Goal: Task Accomplishment & Management: Manage account settings

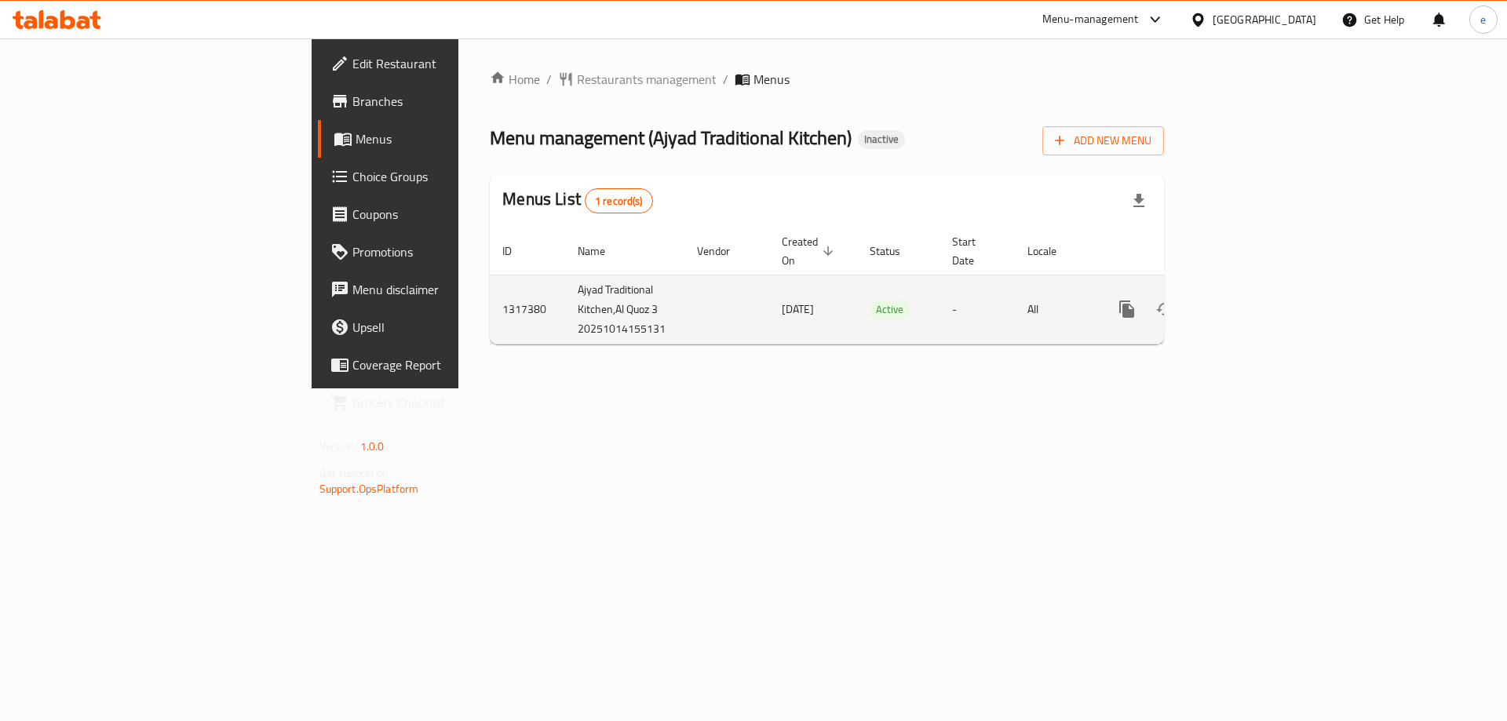
click at [1250, 300] on icon "enhanced table" at bounding box center [1240, 309] width 19 height 19
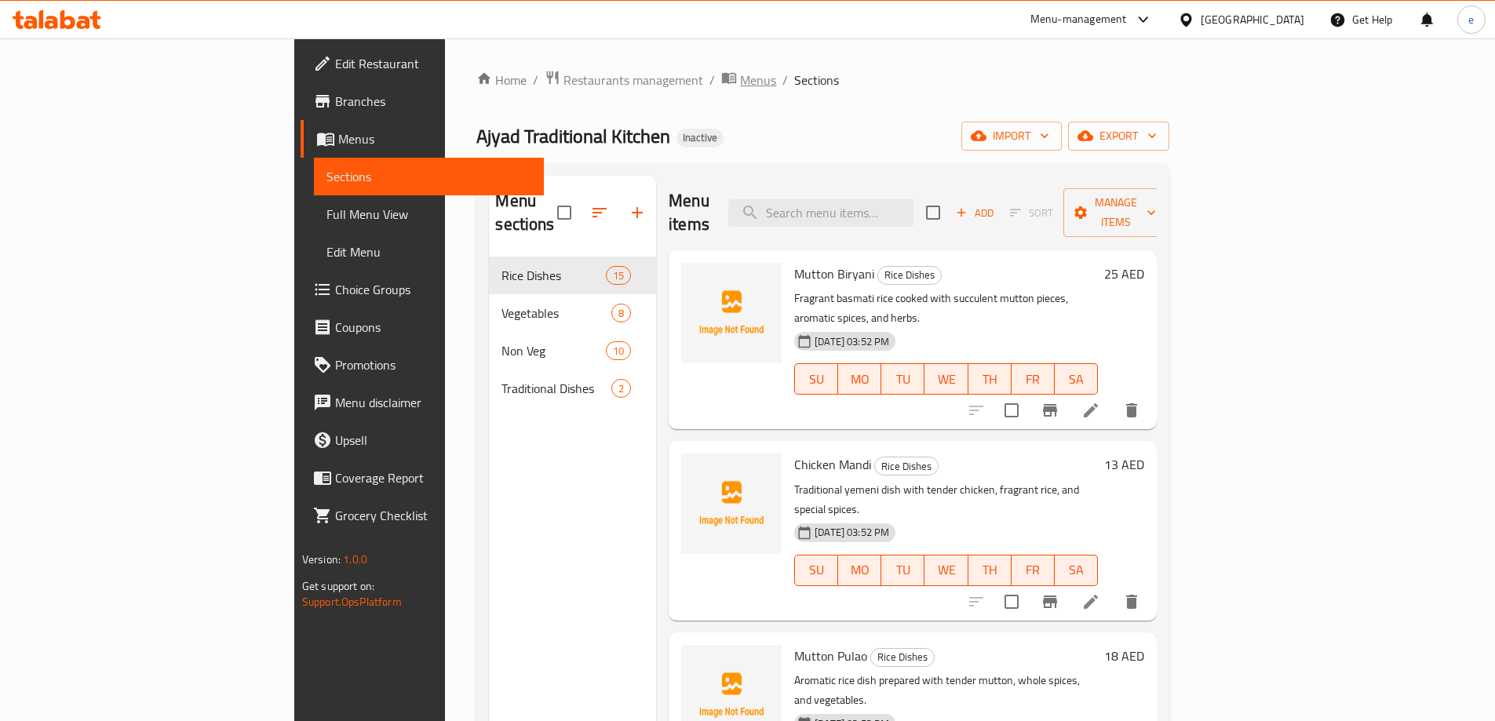
click at [740, 75] on span "Menus" at bounding box center [758, 80] width 36 height 19
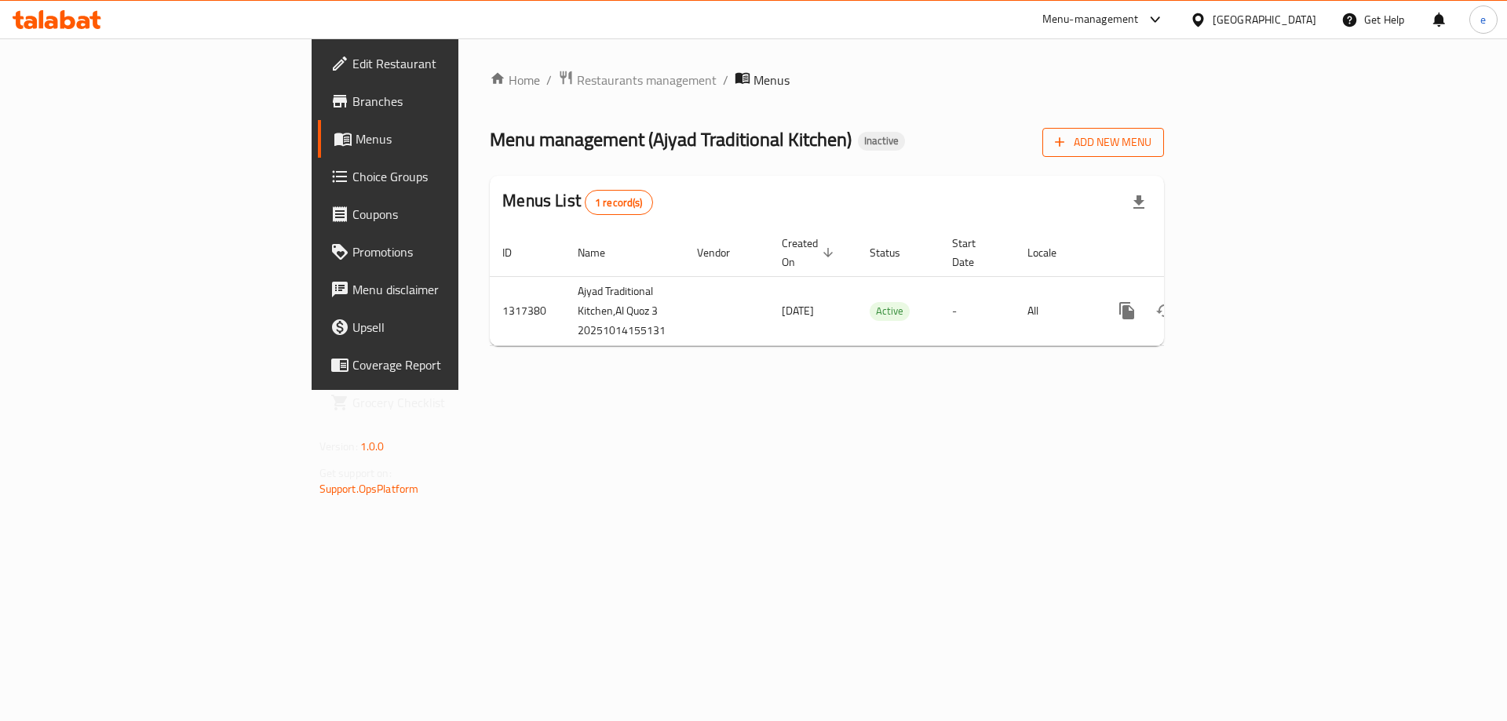
click at [1152, 143] on span "Add New Menu" at bounding box center [1103, 143] width 97 height 20
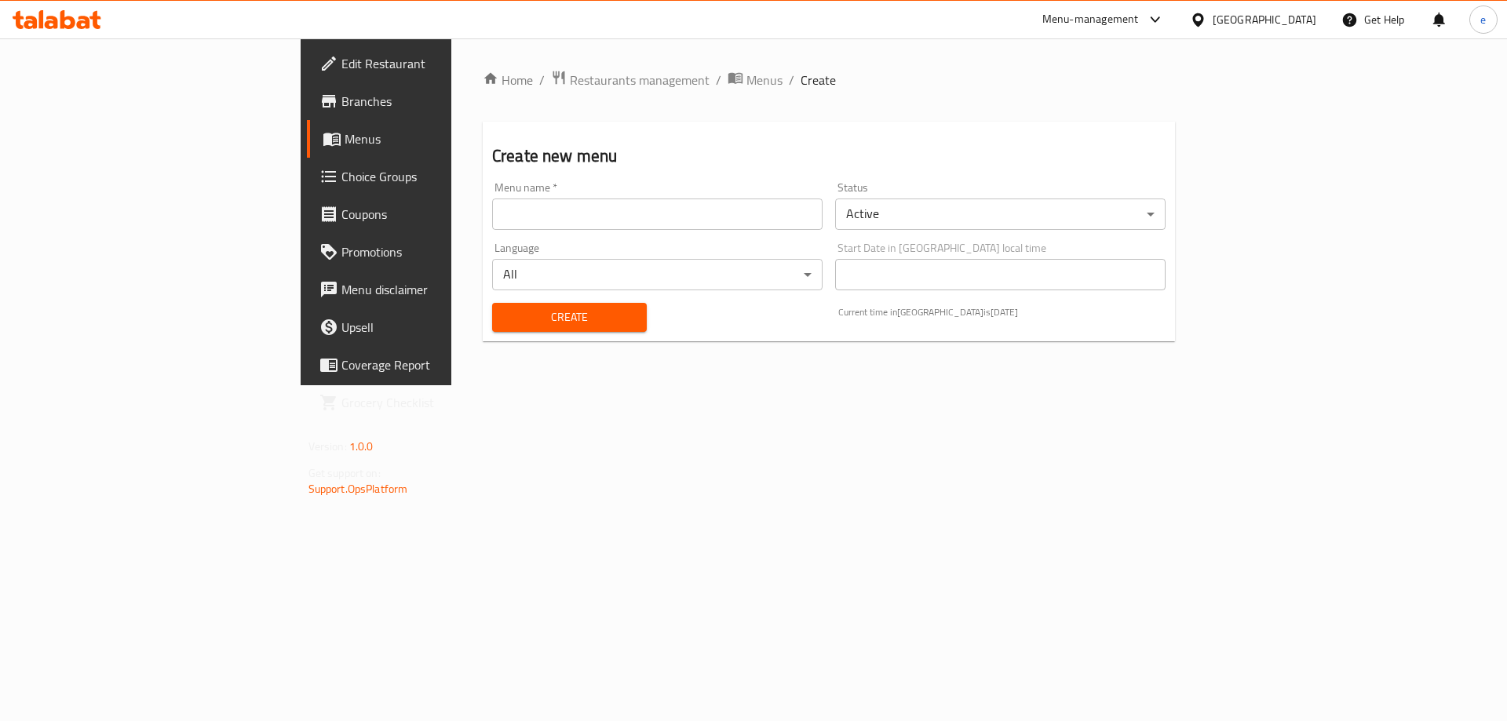
click at [492, 219] on input "text" at bounding box center [657, 214] width 330 height 31
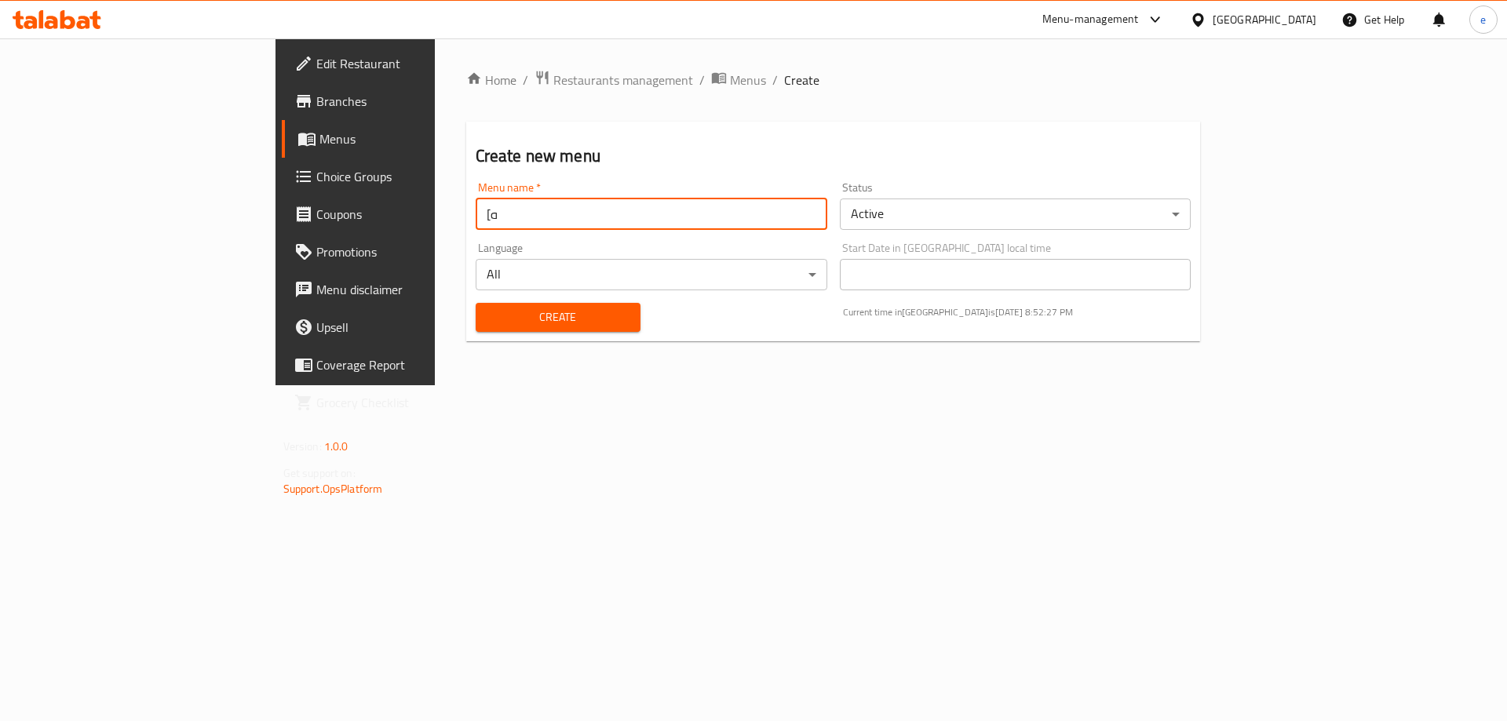
type input "["
type input "Final Menu"
click at [488, 318] on span "Create" at bounding box center [558, 318] width 140 height 20
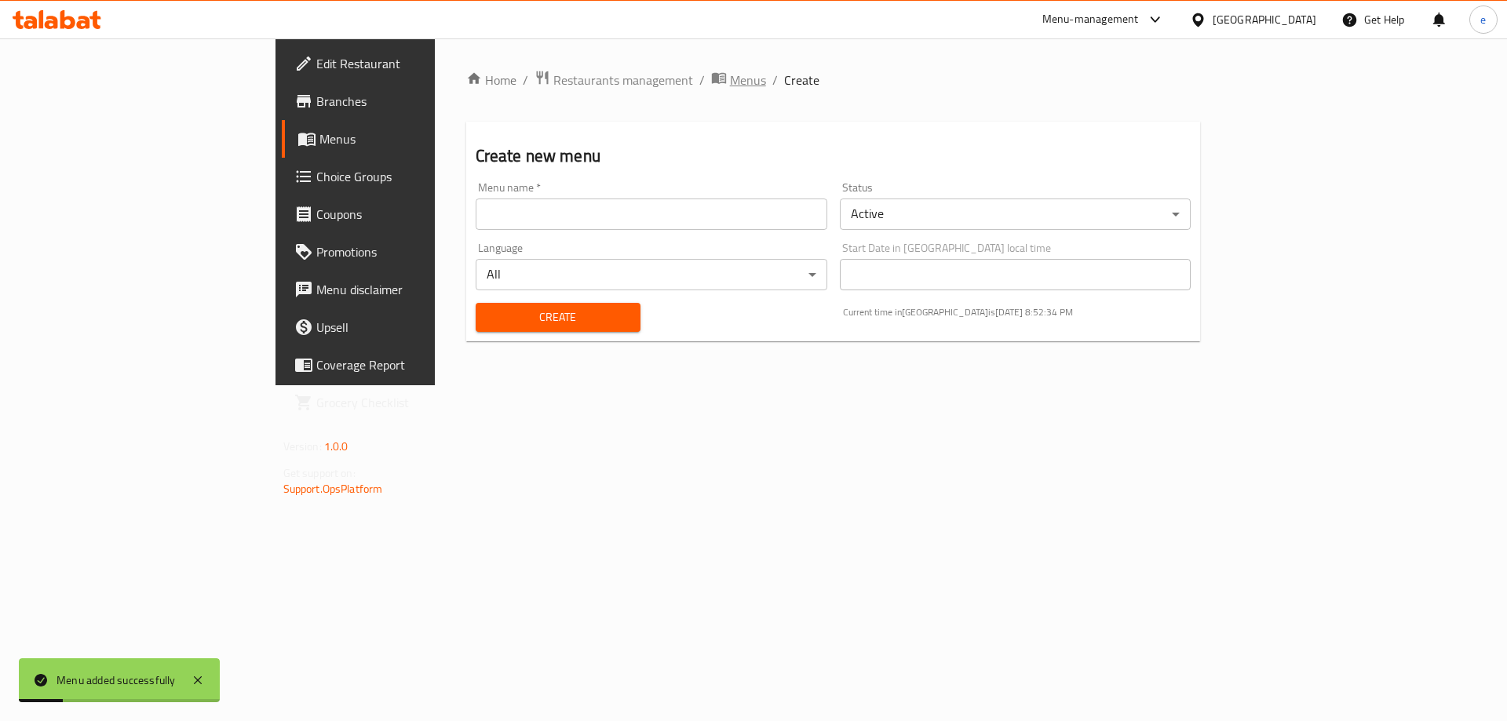
click at [730, 79] on span "Menus" at bounding box center [748, 80] width 36 height 19
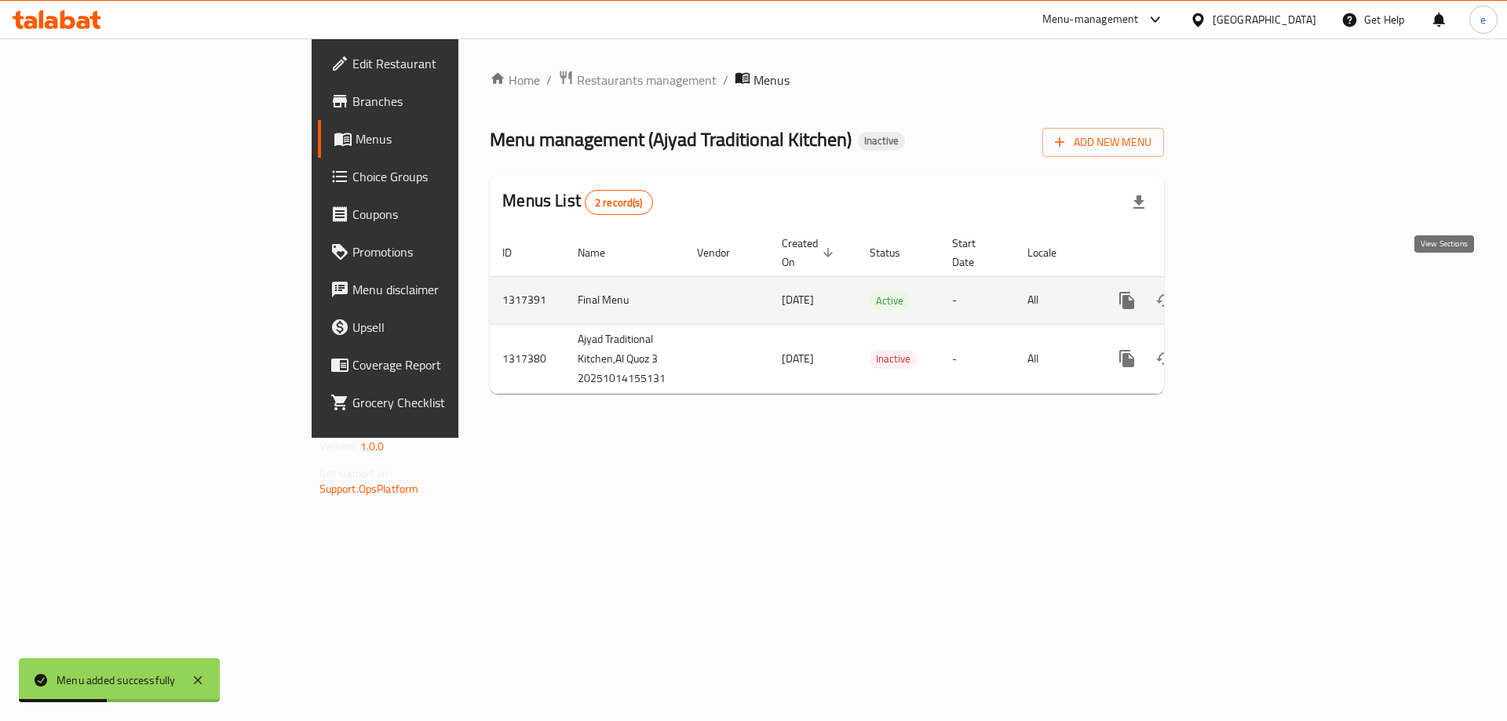
click at [1247, 294] on icon "enhanced table" at bounding box center [1240, 301] width 14 height 14
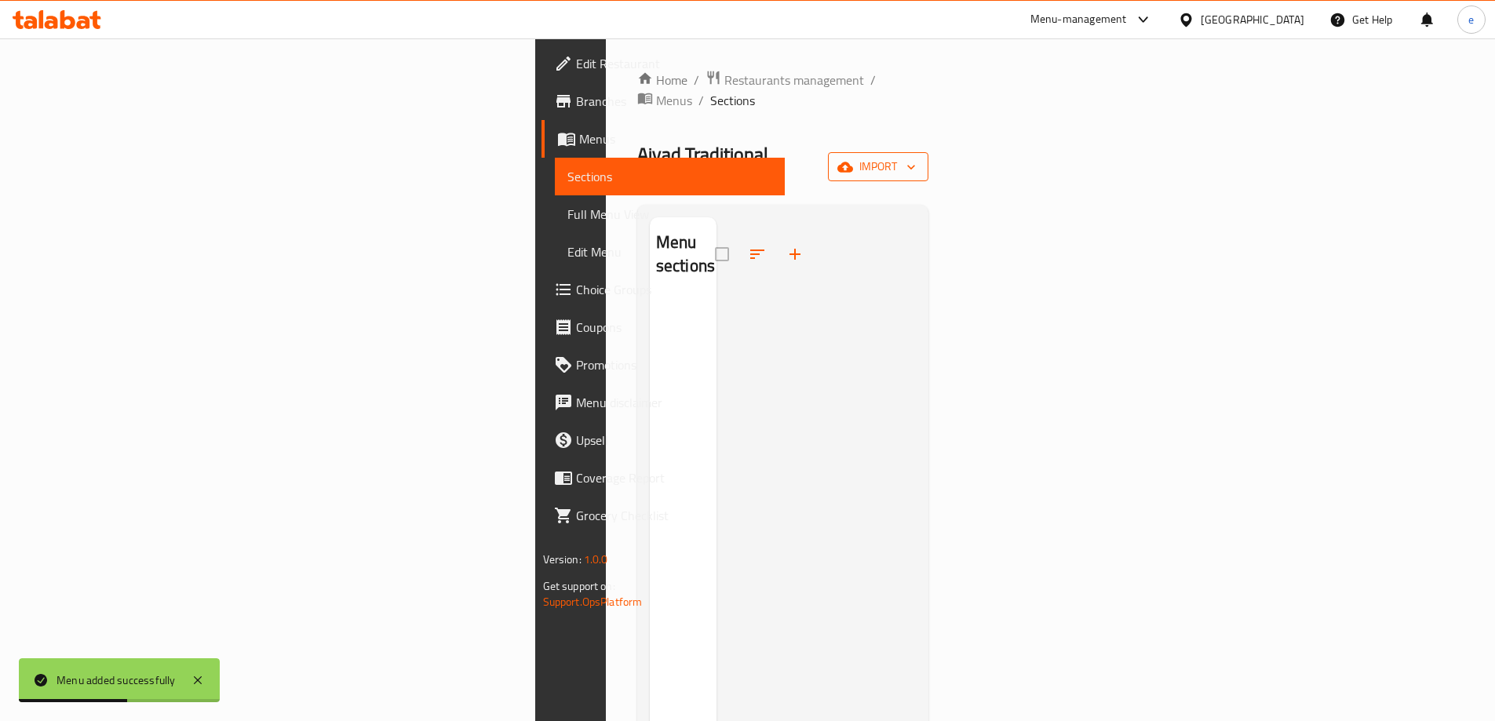
click at [916, 157] on span "import" at bounding box center [878, 167] width 75 height 20
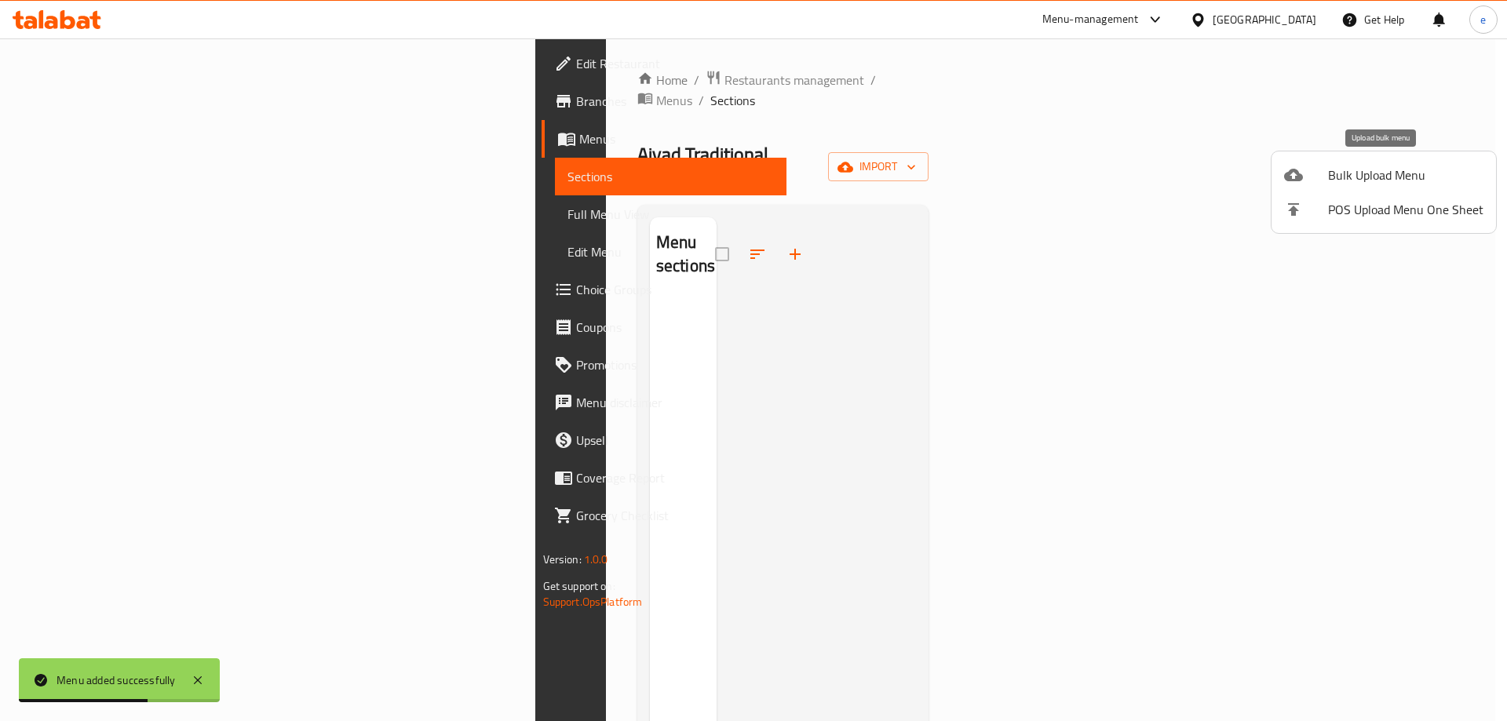
click at [1347, 168] on span "Bulk Upload Menu" at bounding box center [1405, 175] width 155 height 19
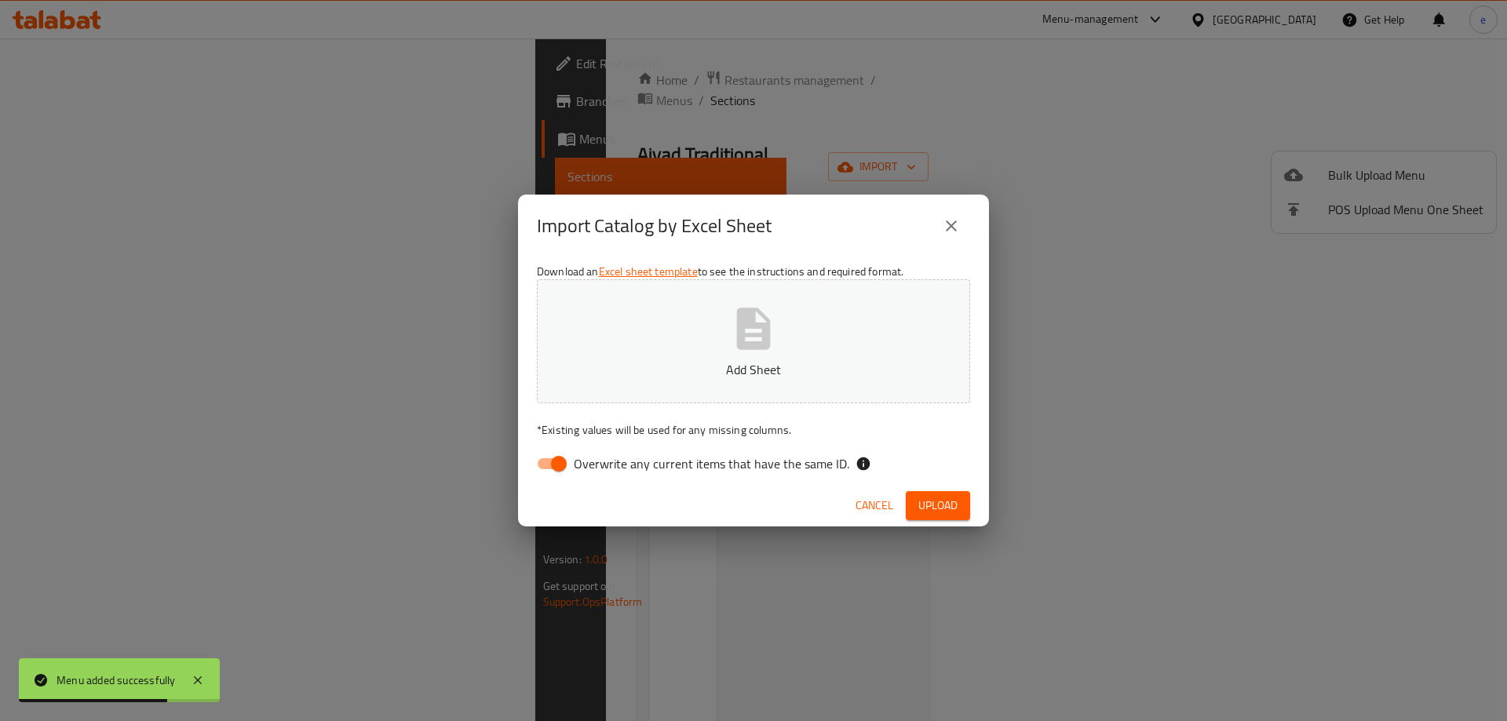
click at [548, 459] on input "Overwrite any current items that have the same ID." at bounding box center [558, 464] width 89 height 30
checkbox input "false"
click at [768, 330] on icon "button" at bounding box center [754, 329] width 34 height 42
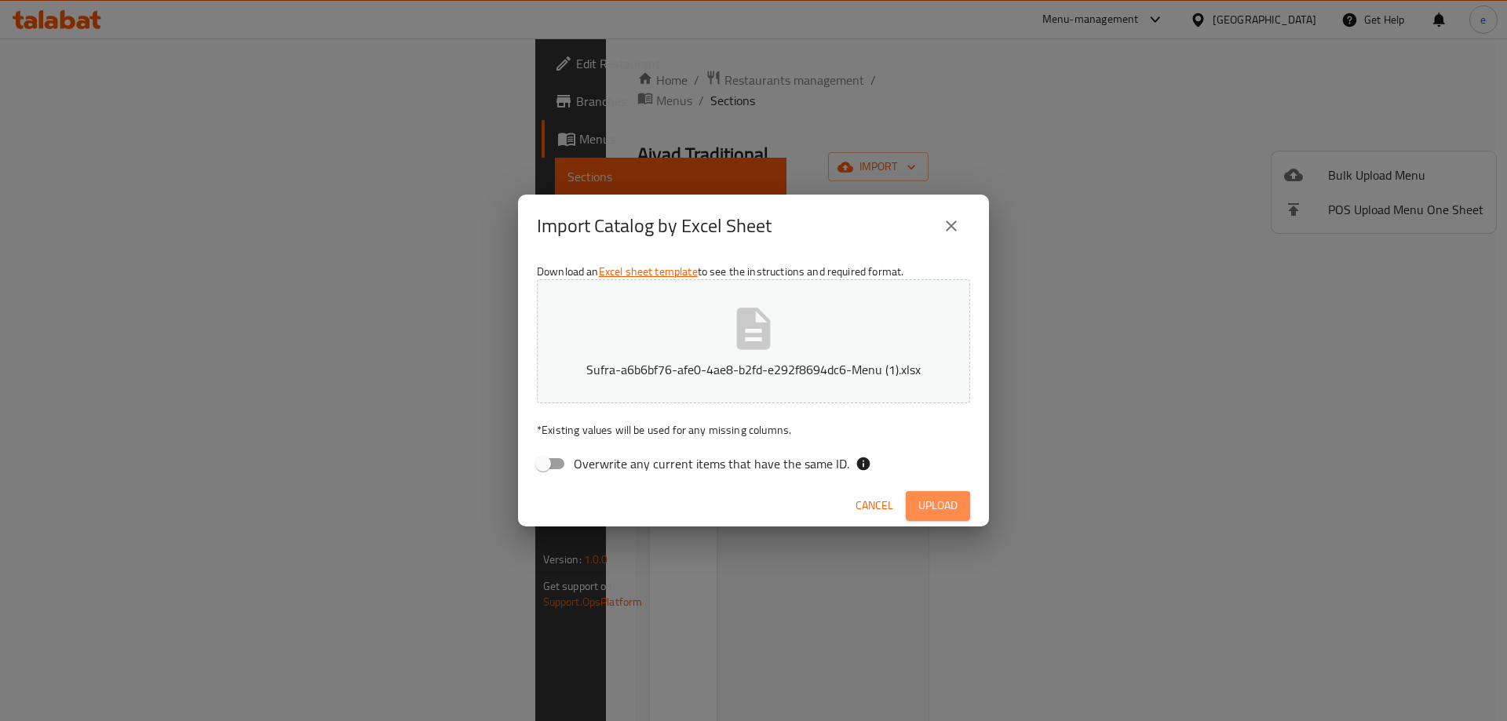
click at [954, 502] on span "Upload" at bounding box center [937, 506] width 39 height 20
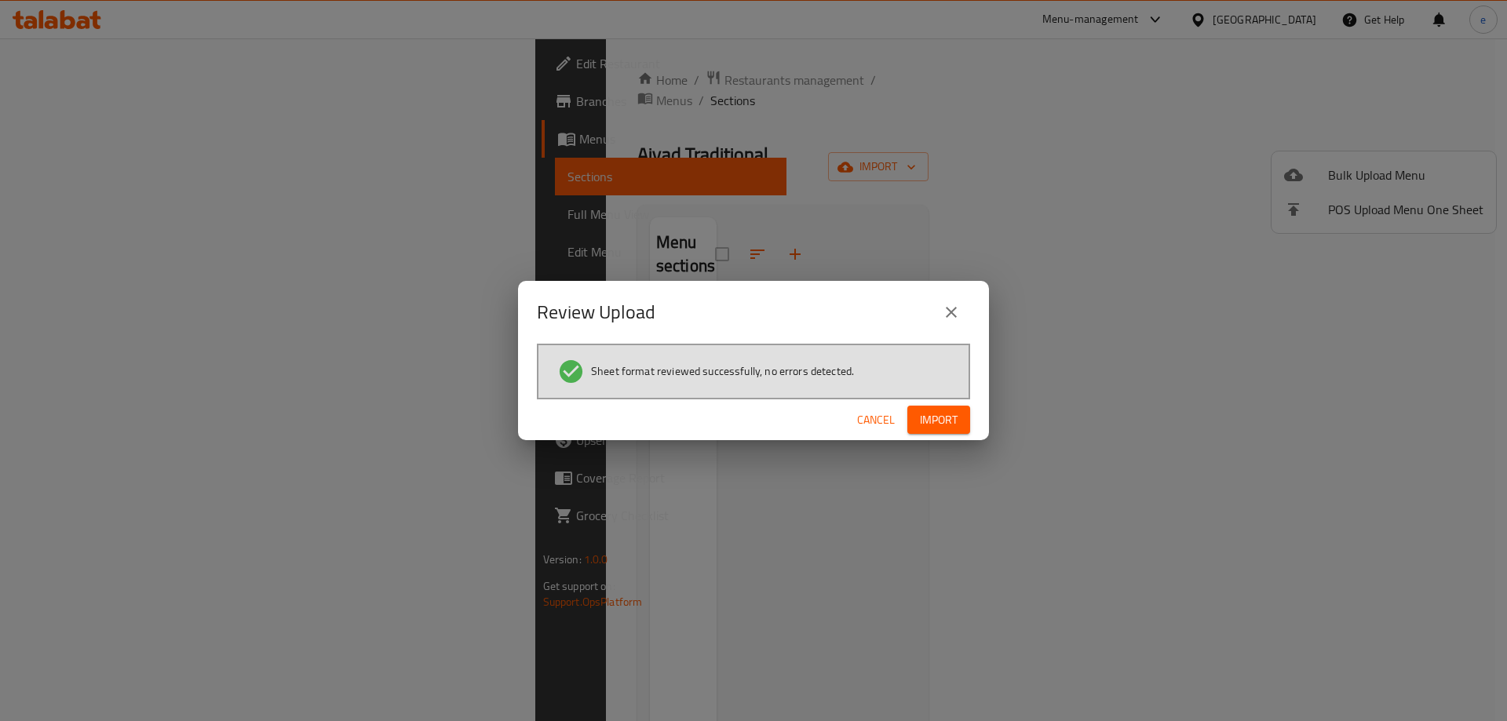
click at [918, 411] on button "Import" at bounding box center [938, 420] width 63 height 29
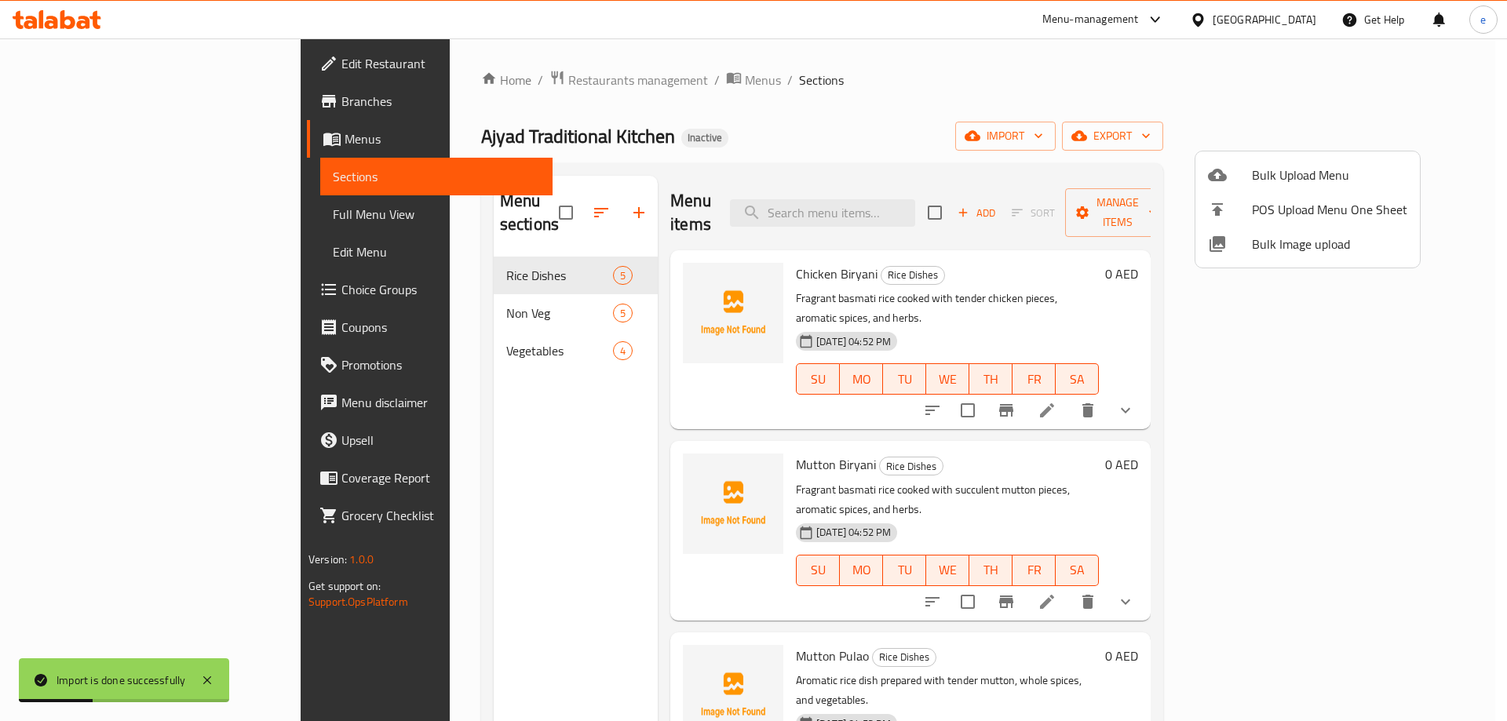
click at [116, 212] on div at bounding box center [753, 360] width 1507 height 721
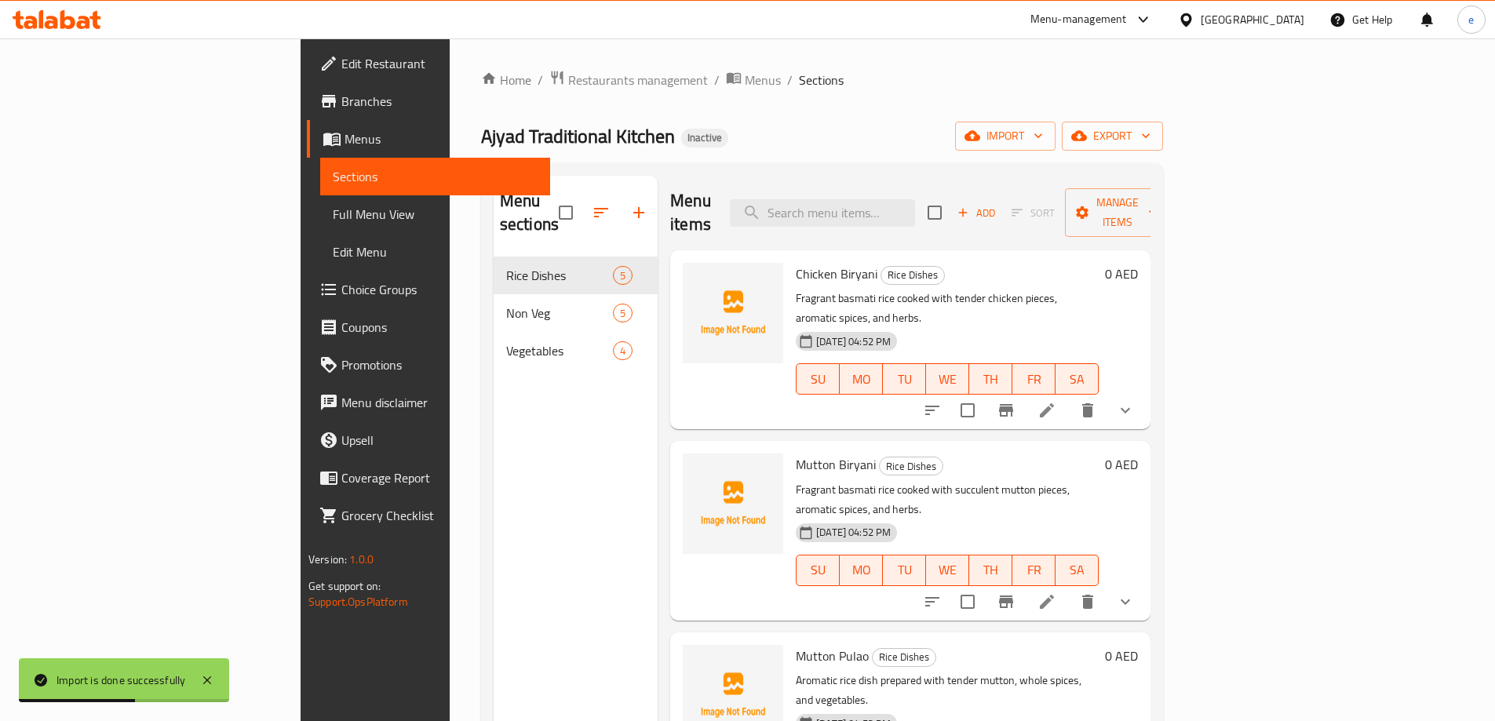
click at [333, 212] on span "Full Menu View" at bounding box center [435, 214] width 205 height 19
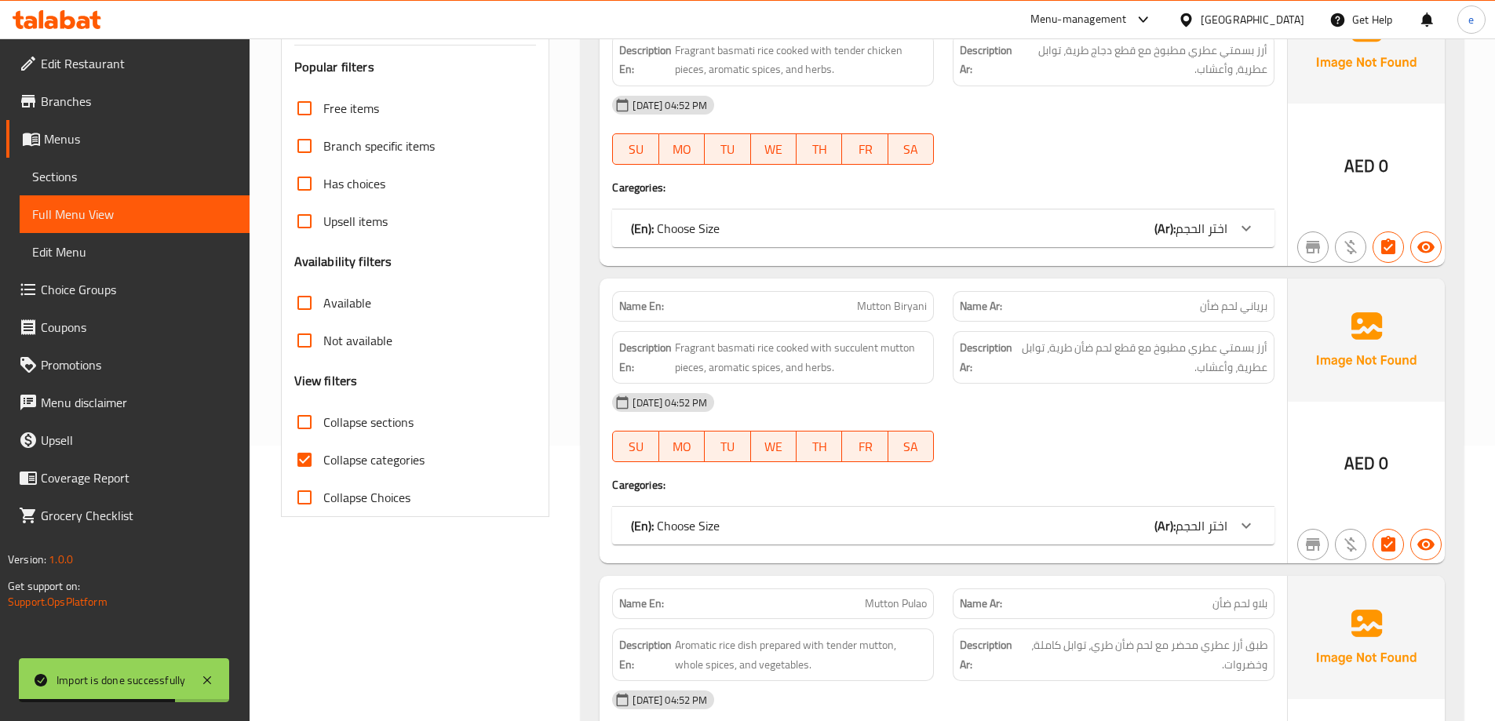
scroll to position [471, 0]
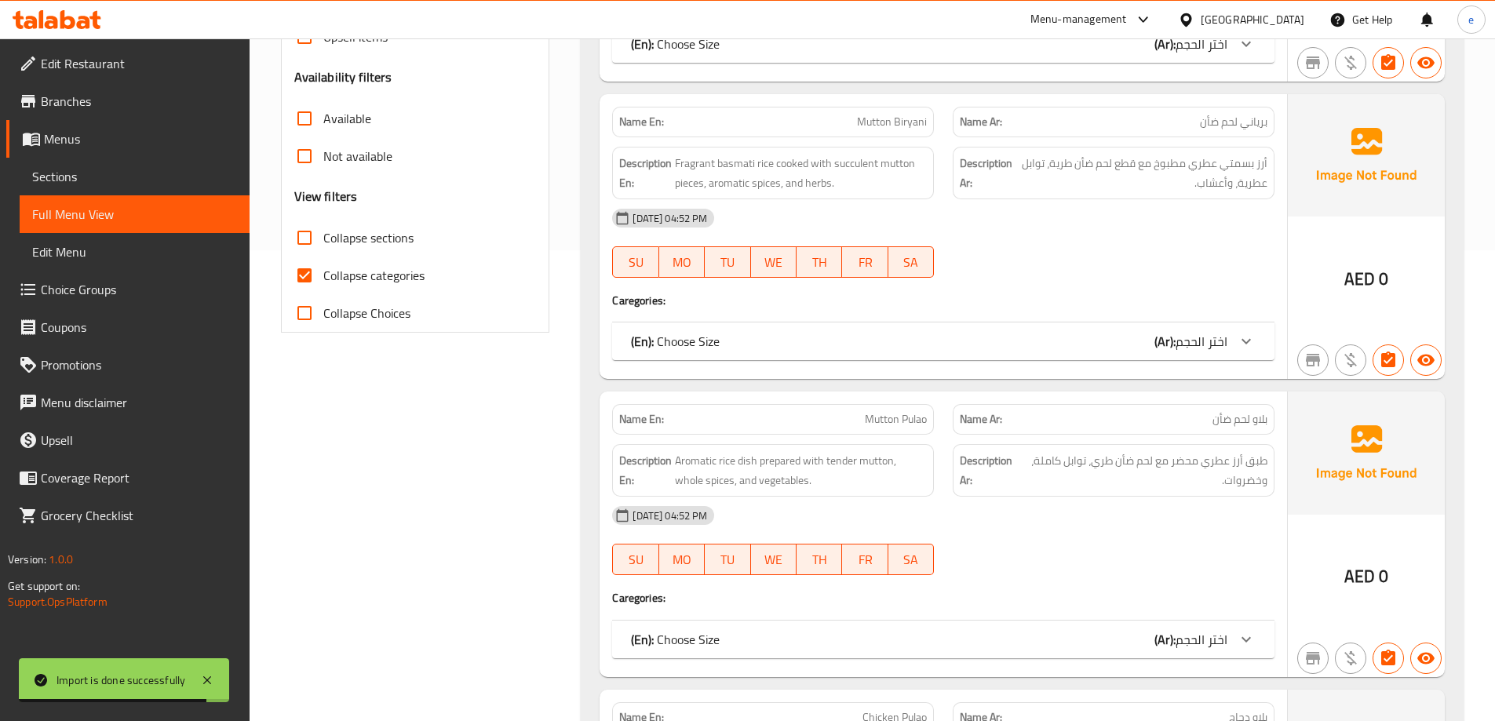
click at [308, 279] on input "Collapse categories" at bounding box center [305, 276] width 38 height 38
checkbox input "false"
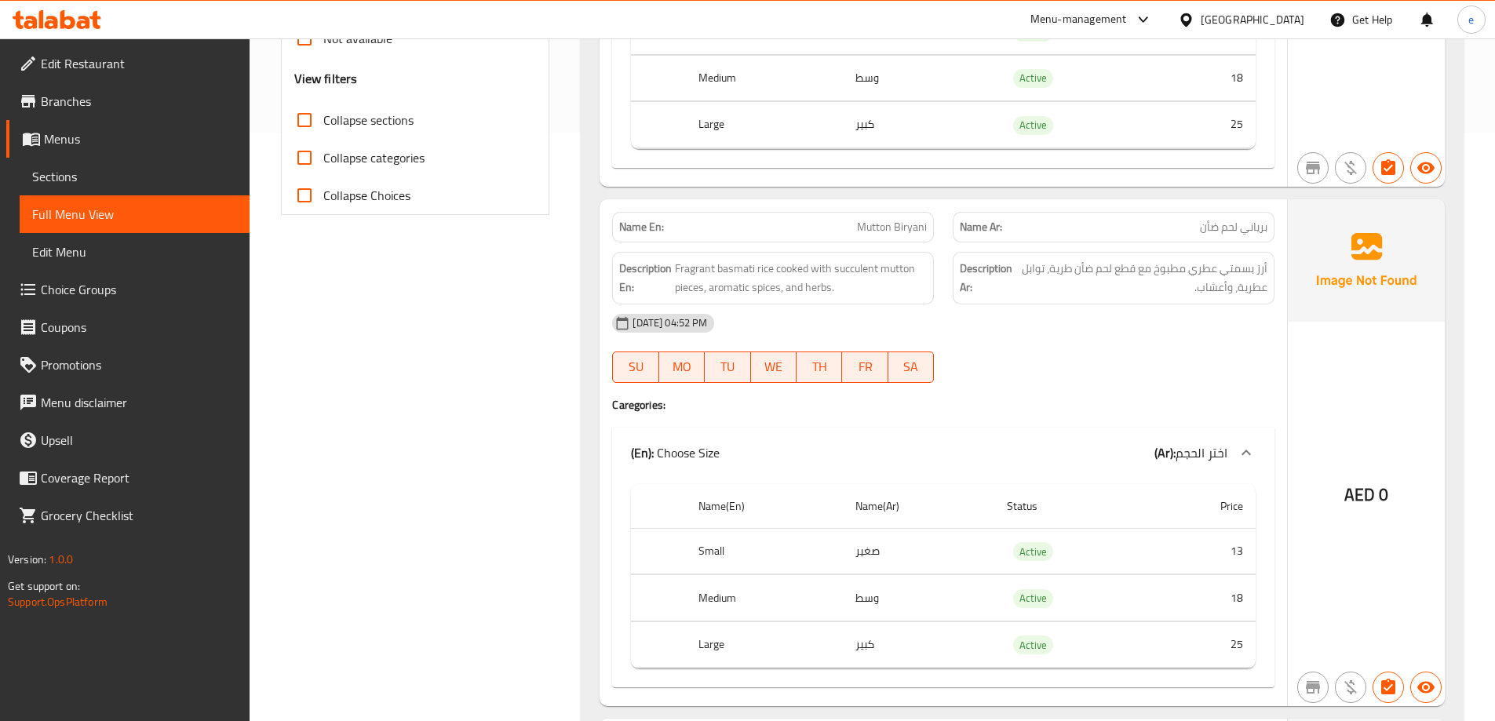
scroll to position [628, 0]
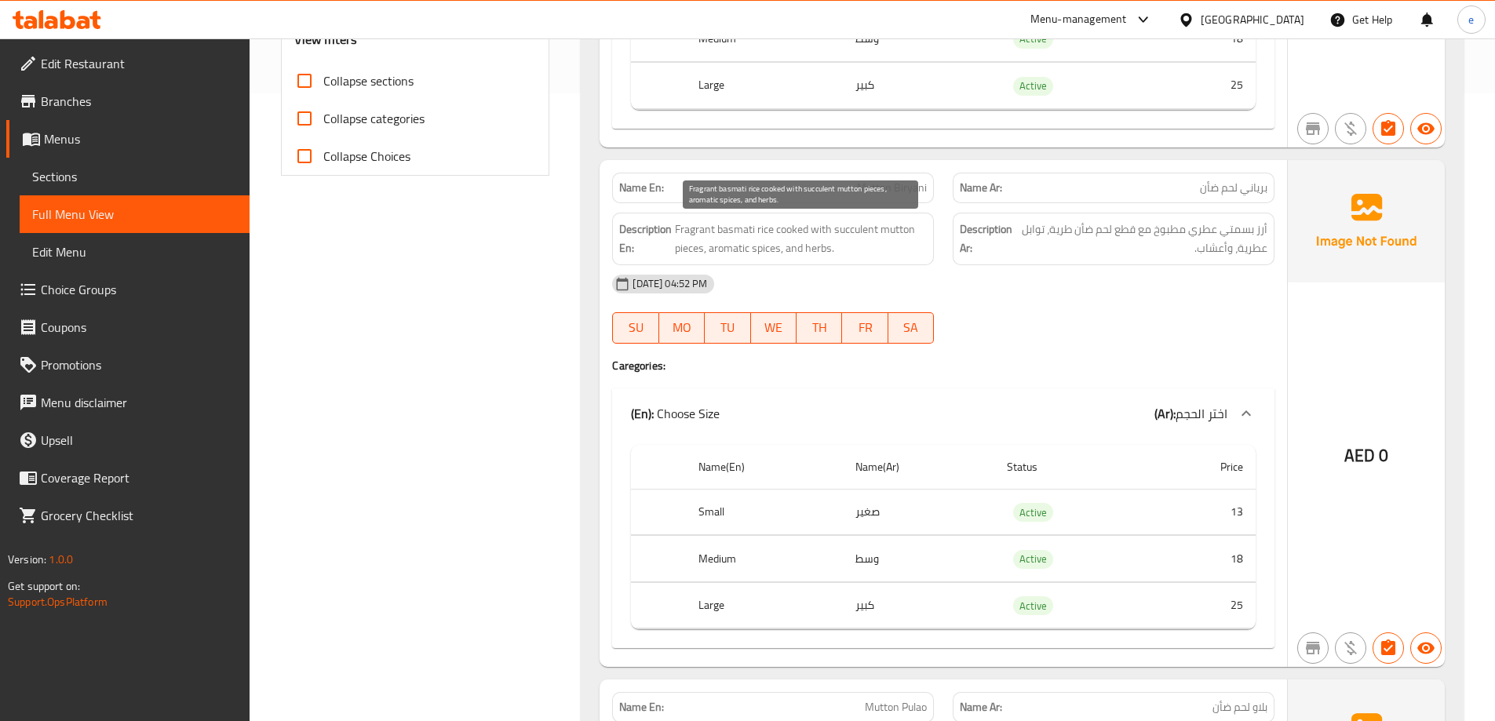
click at [849, 230] on span "Fragrant basmati rice cooked with succulent mutton pieces, aromatic spices, and…" at bounding box center [801, 239] width 252 height 38
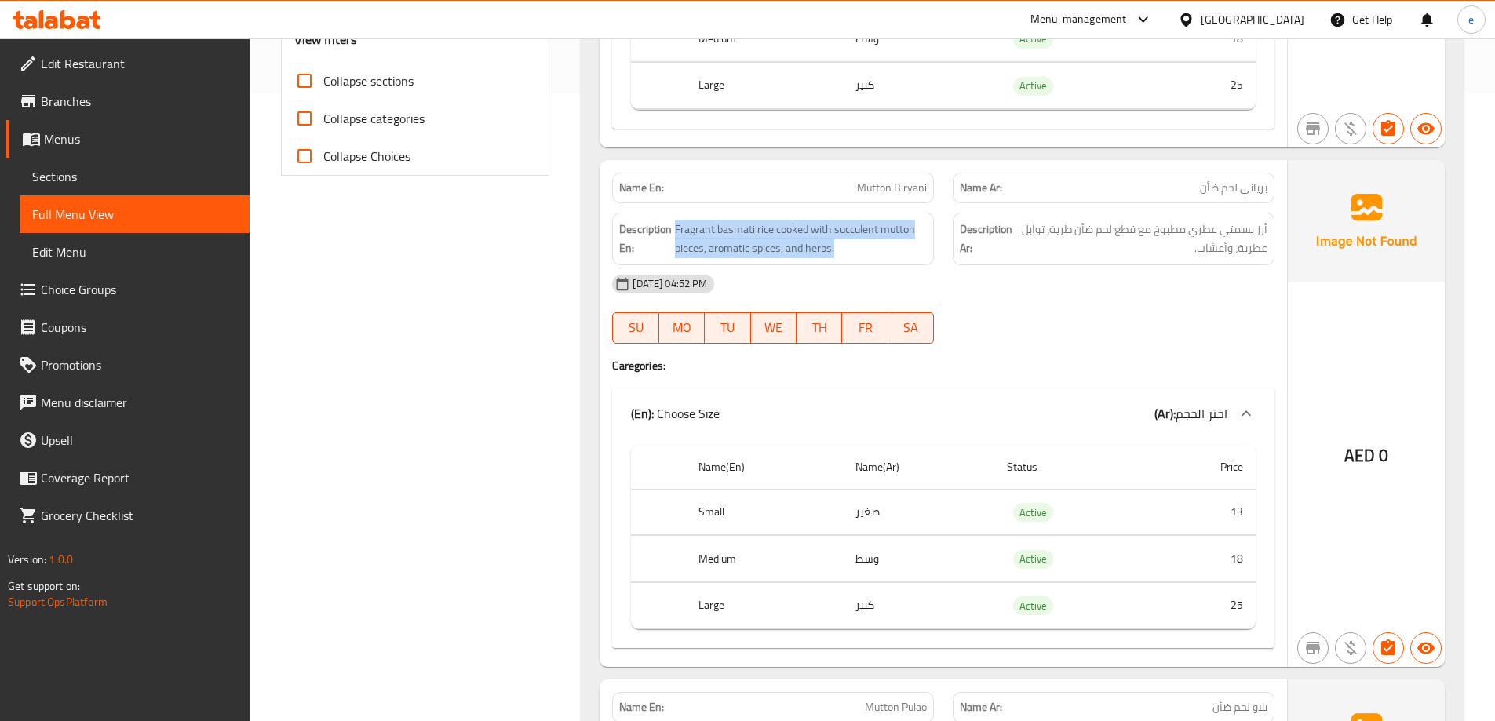
copy span "Fragrant basmati rice cooked with succulent mutton pieces, aromatic spices, and…"
click at [784, 237] on span "Fragrant basmati rice cooked with succulent mutton pieces, aromatic spices, and…" at bounding box center [801, 239] width 252 height 38
click at [856, 246] on span "Fragrant basmati rice cooked with succulent mutton pieces, aromatic spices, and…" at bounding box center [801, 239] width 252 height 38
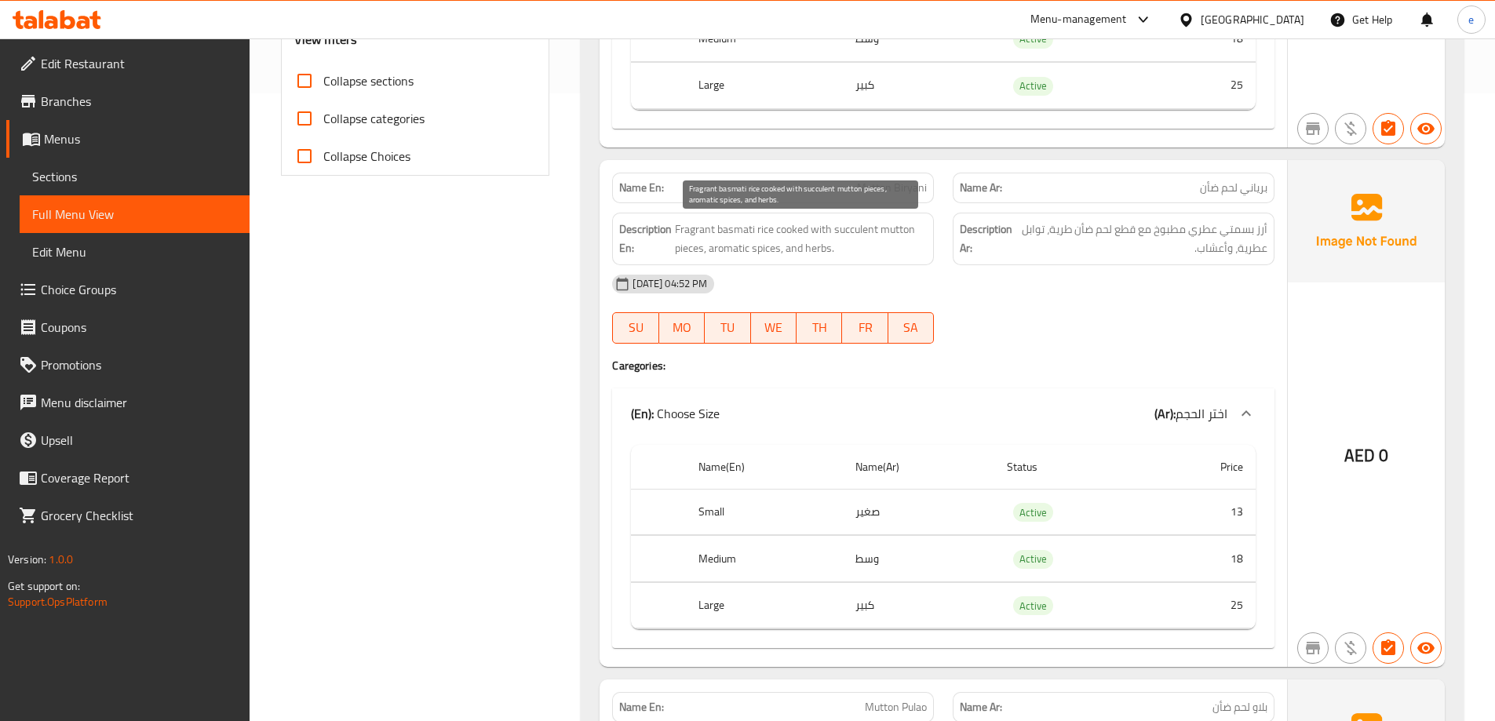
click at [856, 235] on span "Fragrant basmati rice cooked with succulent mutton pieces, aromatic spices, and…" at bounding box center [801, 239] width 252 height 38
copy span "succulent"
click at [698, 254] on span "Fragrant basmati rice cooked with succulent mutton pieces, aromatic spices, and…" at bounding box center [801, 239] width 252 height 38
copy span "succulent mutton piece"
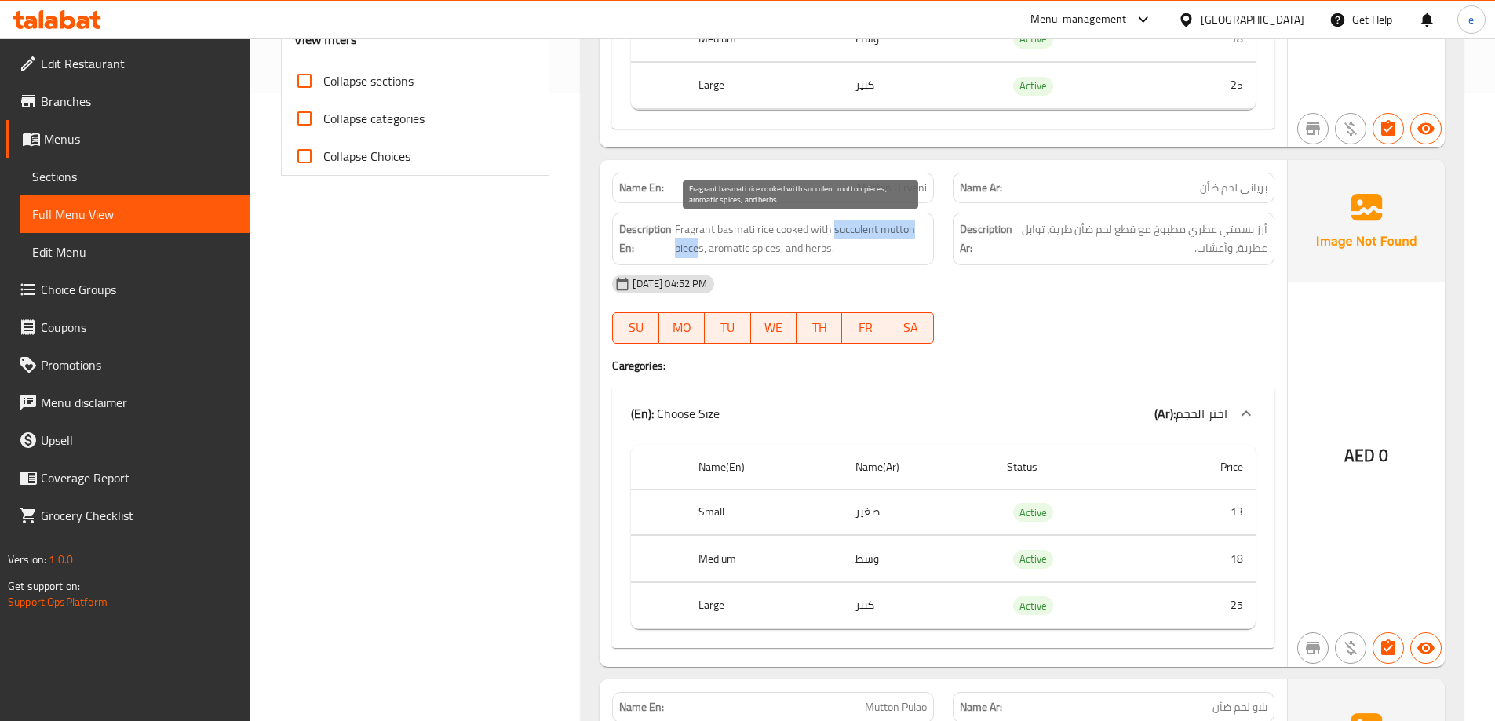
drag, startPoint x: 700, startPoint y: 250, endPoint x: 834, endPoint y: 236, distance: 134.2
click at [834, 236] on span "Fragrant basmati rice cooked with succulent mutton pieces, aromatic spices, and…" at bounding box center [801, 239] width 252 height 38
click at [881, 184] on span "Mutton Biryani" at bounding box center [892, 188] width 70 height 16
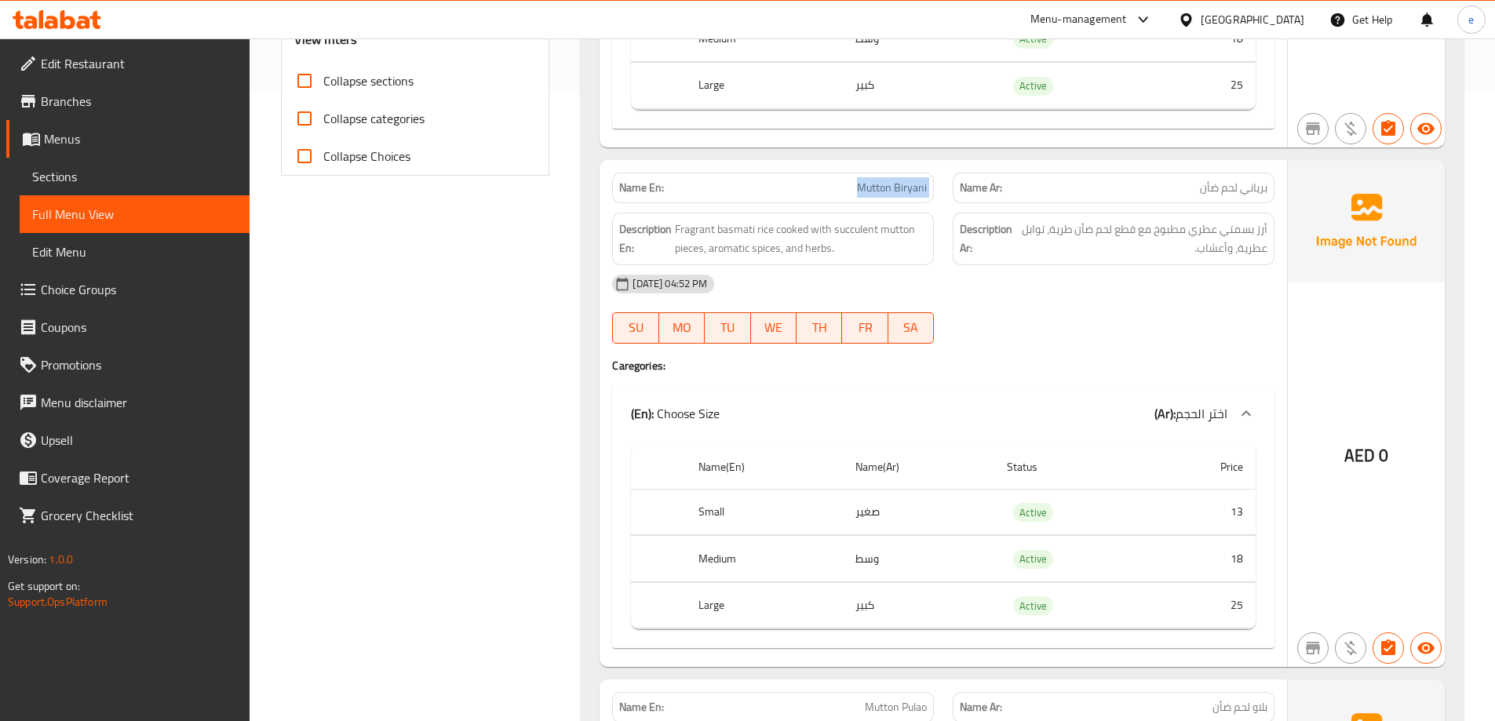
copy span "Mutton Biryani"
click at [99, 176] on span "Sections" at bounding box center [134, 176] width 205 height 19
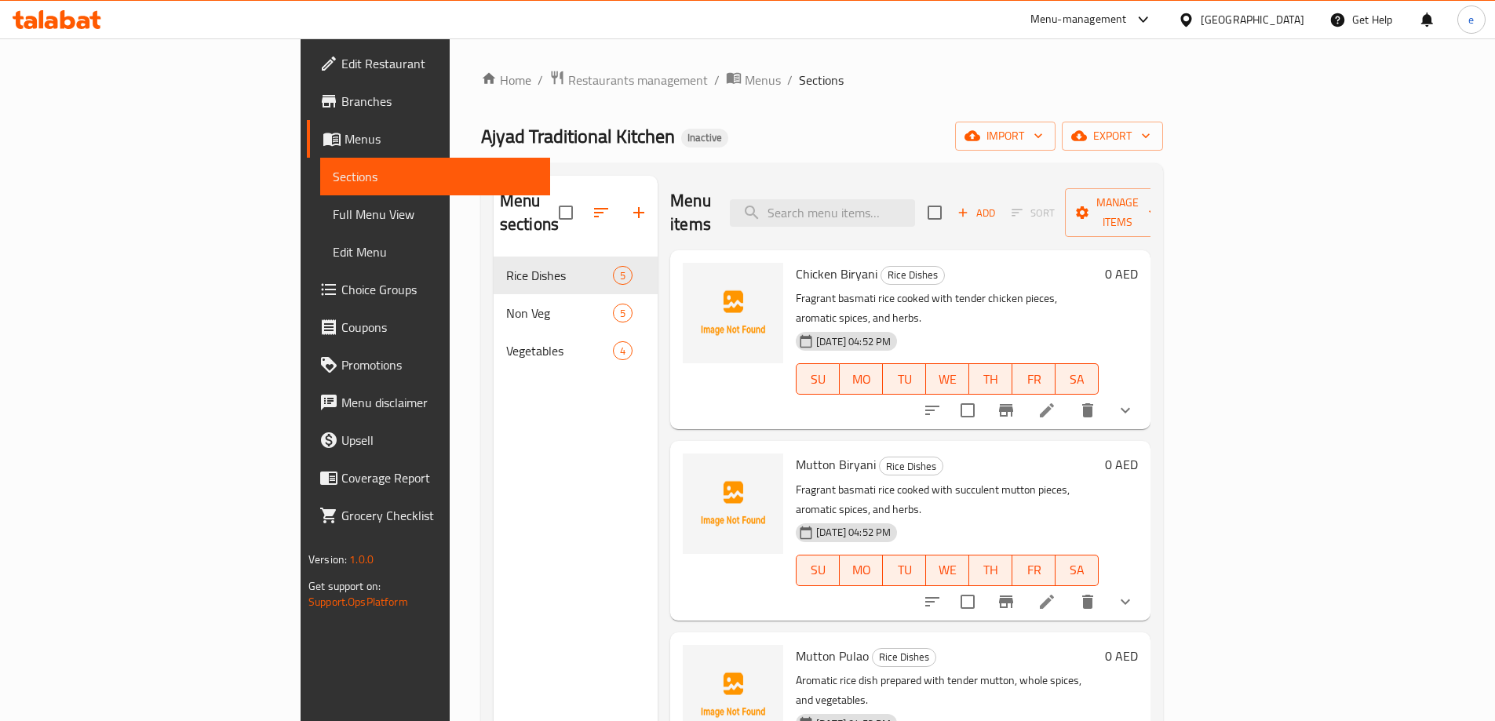
click at [792, 100] on div "Home / Restaurants management / Menus / Sections Ajyad Traditional Kitchen Inac…" at bounding box center [822, 490] width 682 height 840
click at [1057, 593] on icon at bounding box center [1047, 602] width 19 height 19
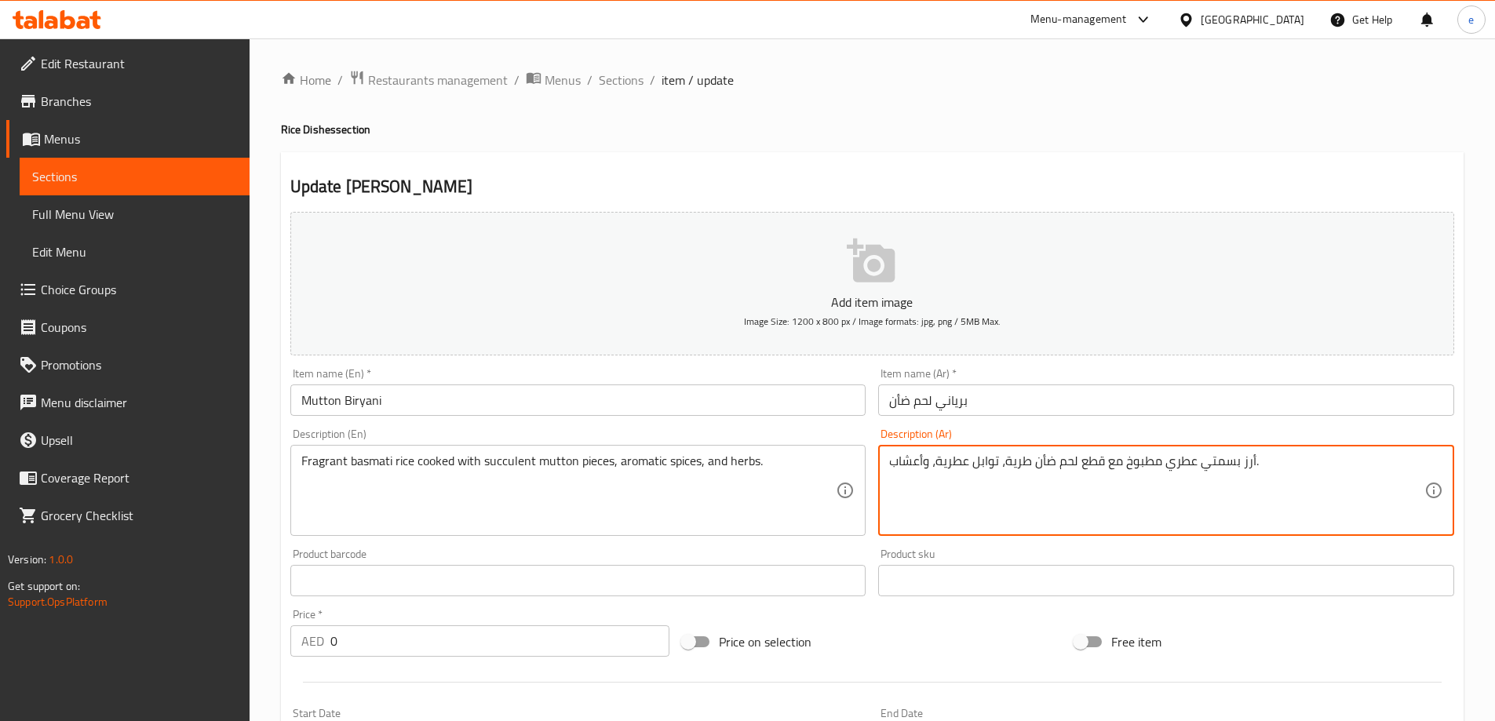
click at [1013, 461] on textarea "أرز بسمتي عطري مطبوخ مع قطع لحم ضأن طرية، توابل عطرية، وأعشاب." at bounding box center [1156, 491] width 535 height 75
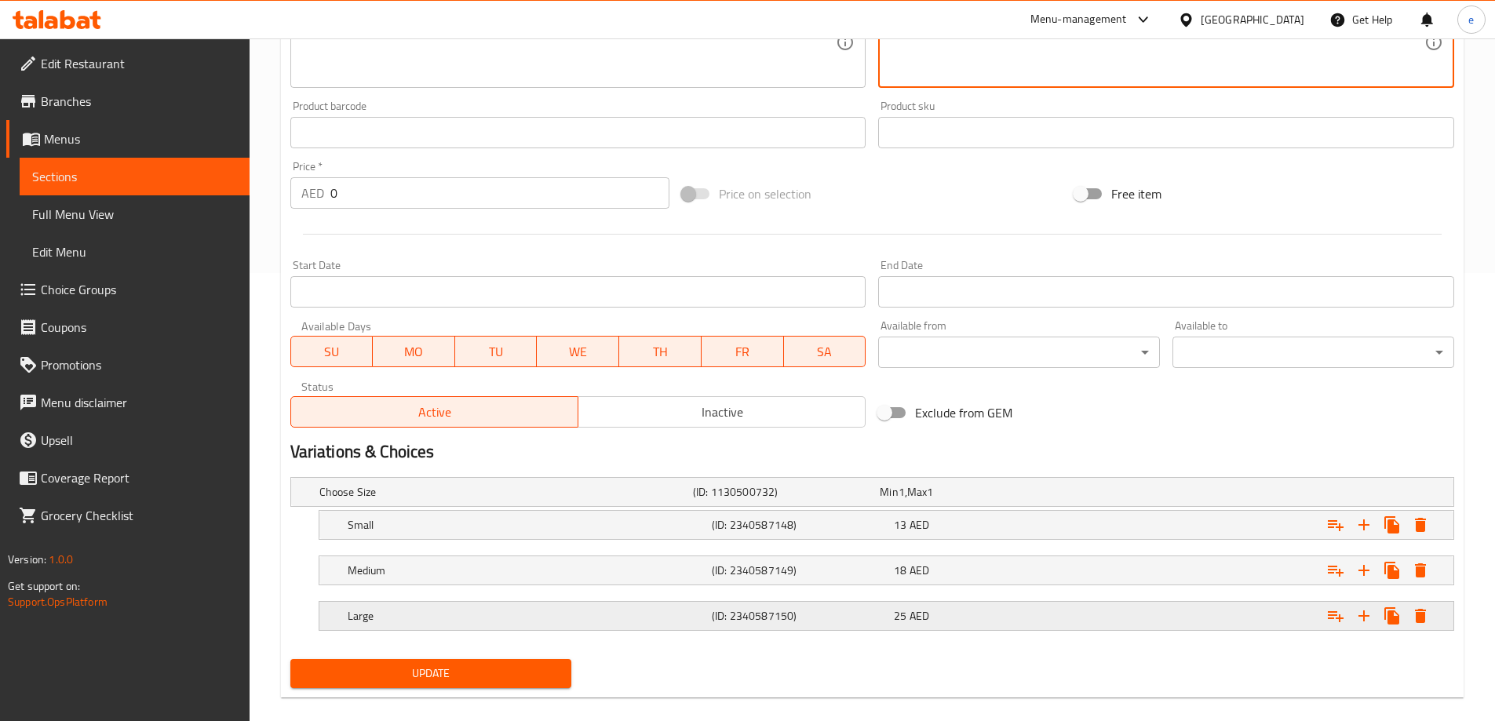
scroll to position [469, 0]
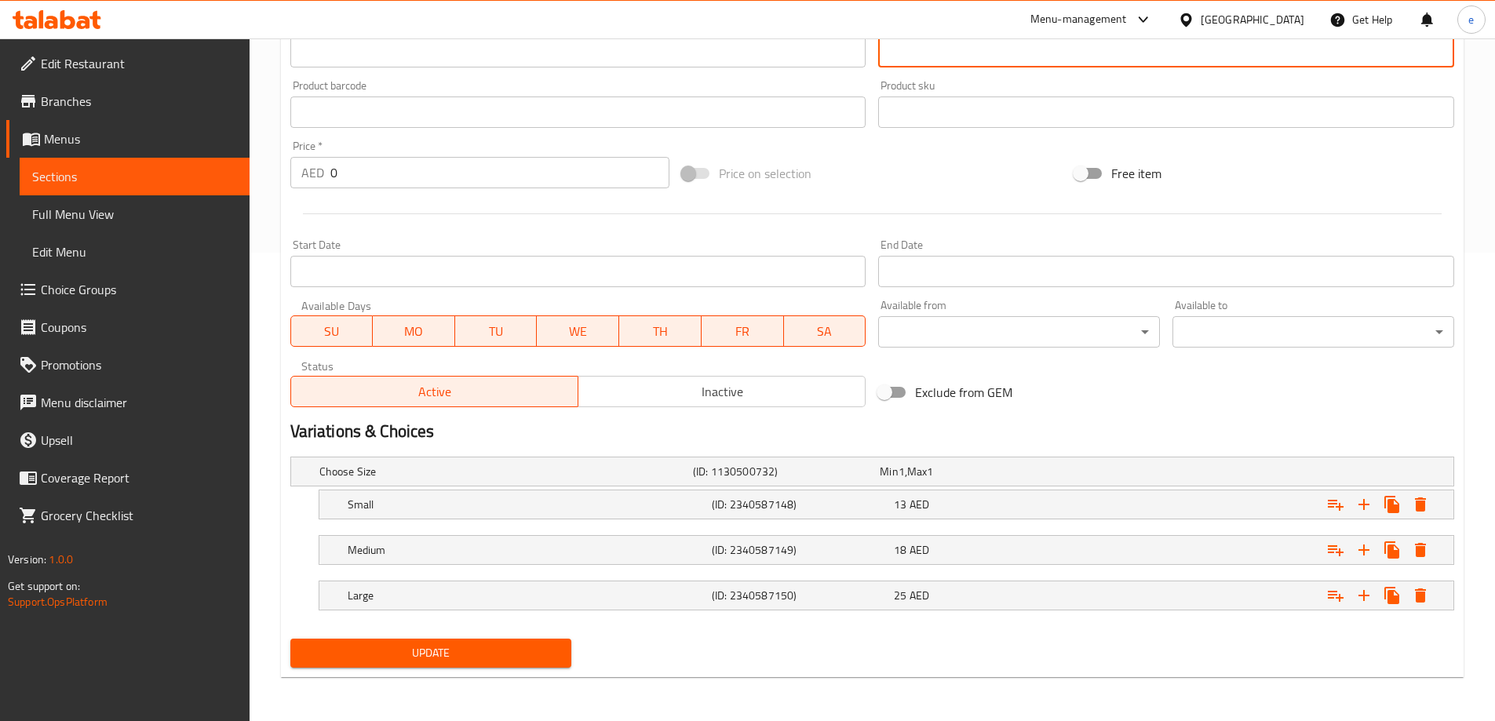
type textarea "أرز بسمتي عطري مطبوخ مع قطع لحم ضأن شهية، توابل عطرية، وأعشاب."
click at [483, 640] on button "Update" at bounding box center [431, 653] width 282 height 29
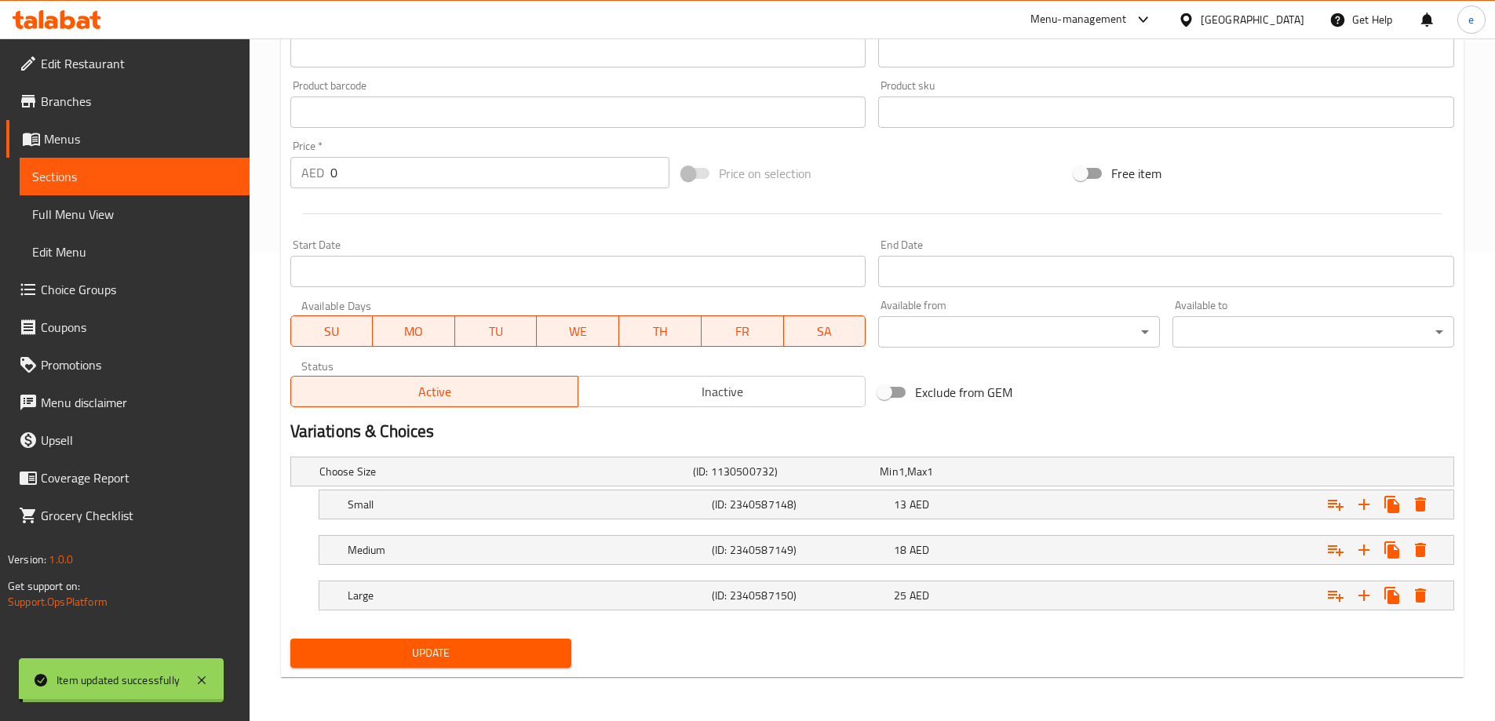
click at [151, 216] on span "Full Menu View" at bounding box center [134, 214] width 205 height 19
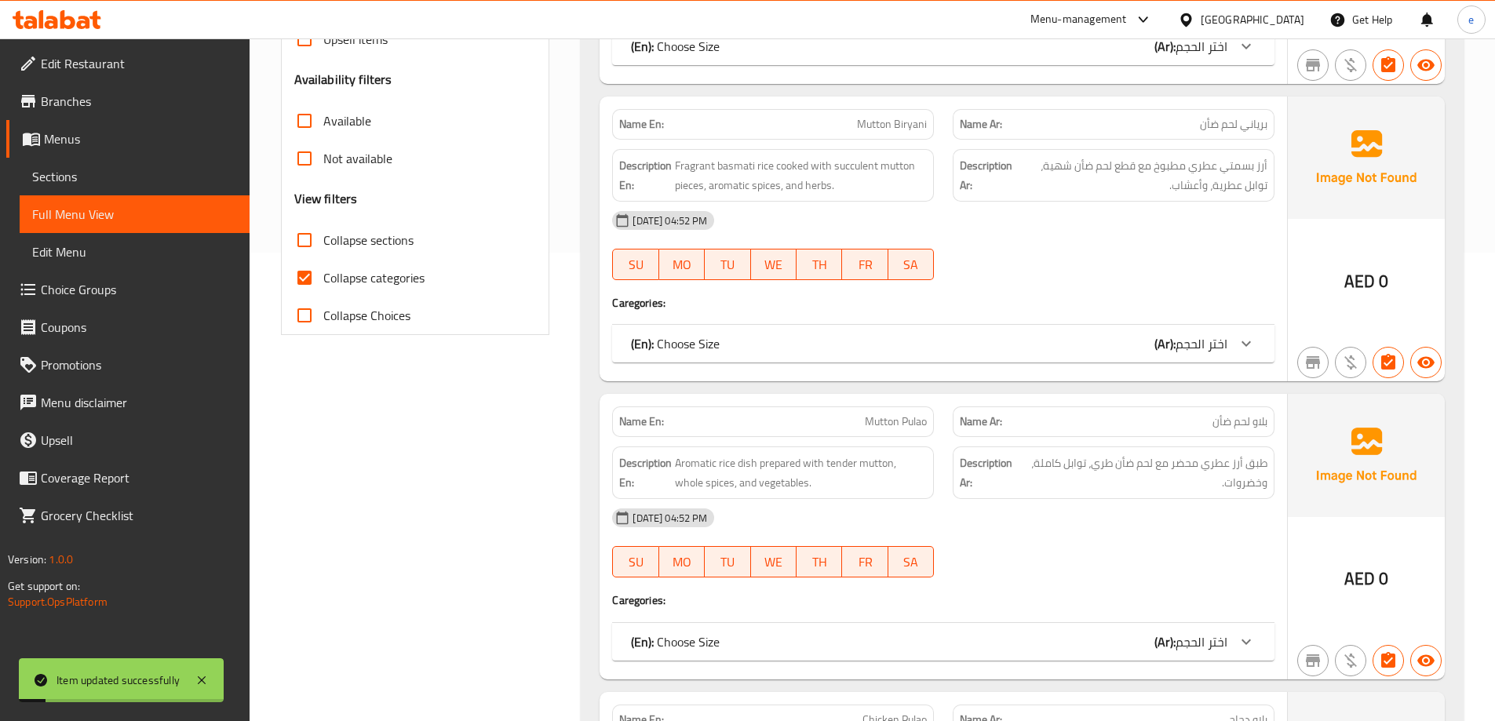
click at [355, 276] on span "Collapse categories" at bounding box center [373, 277] width 101 height 19
click at [323, 276] on input "Collapse categories" at bounding box center [305, 278] width 38 height 38
checkbox input "false"
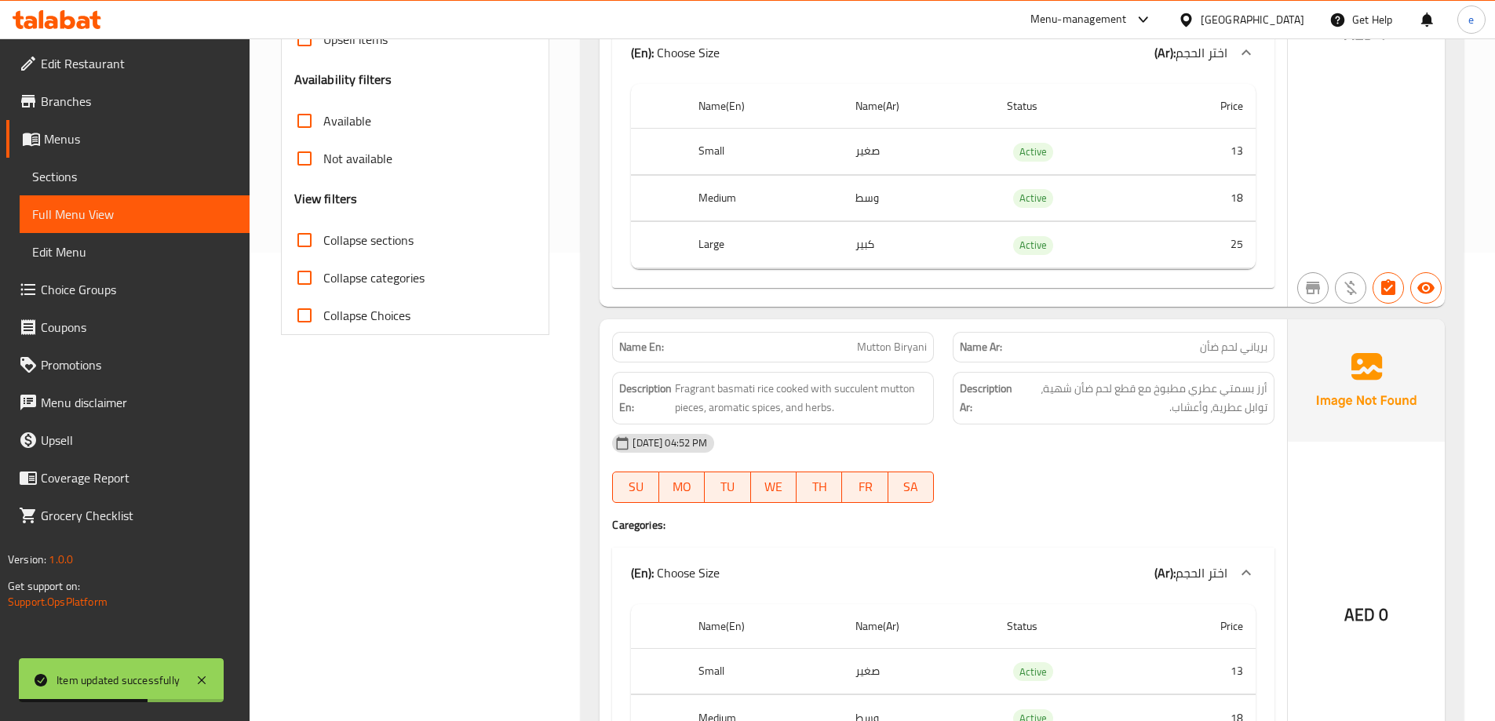
click at [1158, 473] on div "[DATE] 04:52 PM SU MO TU WE TH FR SA" at bounding box center [943, 469] width 681 height 88
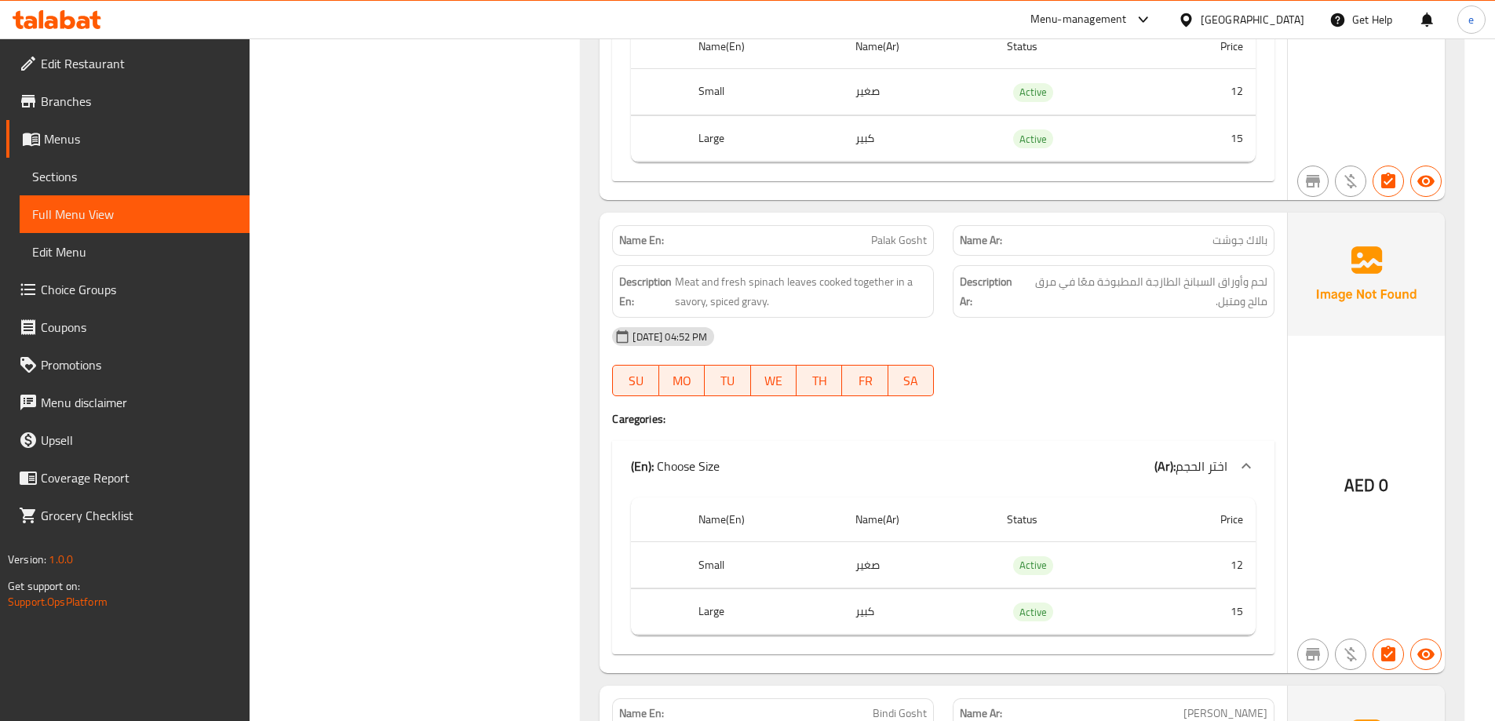
scroll to position [4236, 0]
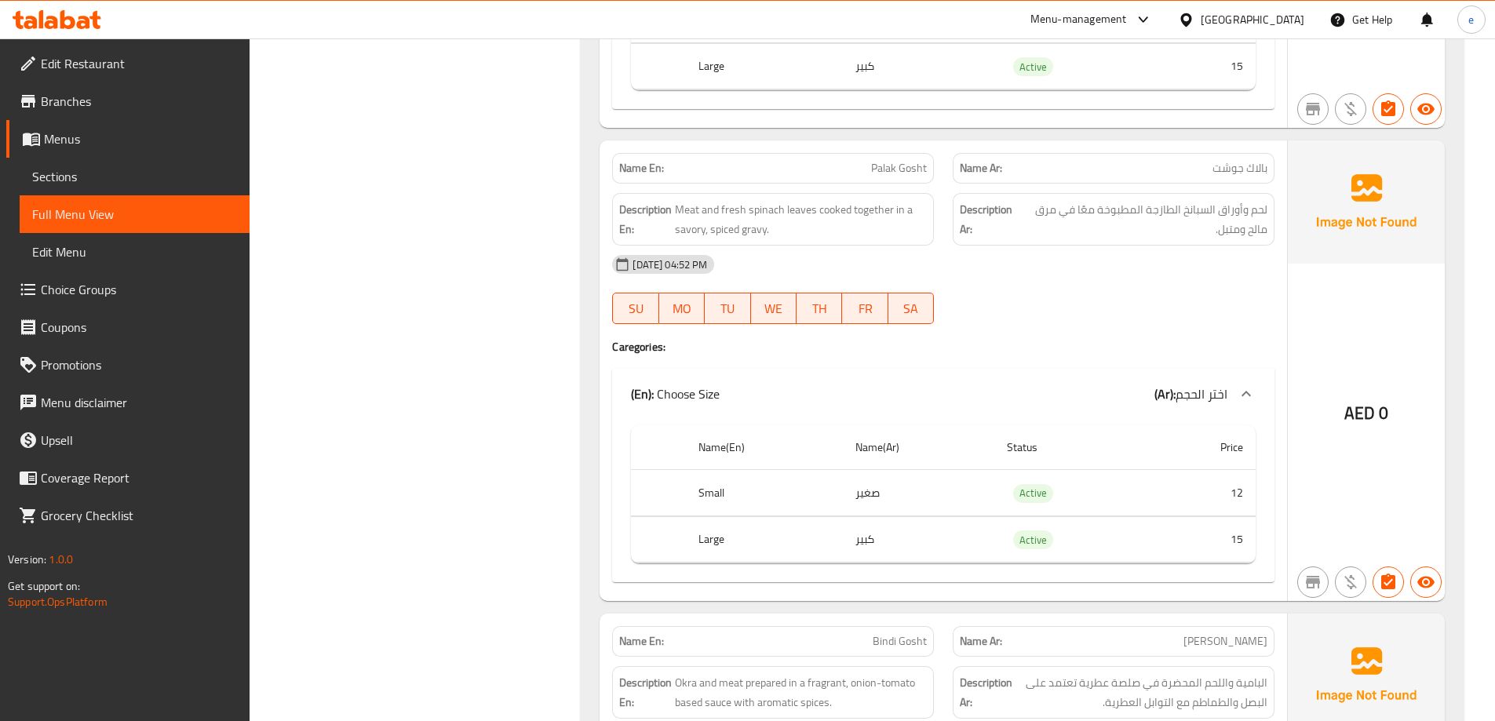
click at [903, 165] on span "Palak Gosht" at bounding box center [899, 168] width 56 height 16
copy span "Palak Gosht"
click at [132, 178] on span "Sections" at bounding box center [134, 176] width 205 height 19
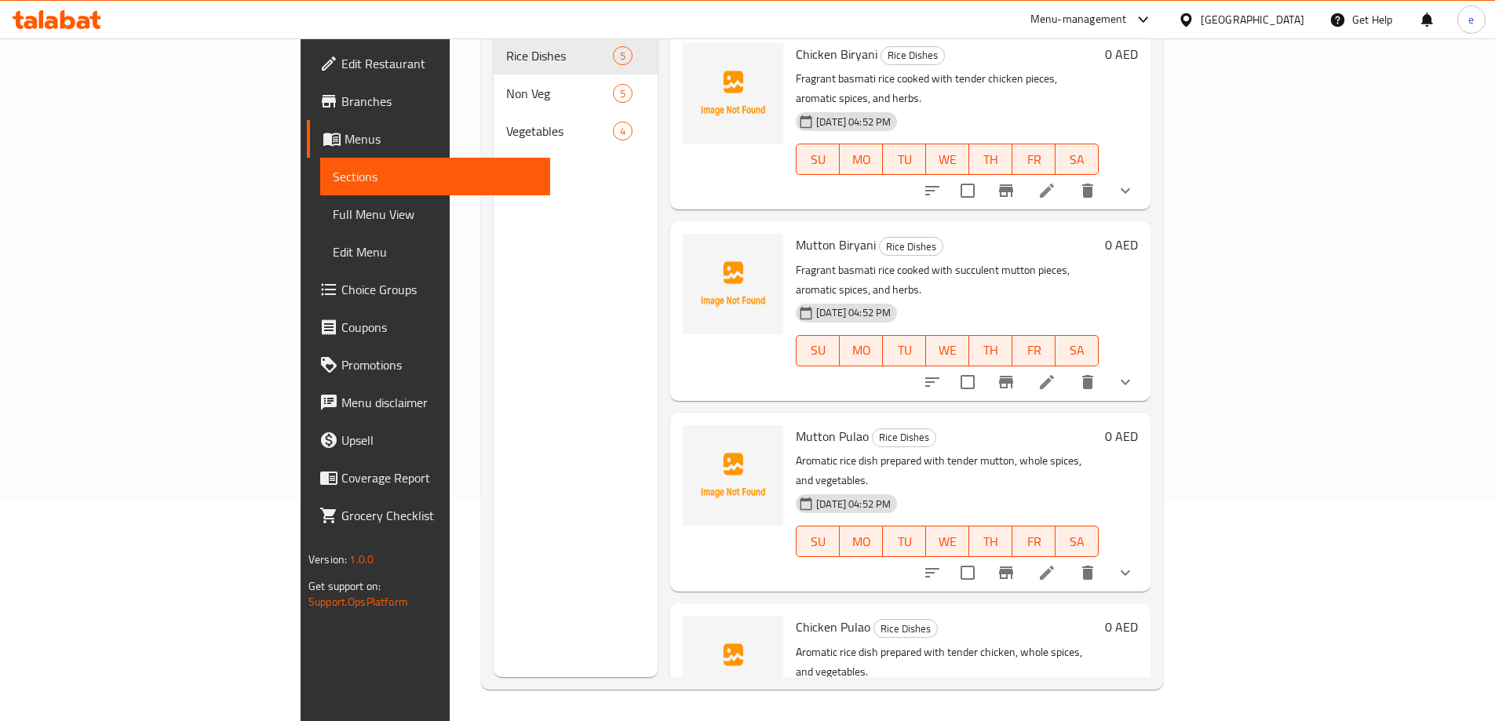
scroll to position [220, 0]
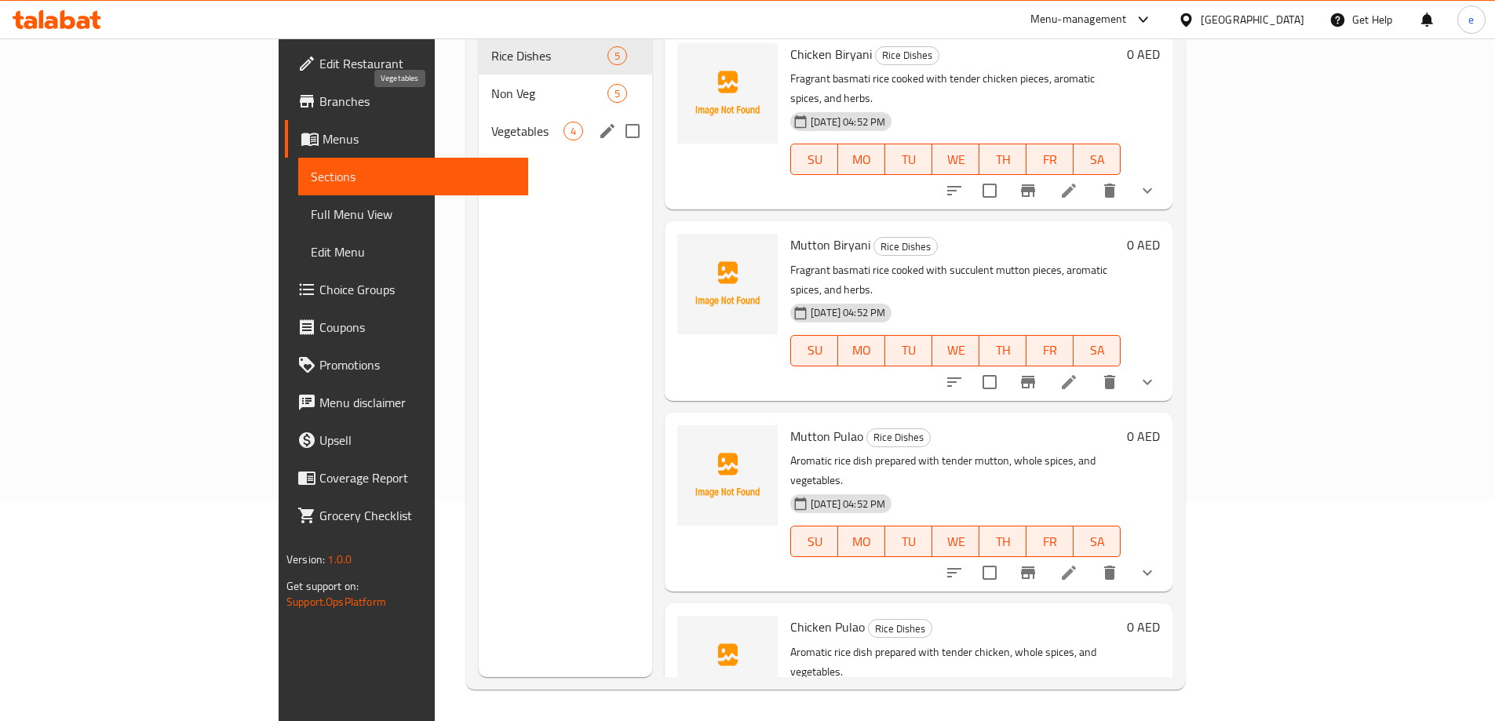
click at [491, 122] on span "Vegetables" at bounding box center [527, 131] width 72 height 19
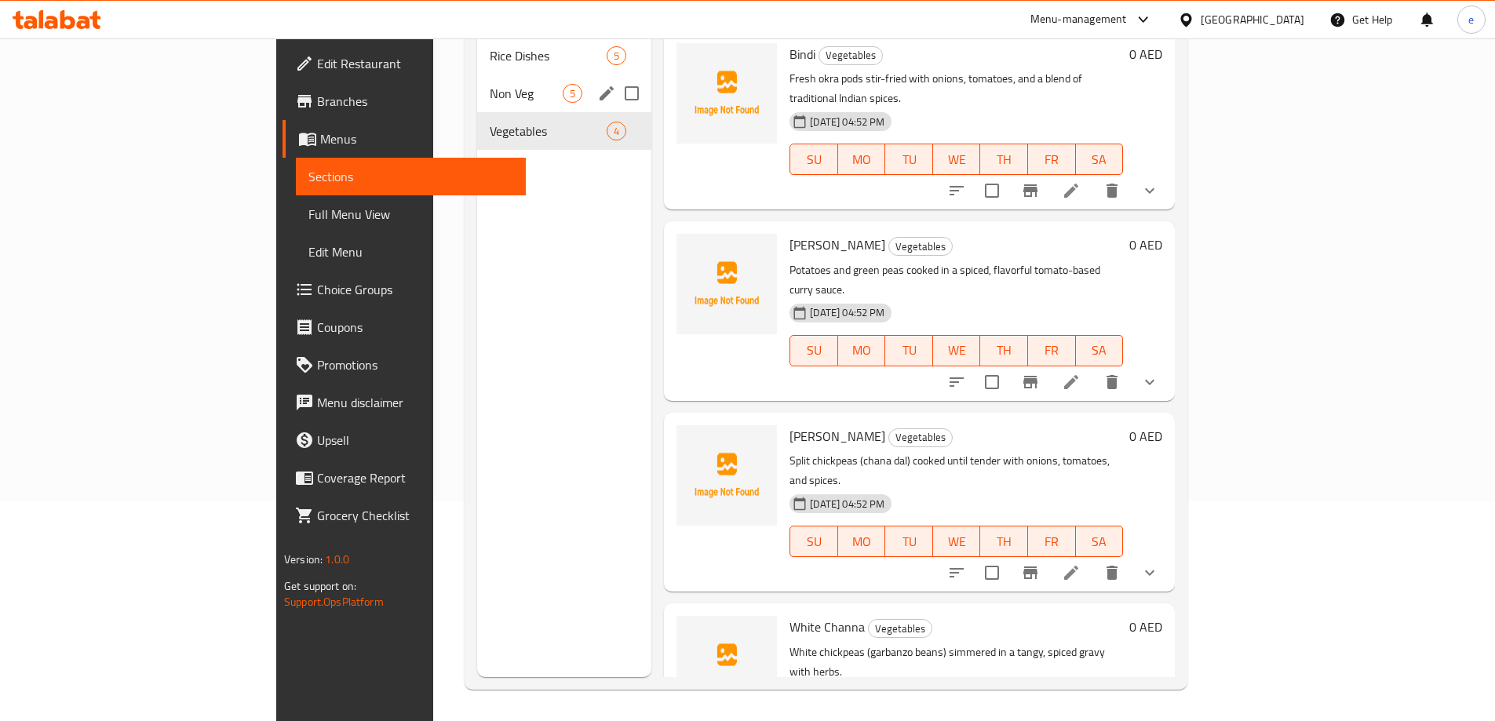
click at [490, 84] on span "Non Veg" at bounding box center [526, 93] width 73 height 19
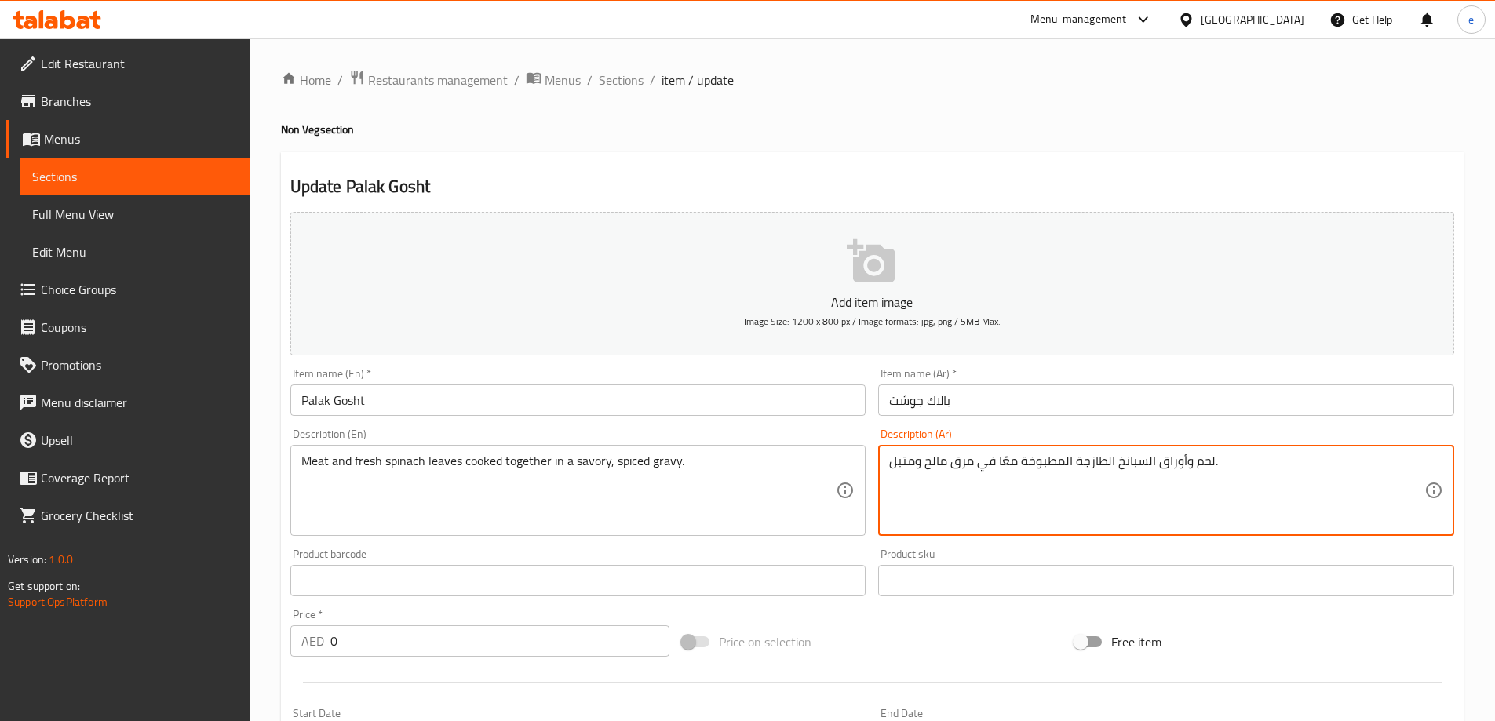
click at [970, 465] on textarea "لحم وأوراق السبانخ الطازجة المطبوخة معًا في مرق مالح ومتبل." at bounding box center [1156, 491] width 535 height 75
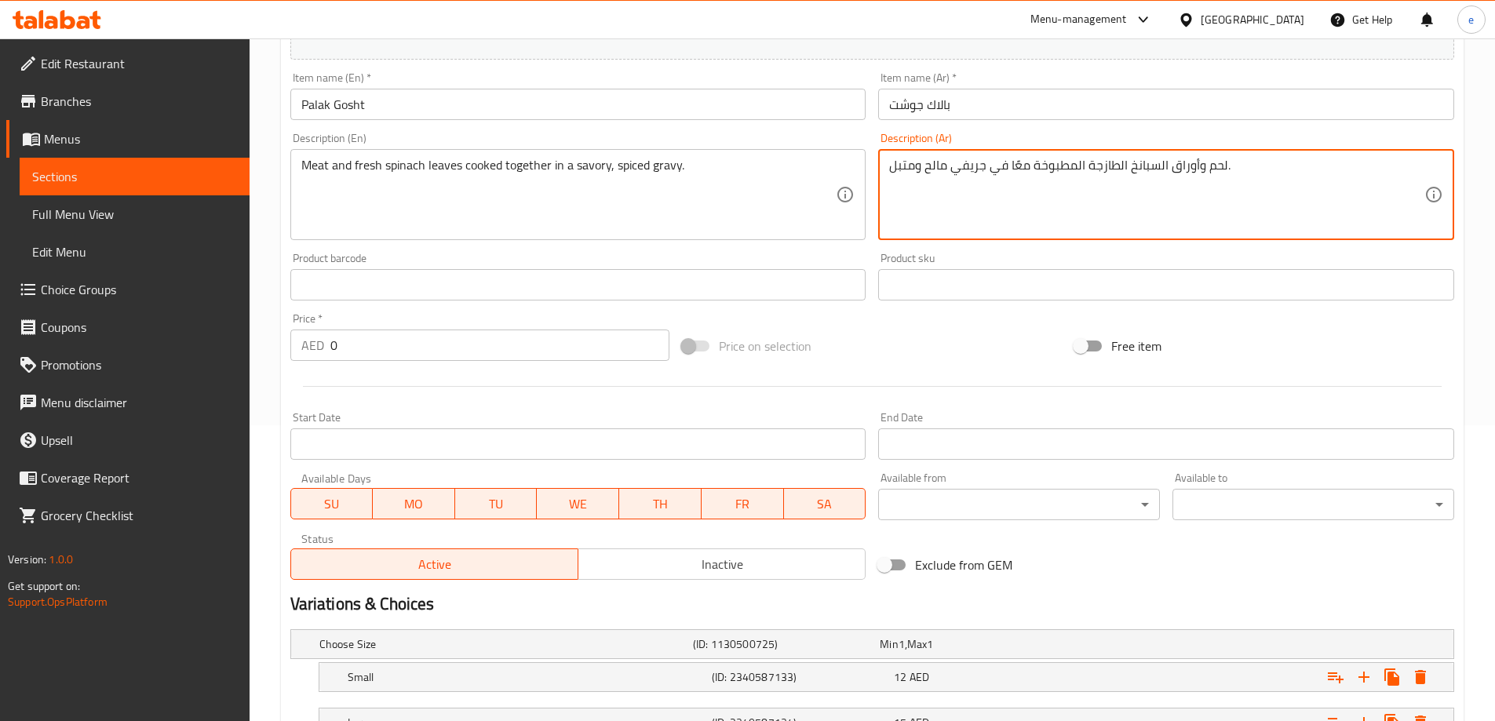
scroll to position [423, 0]
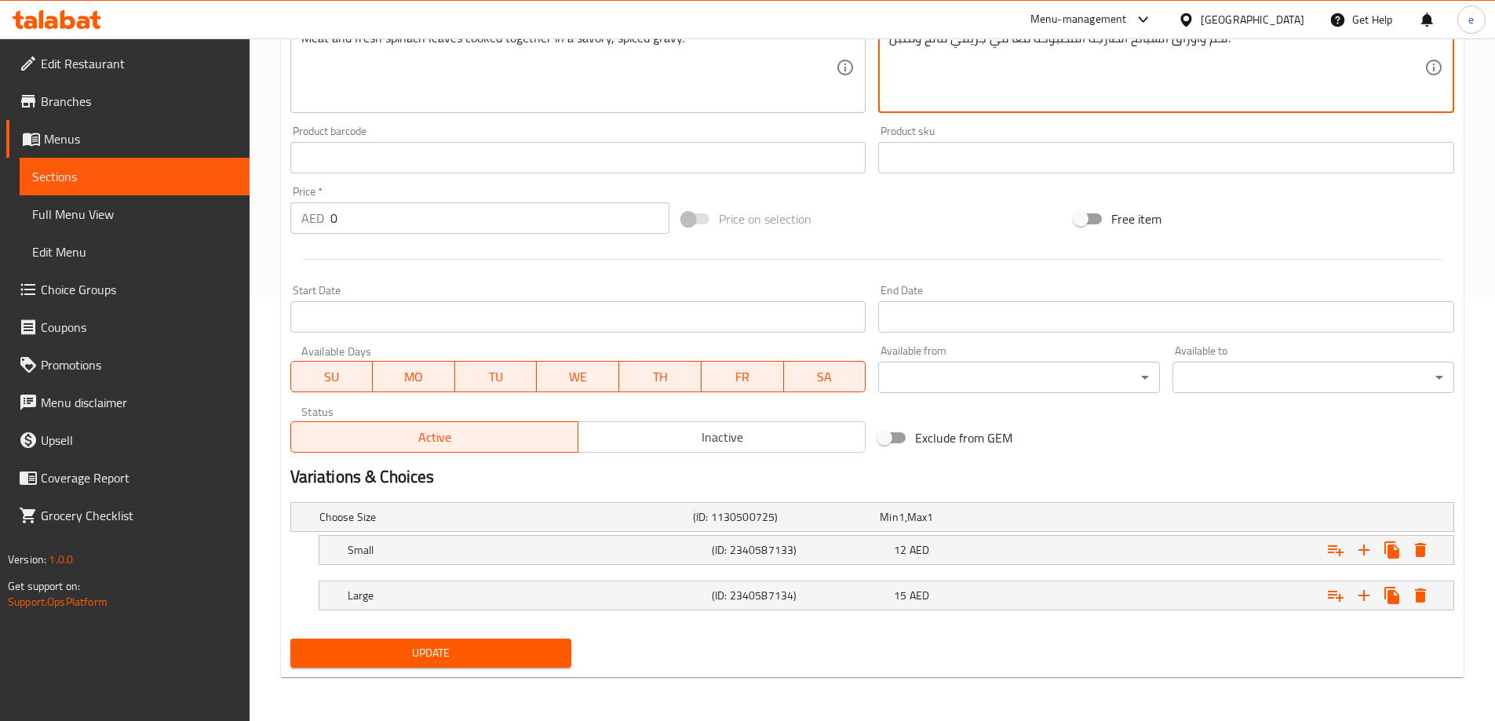
type textarea "لحم وأوراق السبانخ الطازجة المطبوخة معًا في جريفي مالح ومتبل."
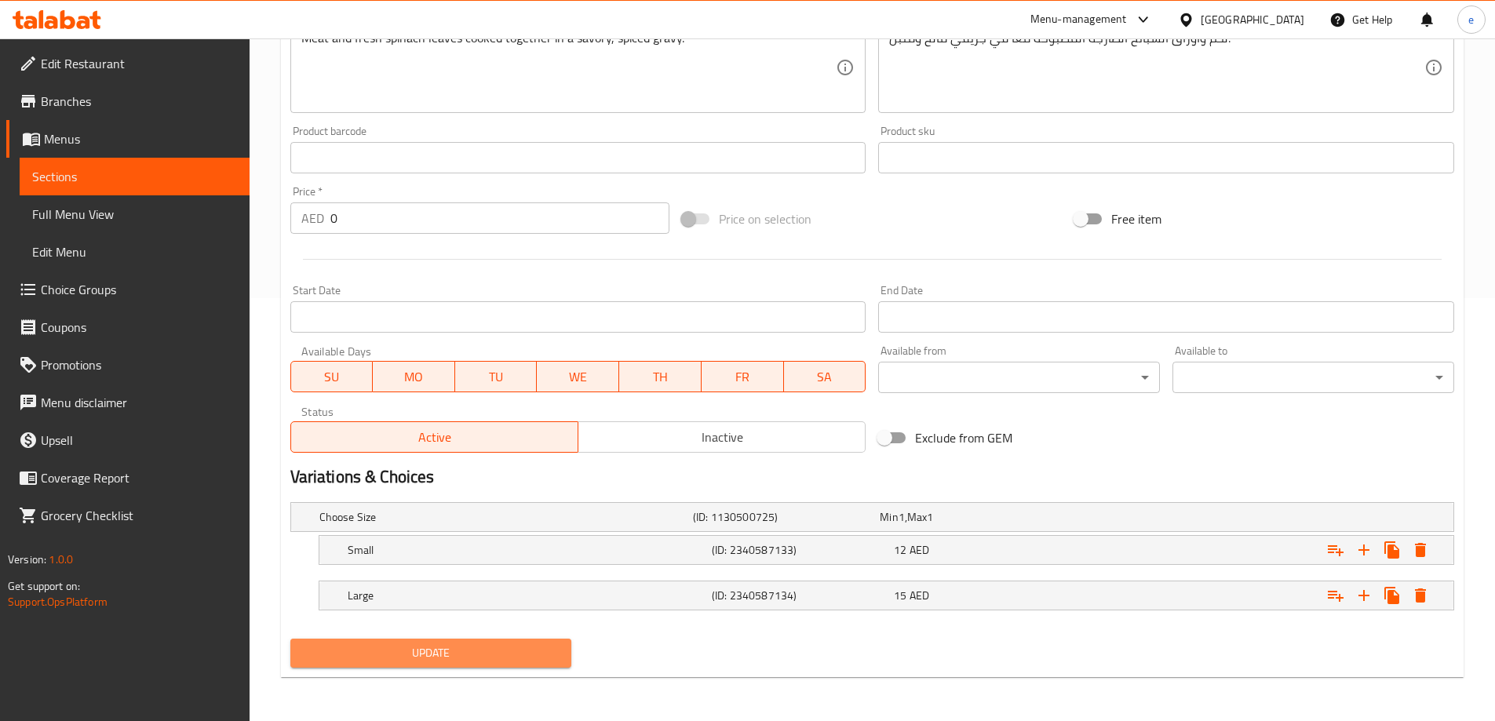
click at [501, 655] on span "Update" at bounding box center [431, 654] width 257 height 20
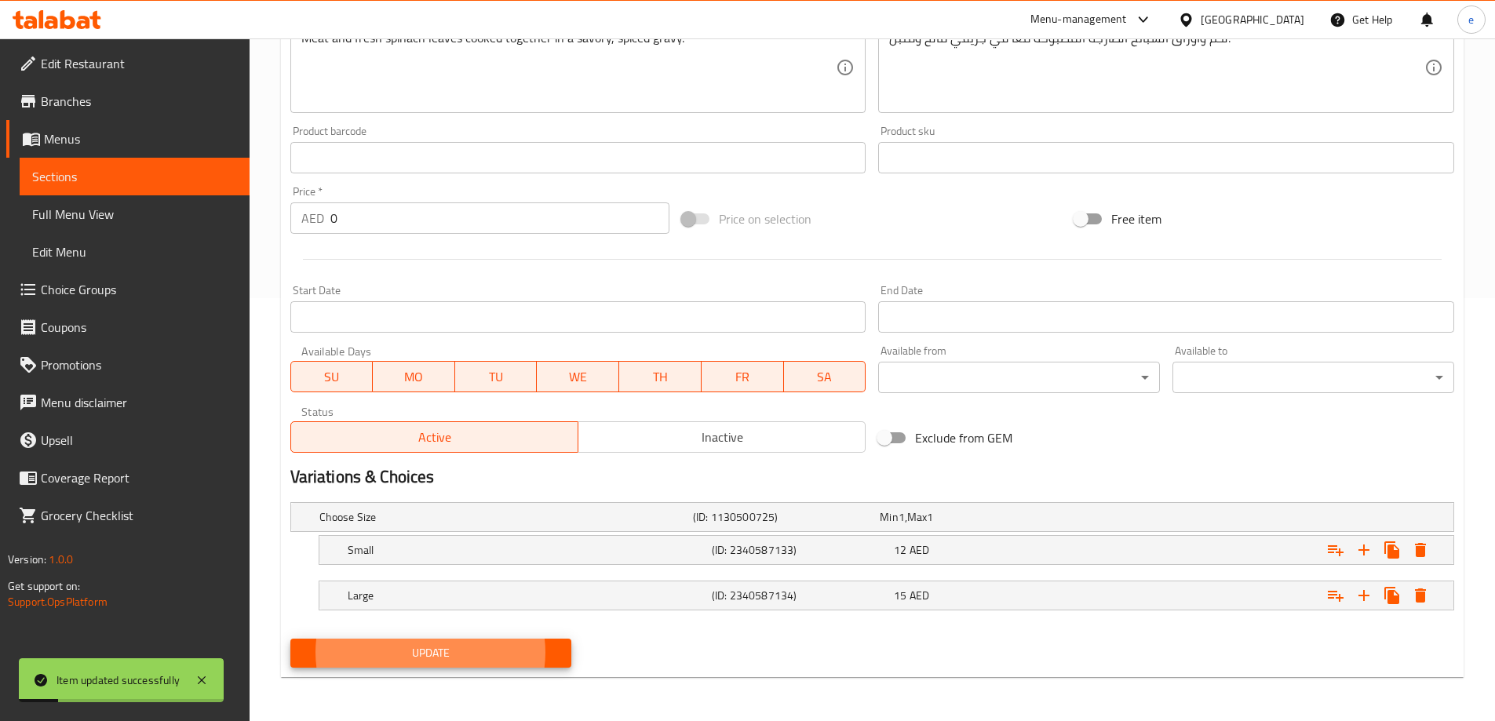
click at [184, 207] on span "Full Menu View" at bounding box center [134, 214] width 205 height 19
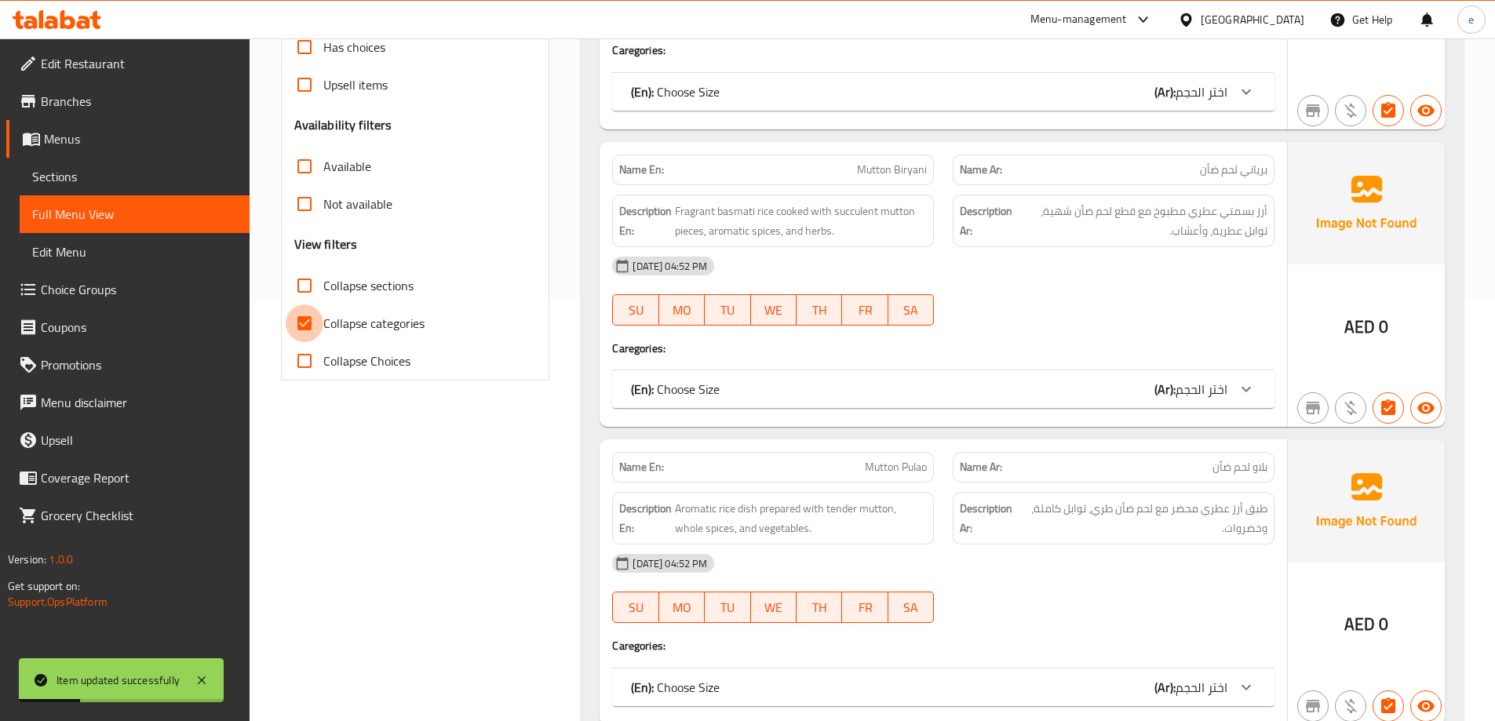
click at [320, 322] on input "Collapse categories" at bounding box center [305, 324] width 38 height 38
checkbox input "false"
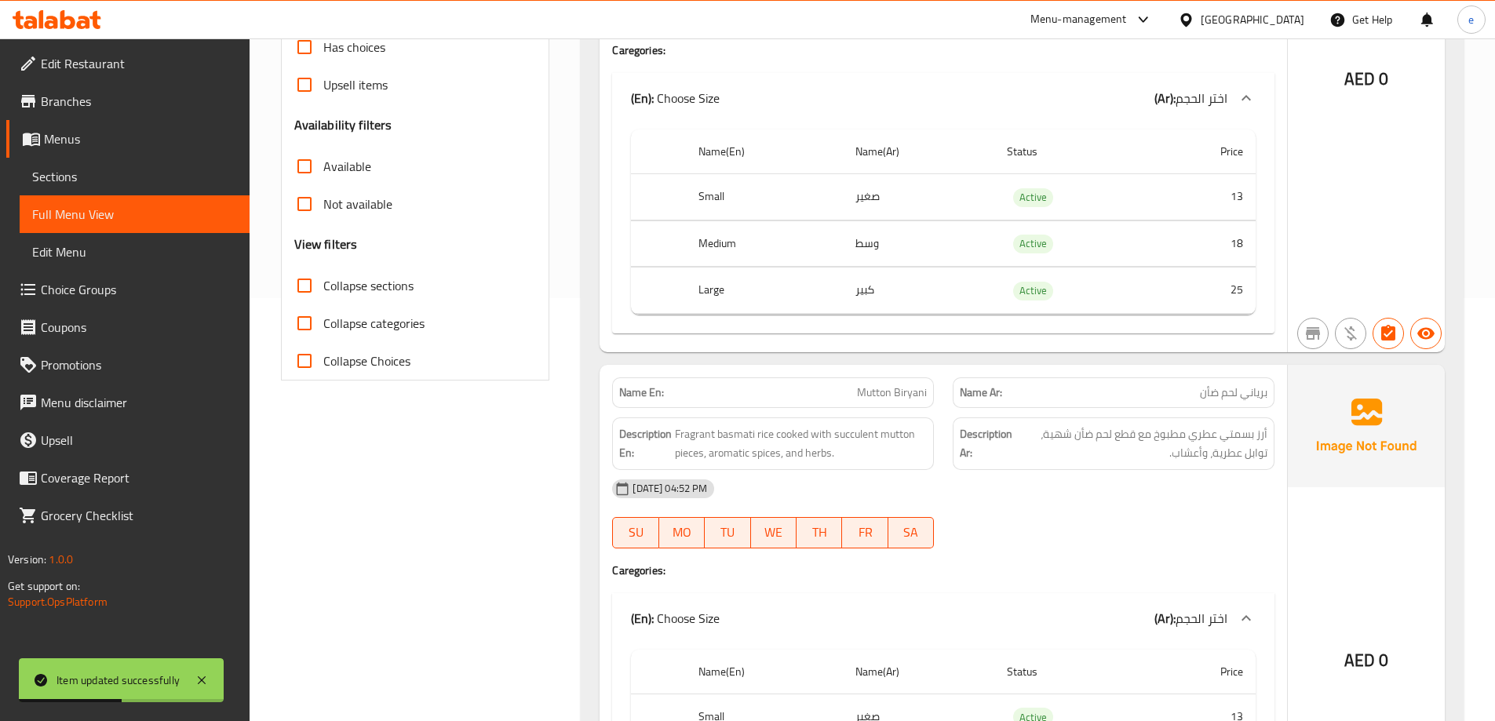
scroll to position [4044, 0]
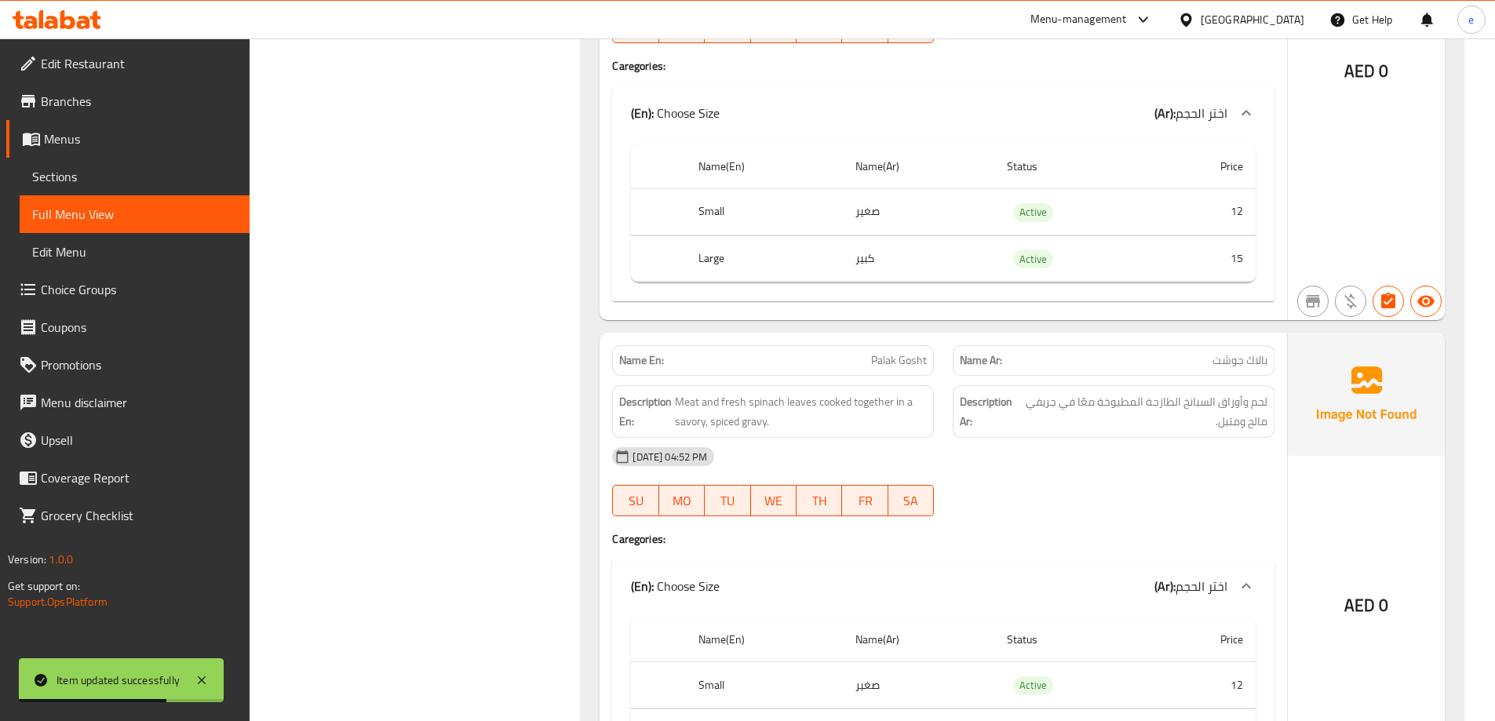
click at [1082, 494] on div "[DATE] 04:52 PM SU MO TU WE TH FR SA" at bounding box center [943, 482] width 681 height 88
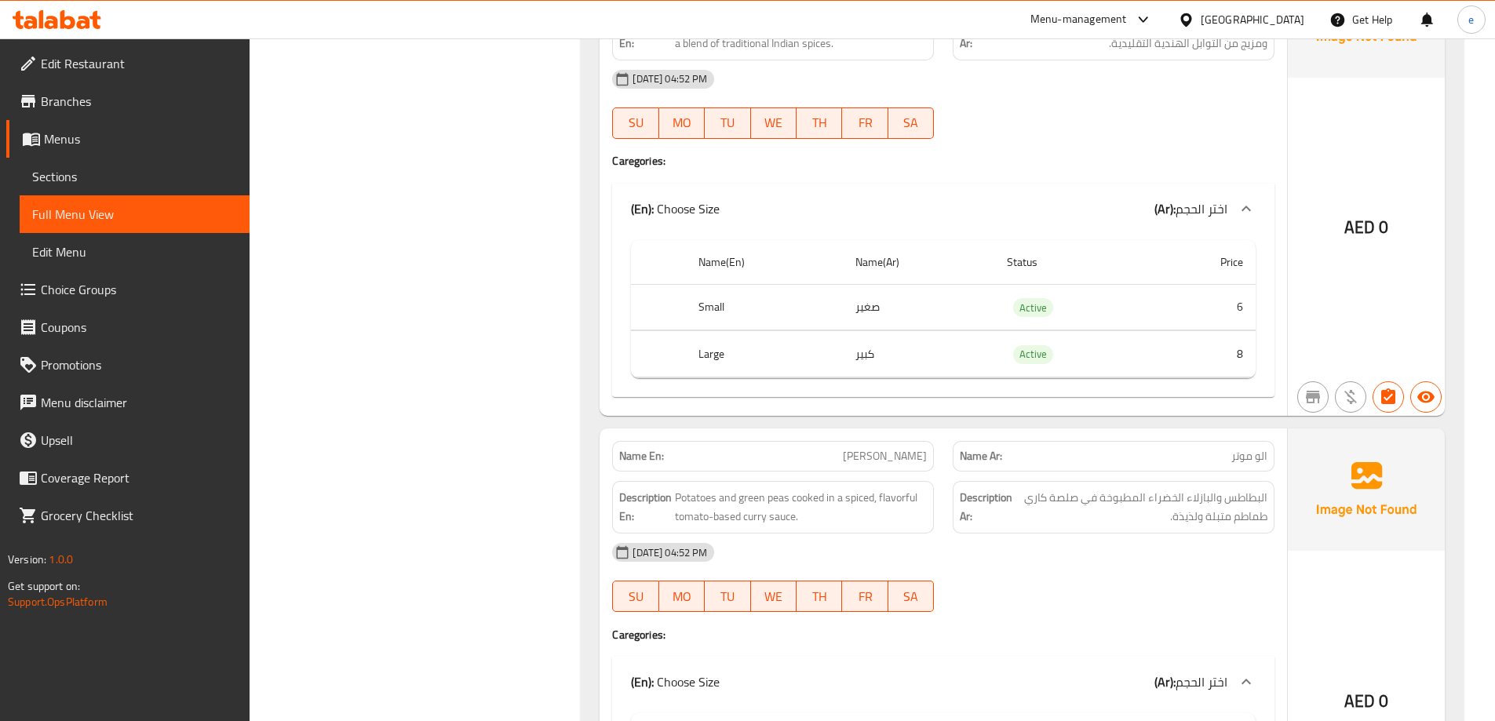
scroll to position [5771, 0]
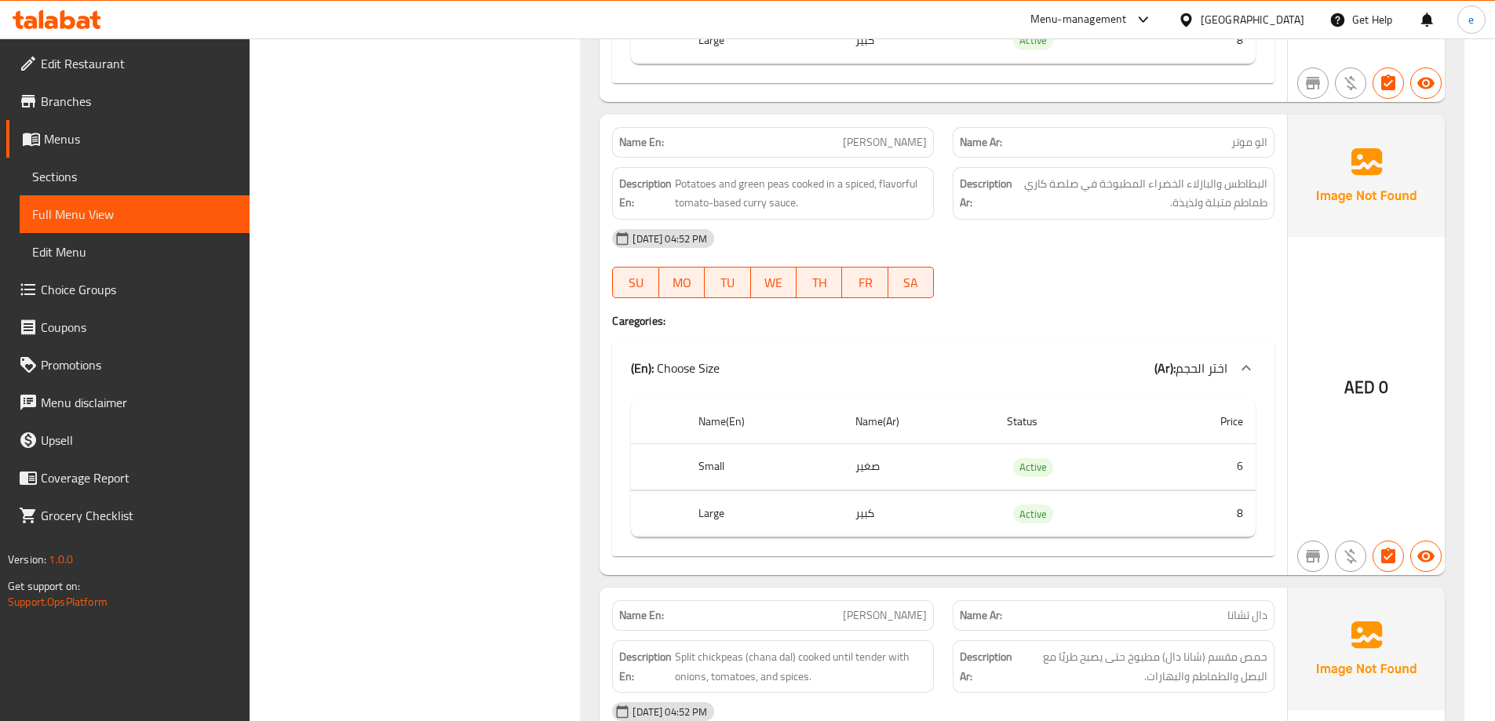
click at [900, 135] on span "[PERSON_NAME]" at bounding box center [885, 142] width 84 height 16
copy span "[PERSON_NAME]"
click at [124, 186] on link "Sections" at bounding box center [135, 177] width 230 height 38
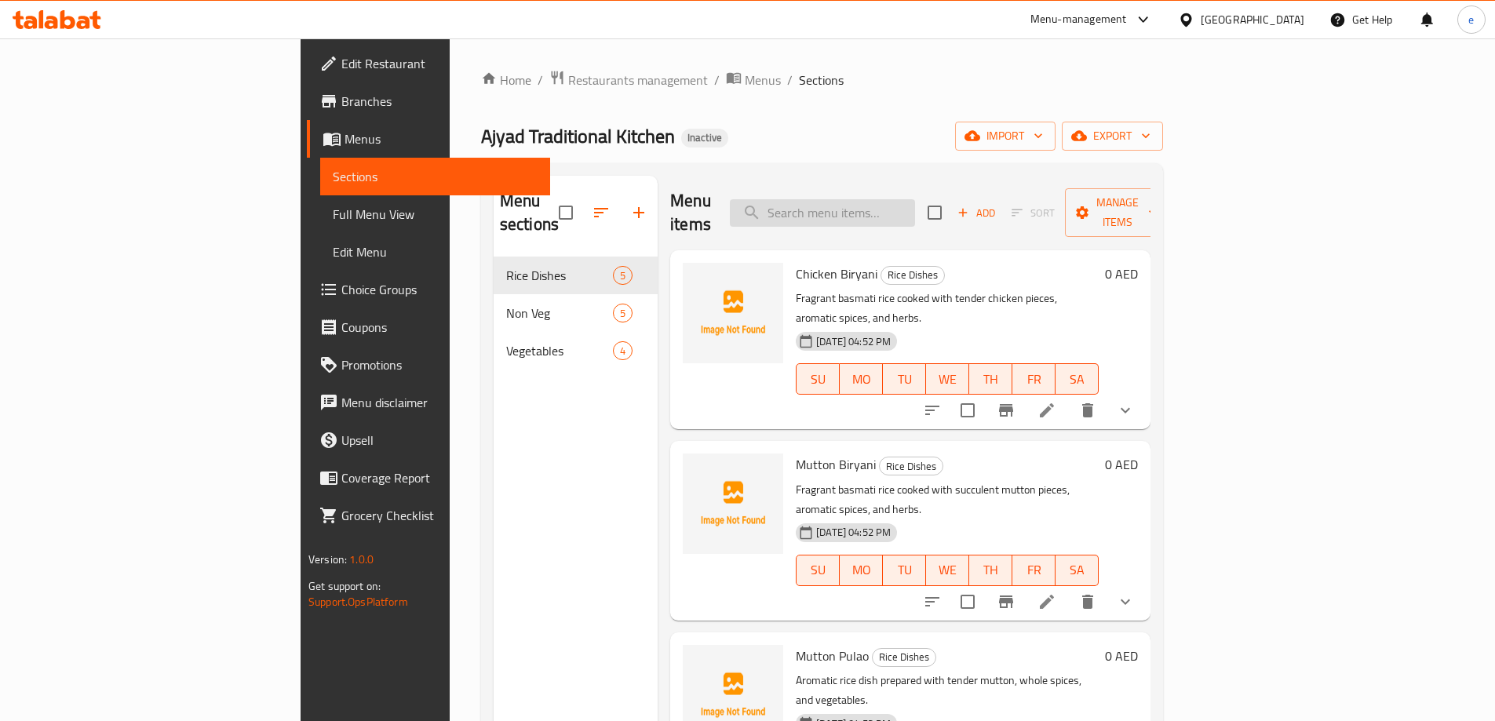
click at [898, 199] on input "search" at bounding box center [822, 212] width 185 height 27
paste input "[PERSON_NAME]"
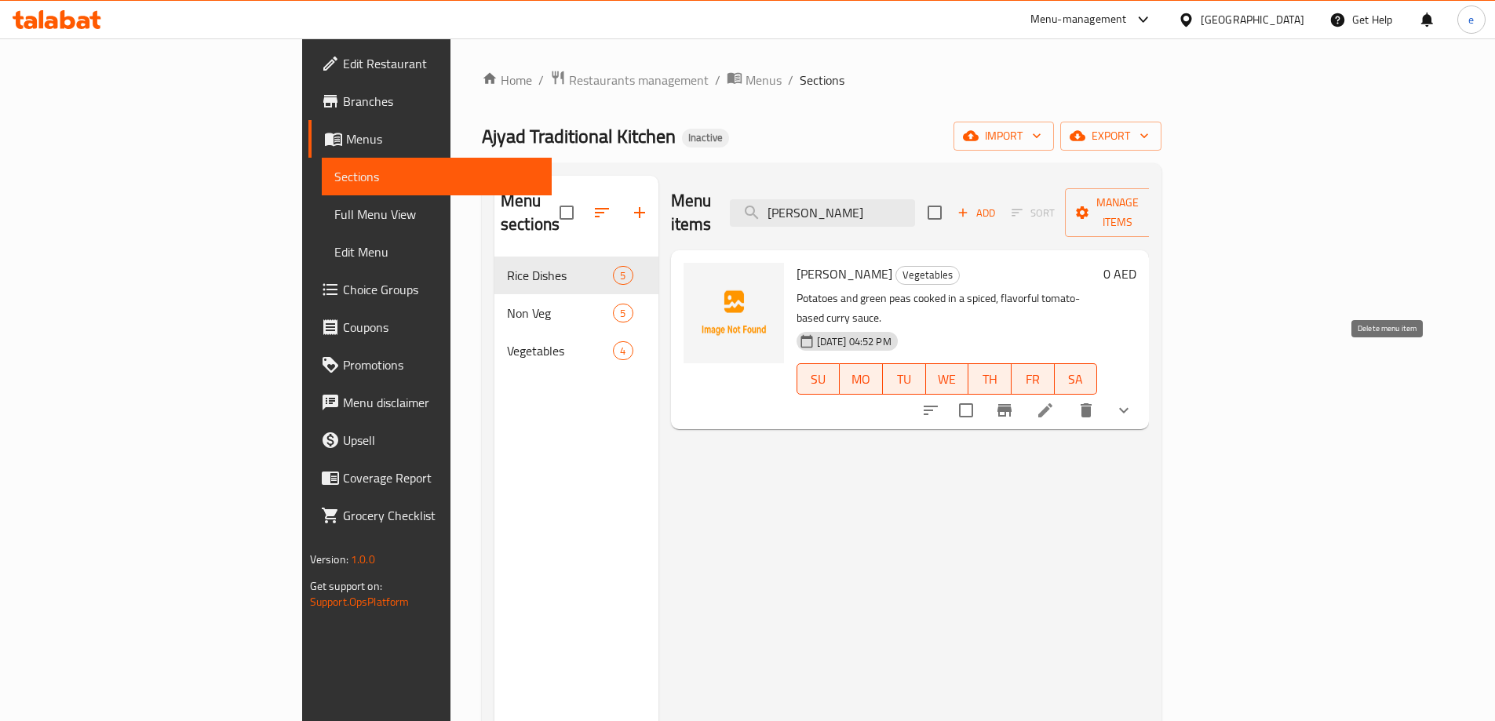
type input "[PERSON_NAME]"
click at [1055, 401] on icon at bounding box center [1045, 410] width 19 height 19
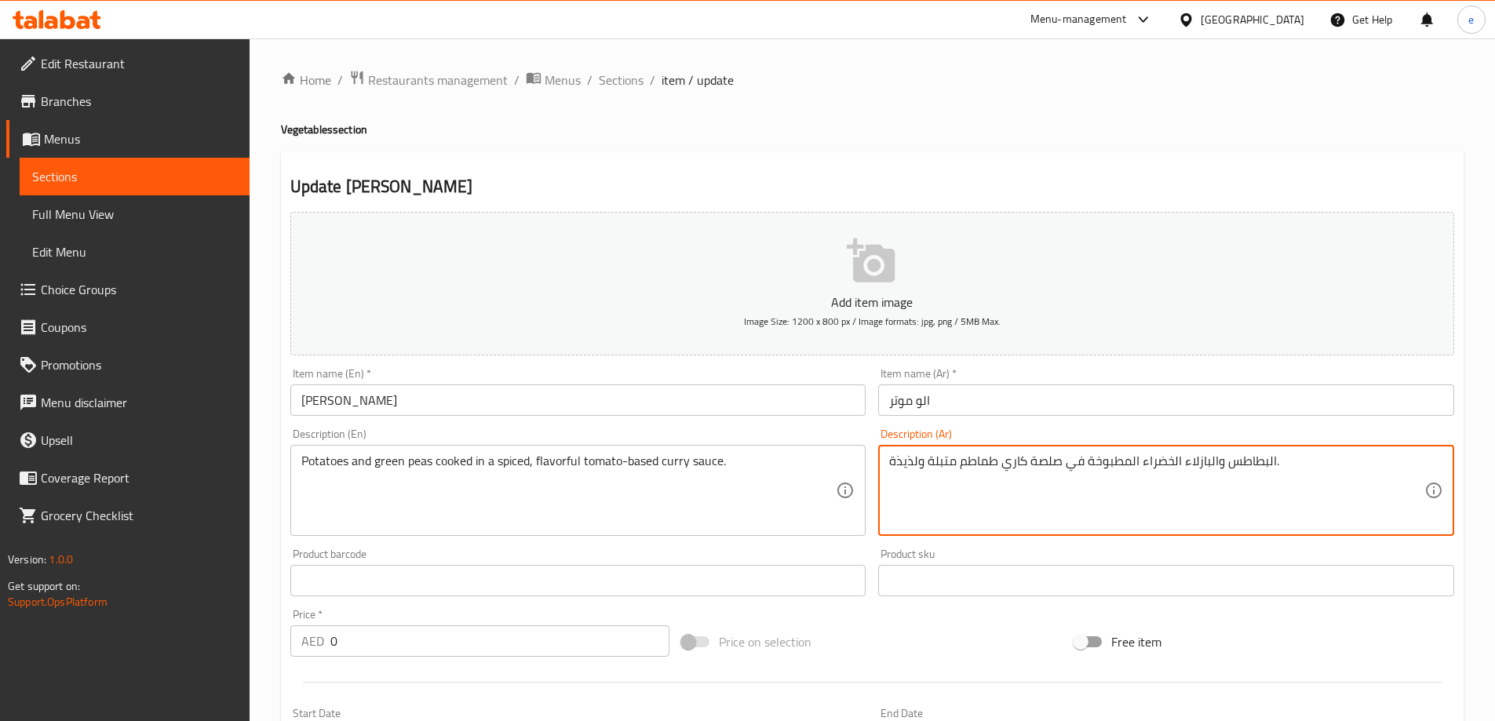
drag, startPoint x: 1062, startPoint y: 463, endPoint x: 1006, endPoint y: 476, distance: 58.1
click at [1006, 476] on textarea "البطاطس والبازلاء الخضراء المطبوخة في صلصة كاري طماطم متبلة ولذيذة." at bounding box center [1156, 491] width 535 height 75
paste textarea "صلصة كاري"
click at [1148, 464] on textarea "البطاطس والبازلاء الخضراء المطبوخة في صلصة كاري طماطم متبلة ولذيذة." at bounding box center [1156, 491] width 535 height 75
click at [1038, 465] on textarea "البطاطس والبازلاء الخضراء المطبوخة في صلصة كاري قائمة على الطماطم متبلة ولذيذة." at bounding box center [1156, 491] width 535 height 75
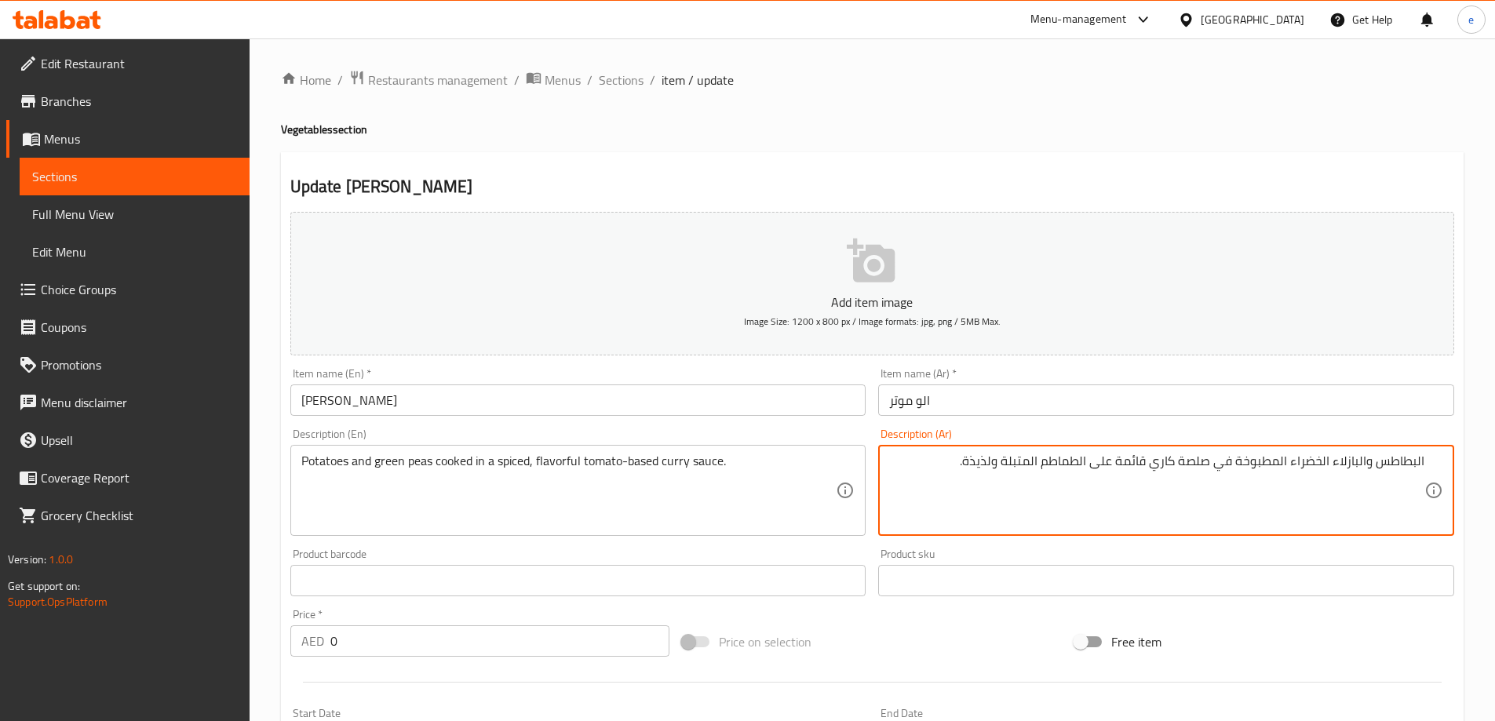
click at [995, 464] on textarea "البطاطس والبازلاء الخضراء المطبوخة في صلصة كاري قائمة على الطماطم المتبلة ولذيذ…" at bounding box center [1156, 491] width 535 height 75
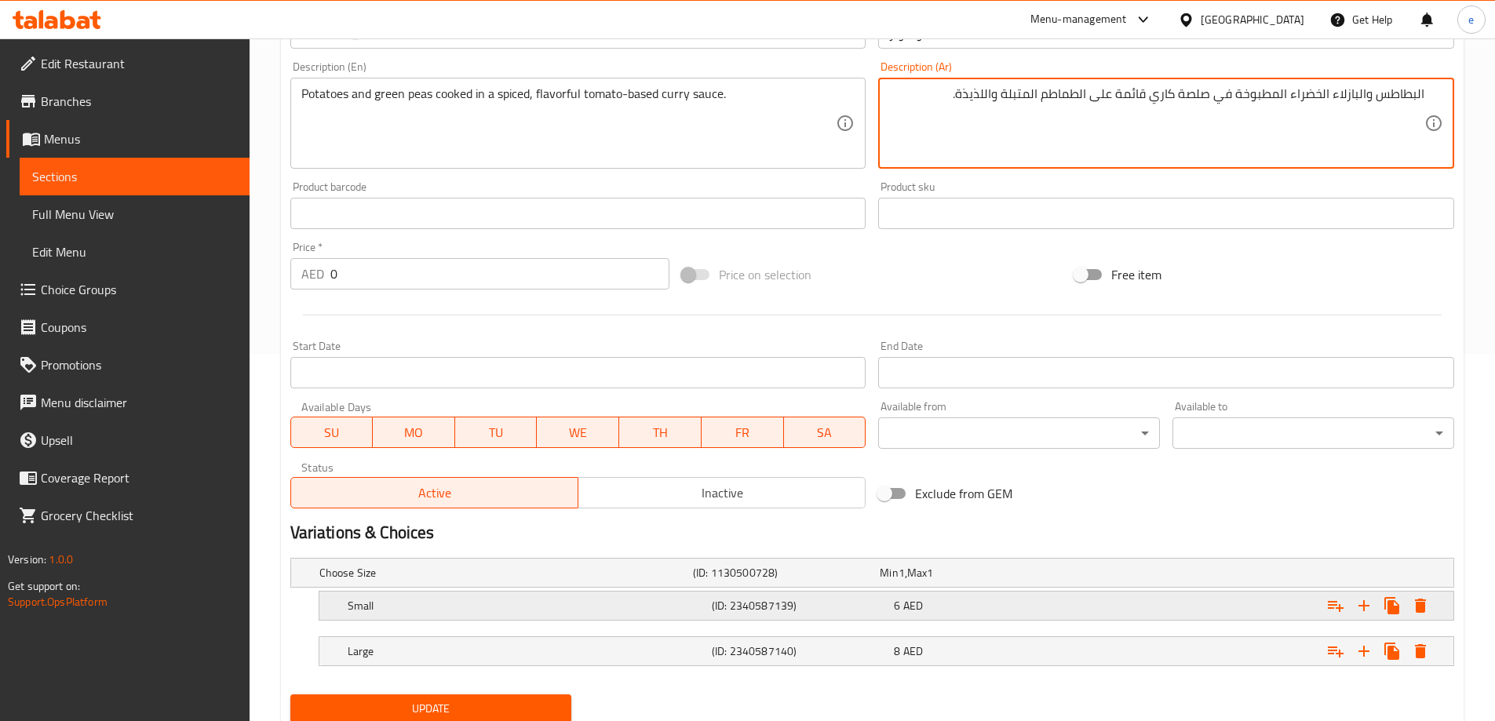
scroll to position [423, 0]
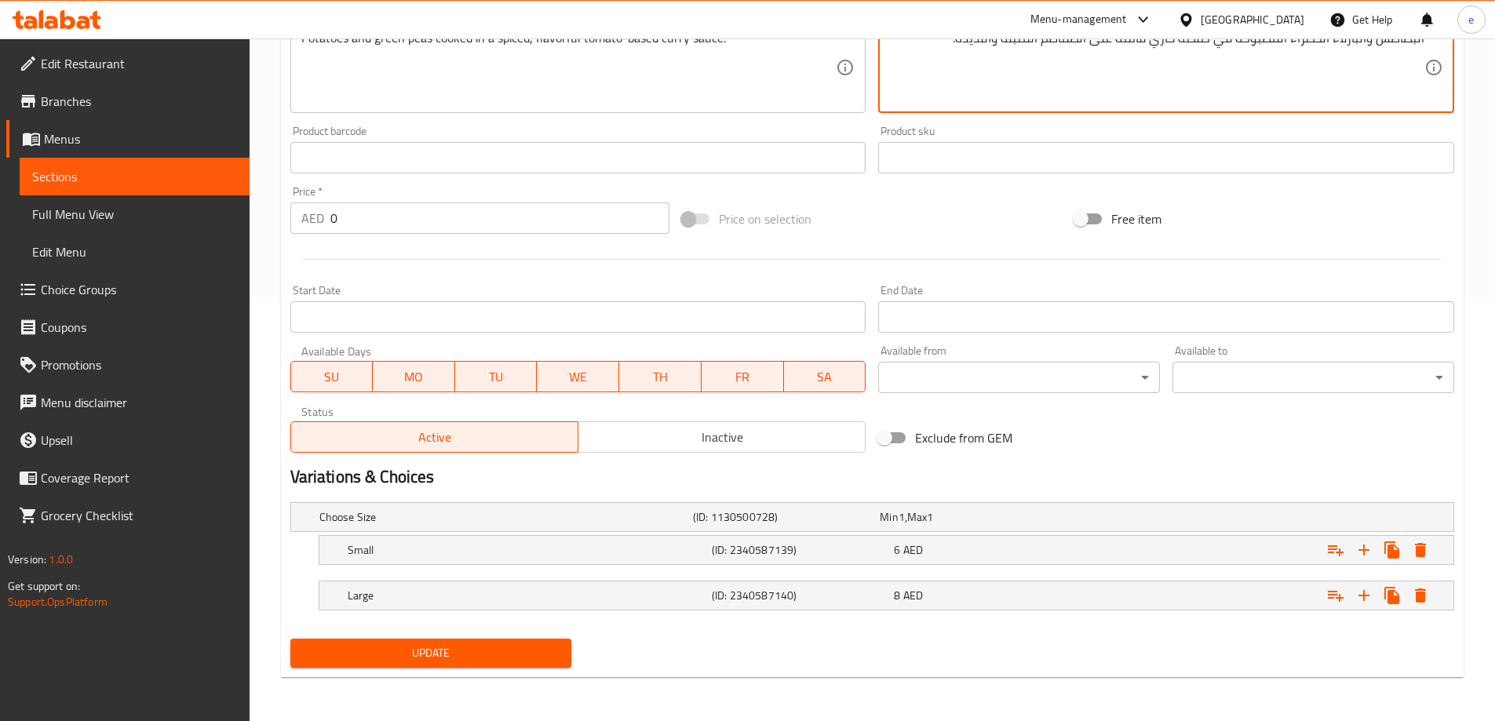
type textarea "البطاطس والبازلاء الخضراء المطبوخة في صلصة كاري قائمة على الطماطم المتبلة واللذ…"
click at [514, 644] on span "Update" at bounding box center [431, 654] width 257 height 20
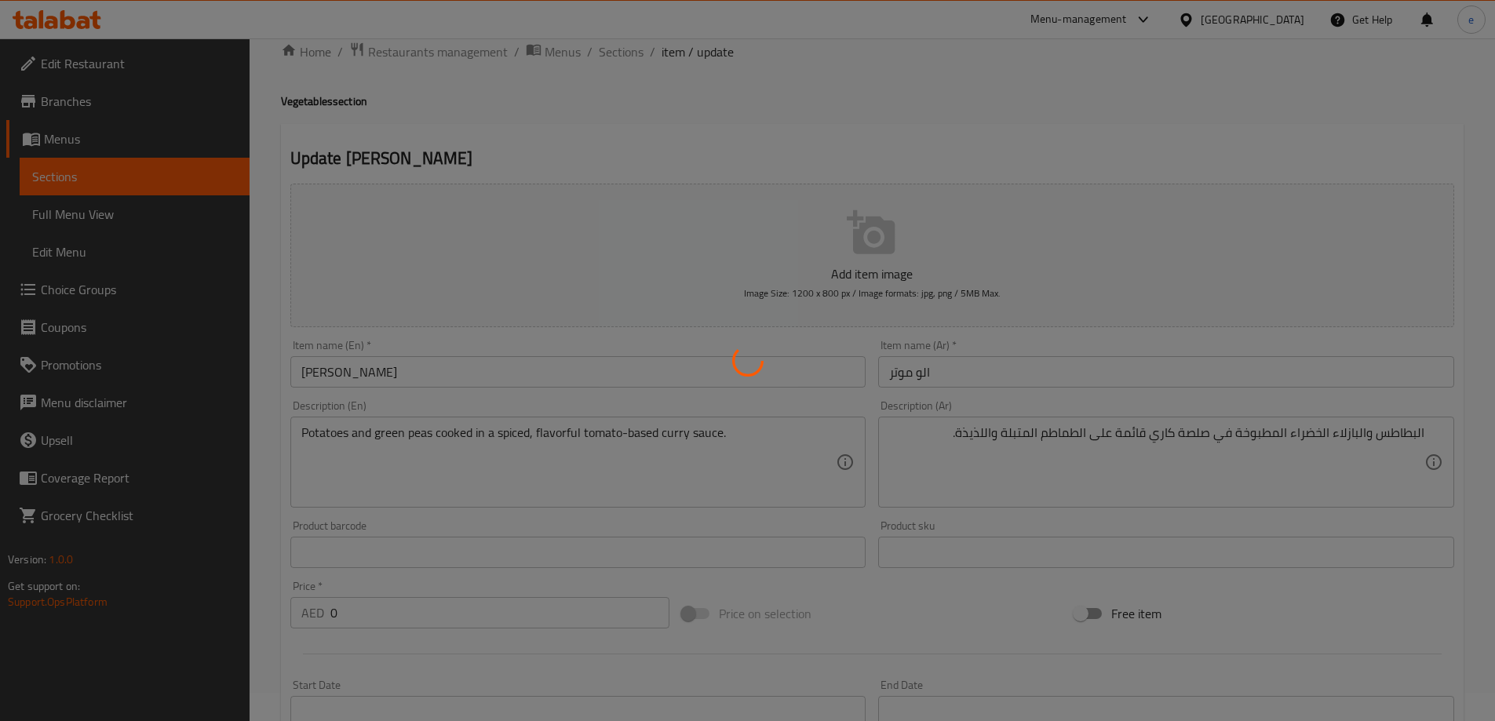
scroll to position [0, 0]
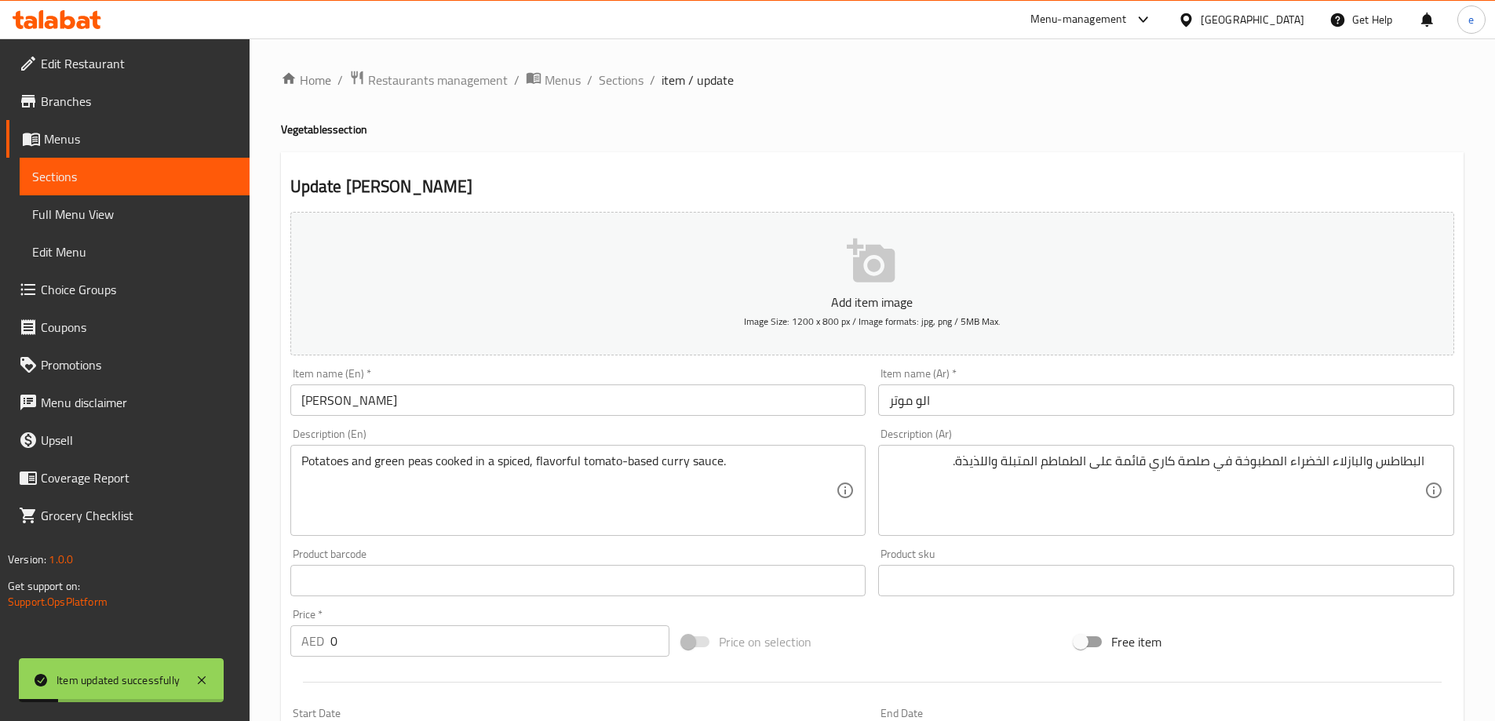
click at [93, 209] on span "Full Menu View" at bounding box center [134, 214] width 205 height 19
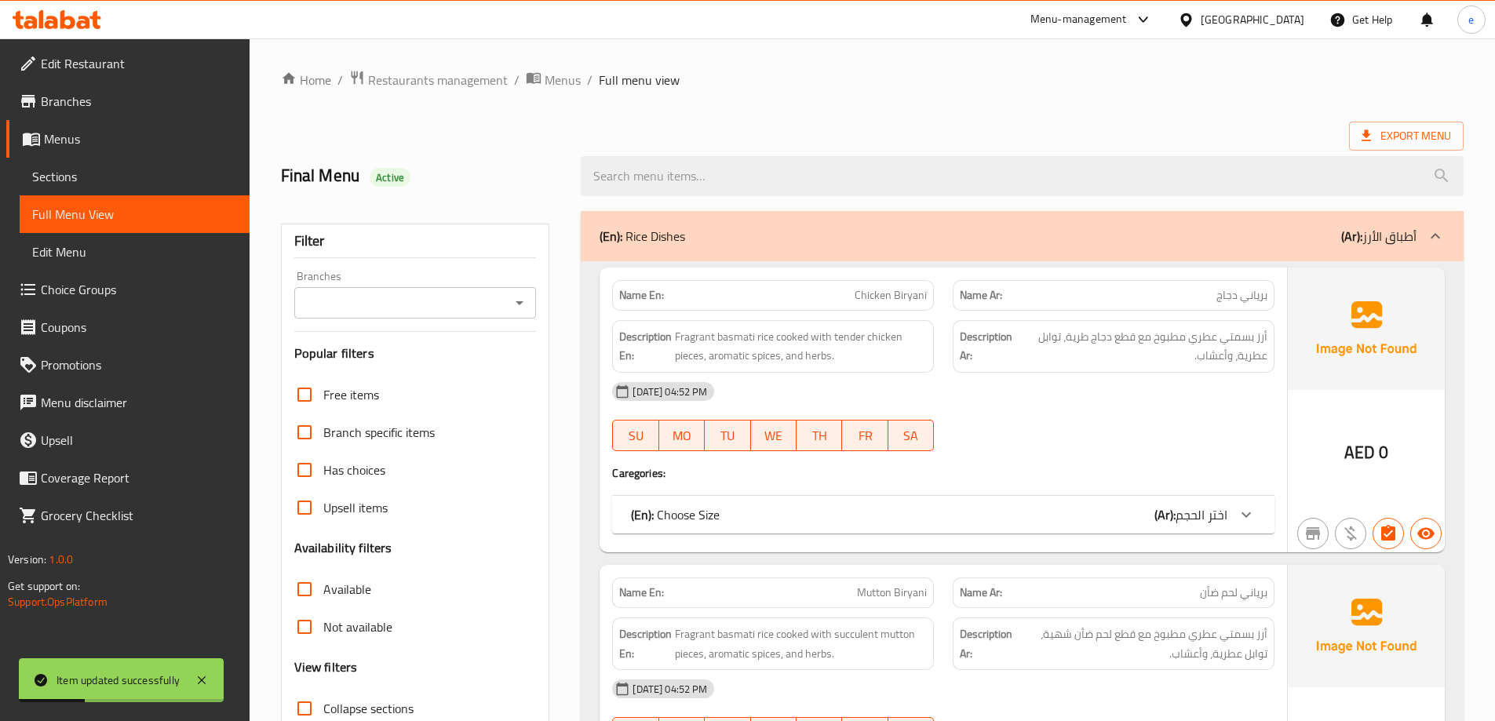
scroll to position [314, 0]
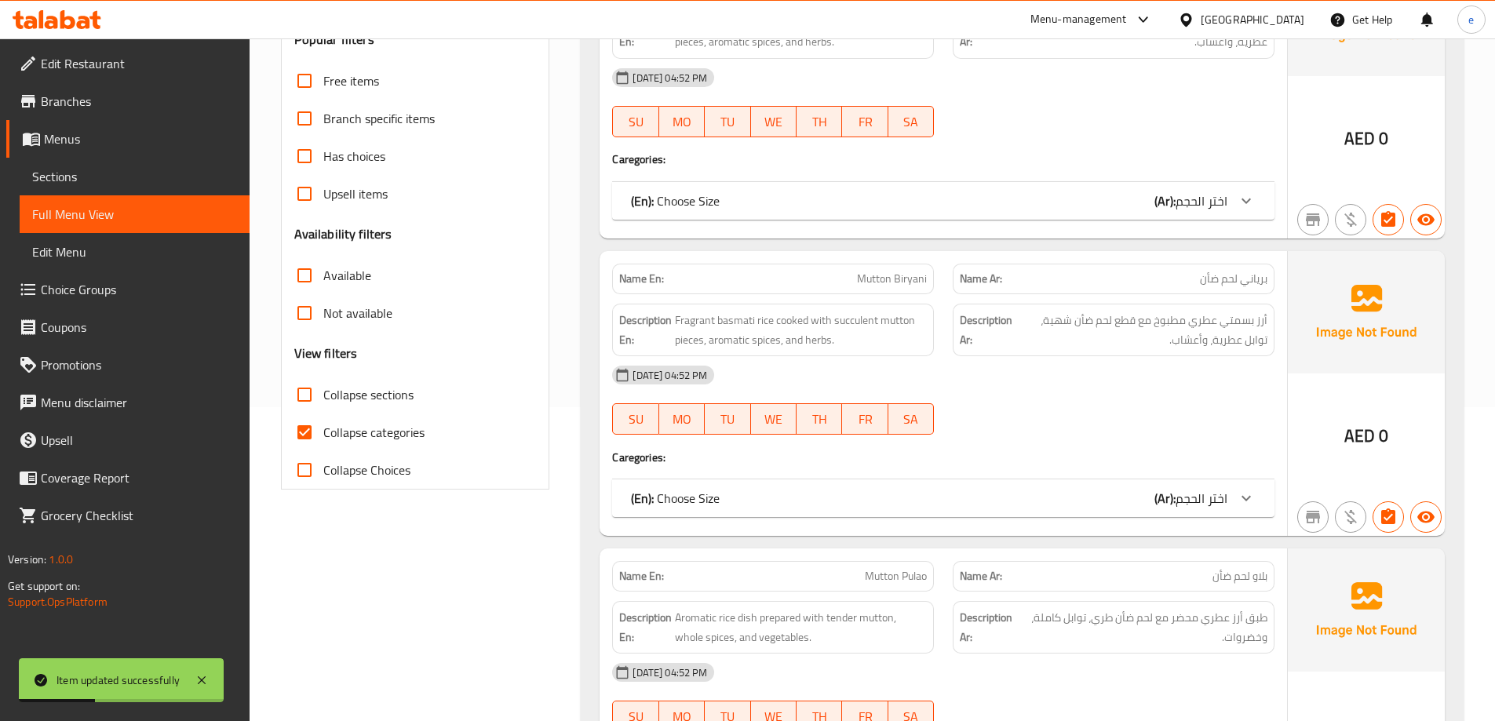
click at [343, 435] on span "Collapse categories" at bounding box center [373, 432] width 101 height 19
click at [323, 435] on input "Collapse categories" at bounding box center [305, 433] width 38 height 38
checkbox input "false"
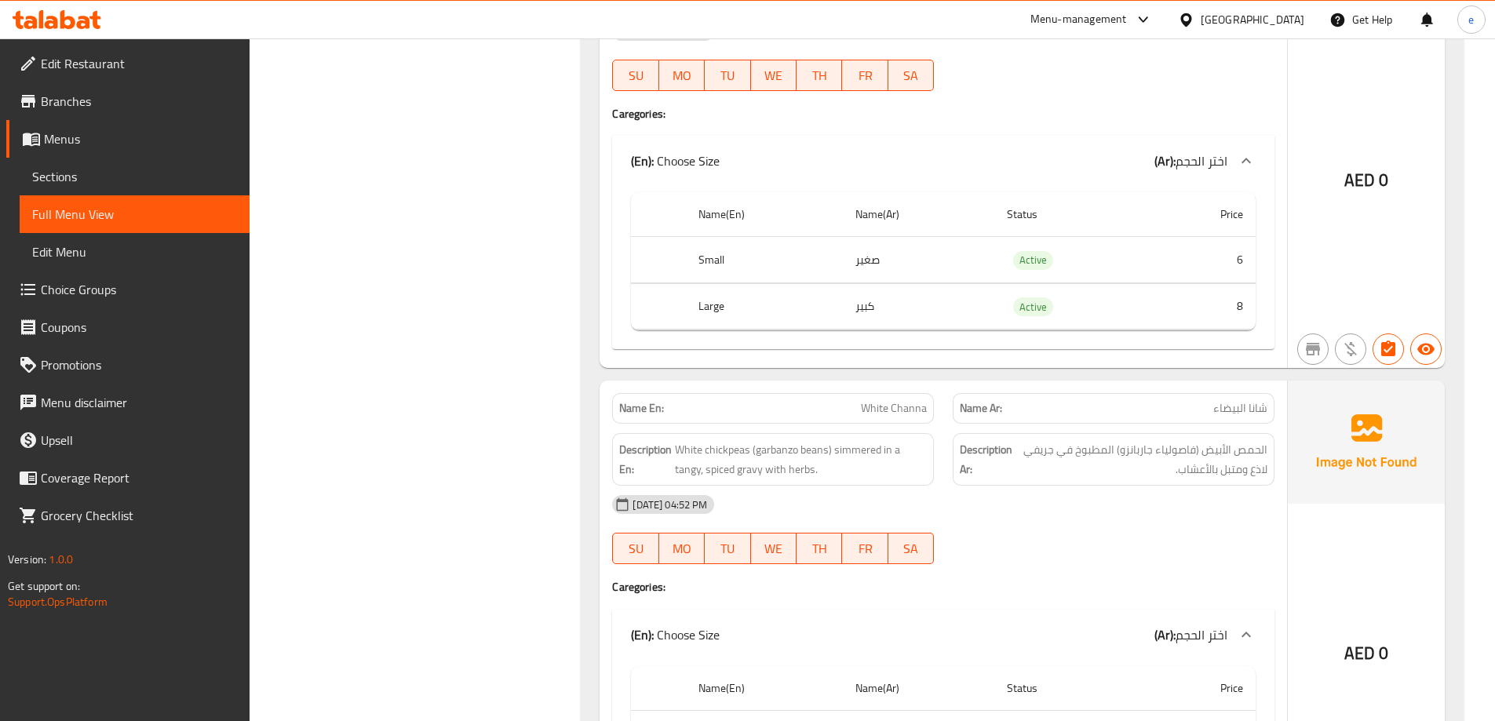
scroll to position [6594, 0]
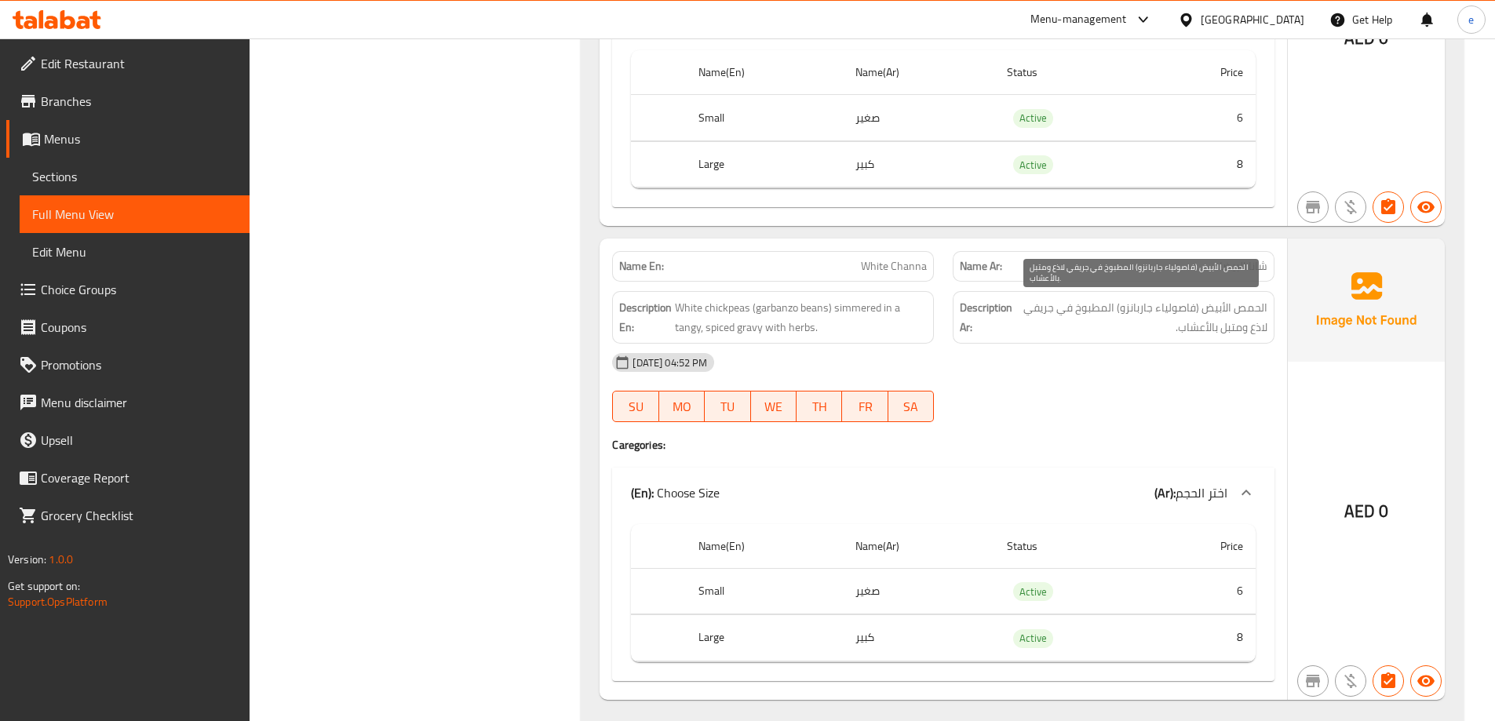
click at [1198, 319] on span "الحمص الأبيض (فاصولياء جاربانزو) المطبوخ في جريفي لاذع ومتبل بالأعشاب." at bounding box center [1142, 317] width 252 height 38
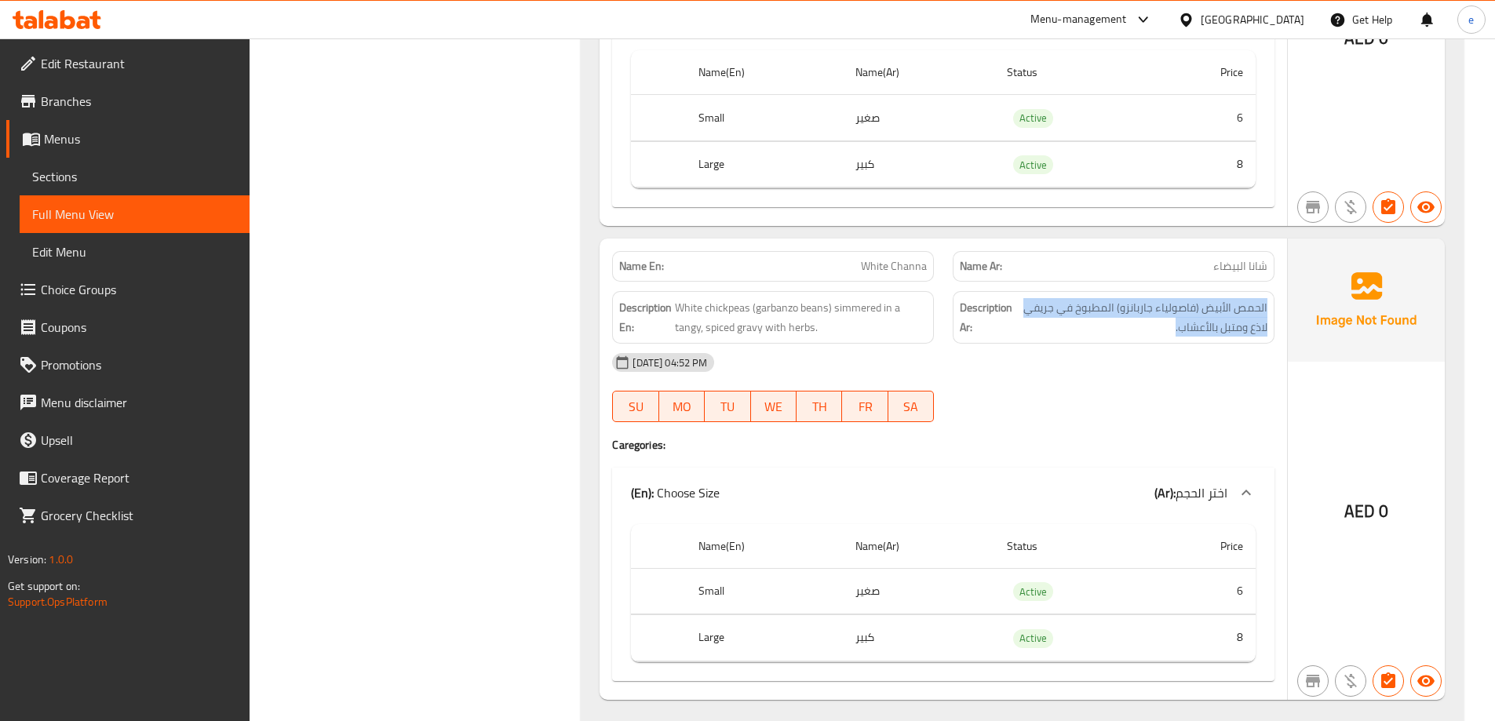
click at [1098, 341] on div "Description Ar: الحمص الأبيض (فاصولياء جاربانزو) المطبوخ في جريفي لاذع ومتبل با…" at bounding box center [1114, 317] width 322 height 53
click at [1104, 344] on div "[DATE] 04:52 PM" at bounding box center [943, 363] width 681 height 38
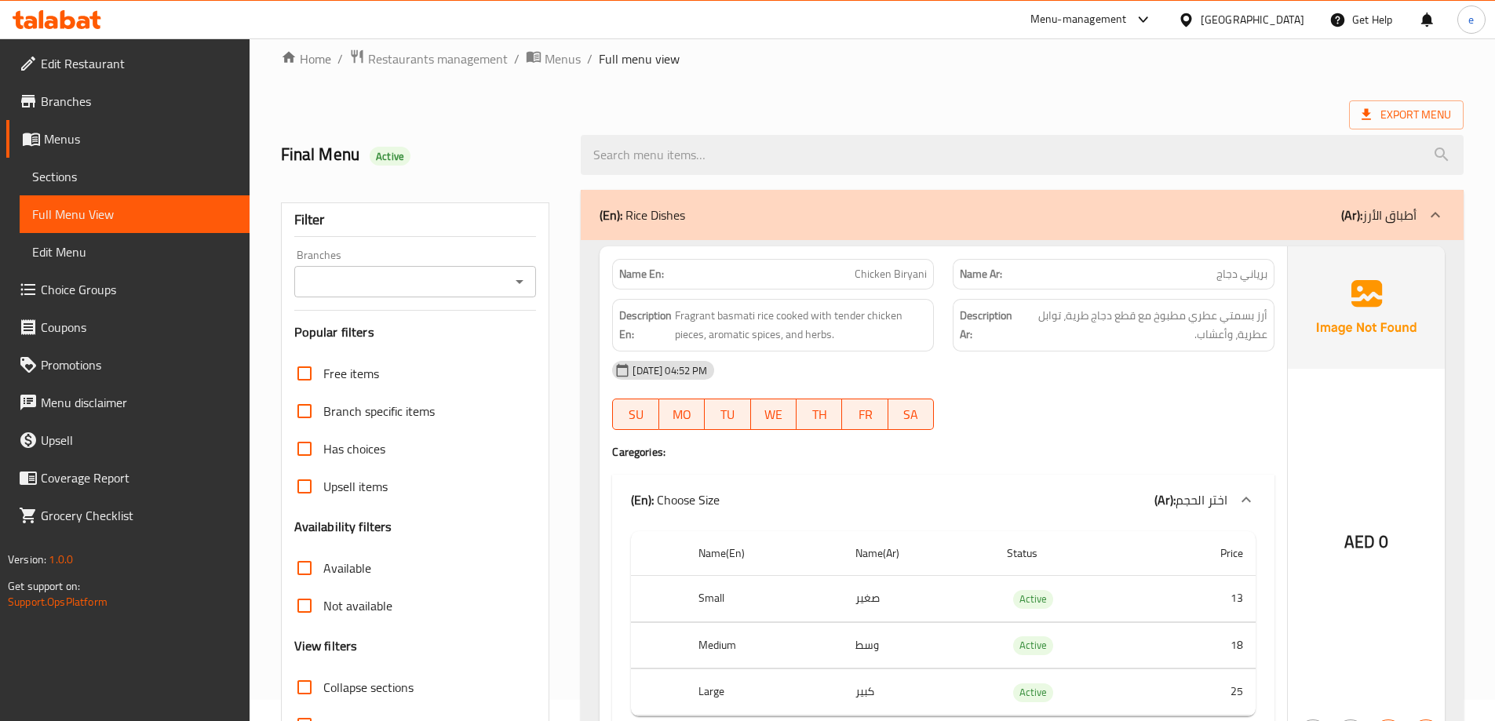
scroll to position [0, 0]
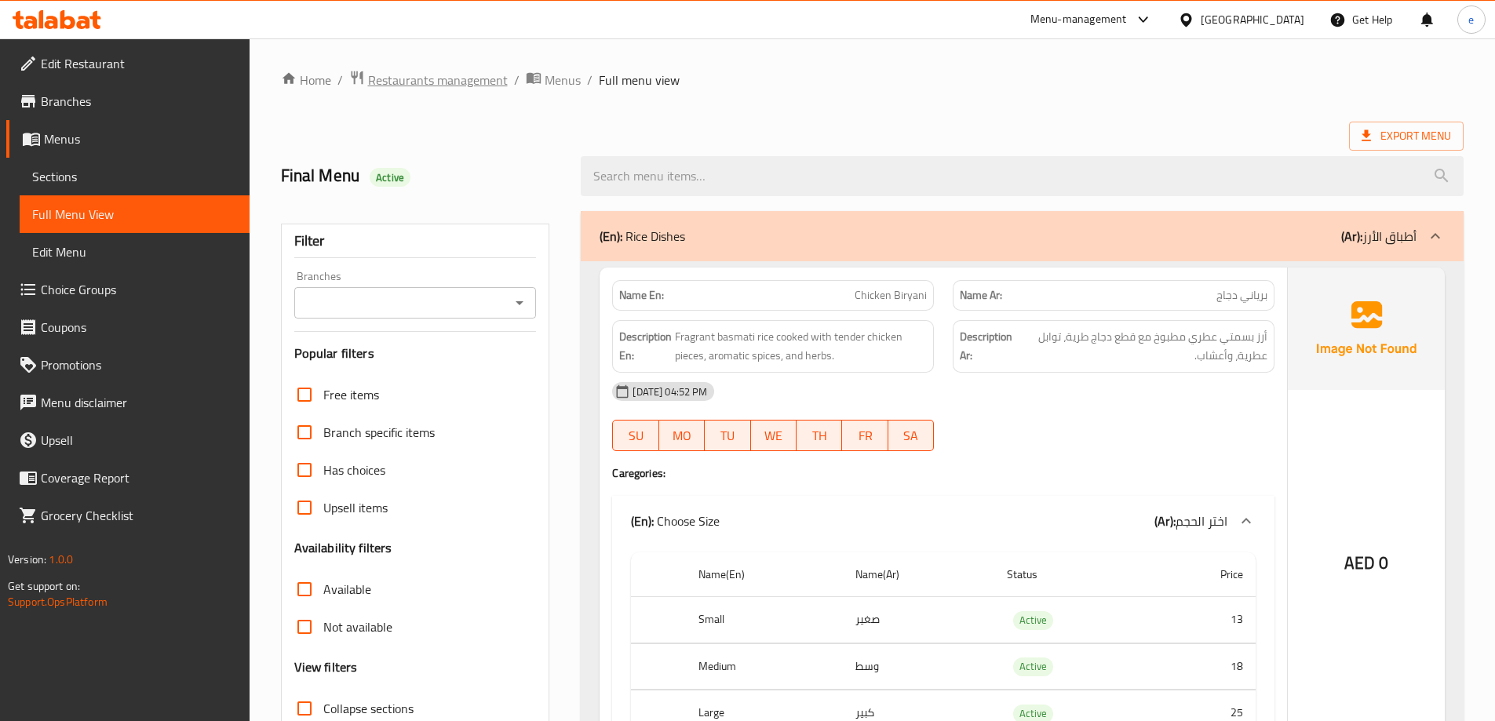
click at [392, 83] on span "Restaurants management" at bounding box center [438, 80] width 140 height 19
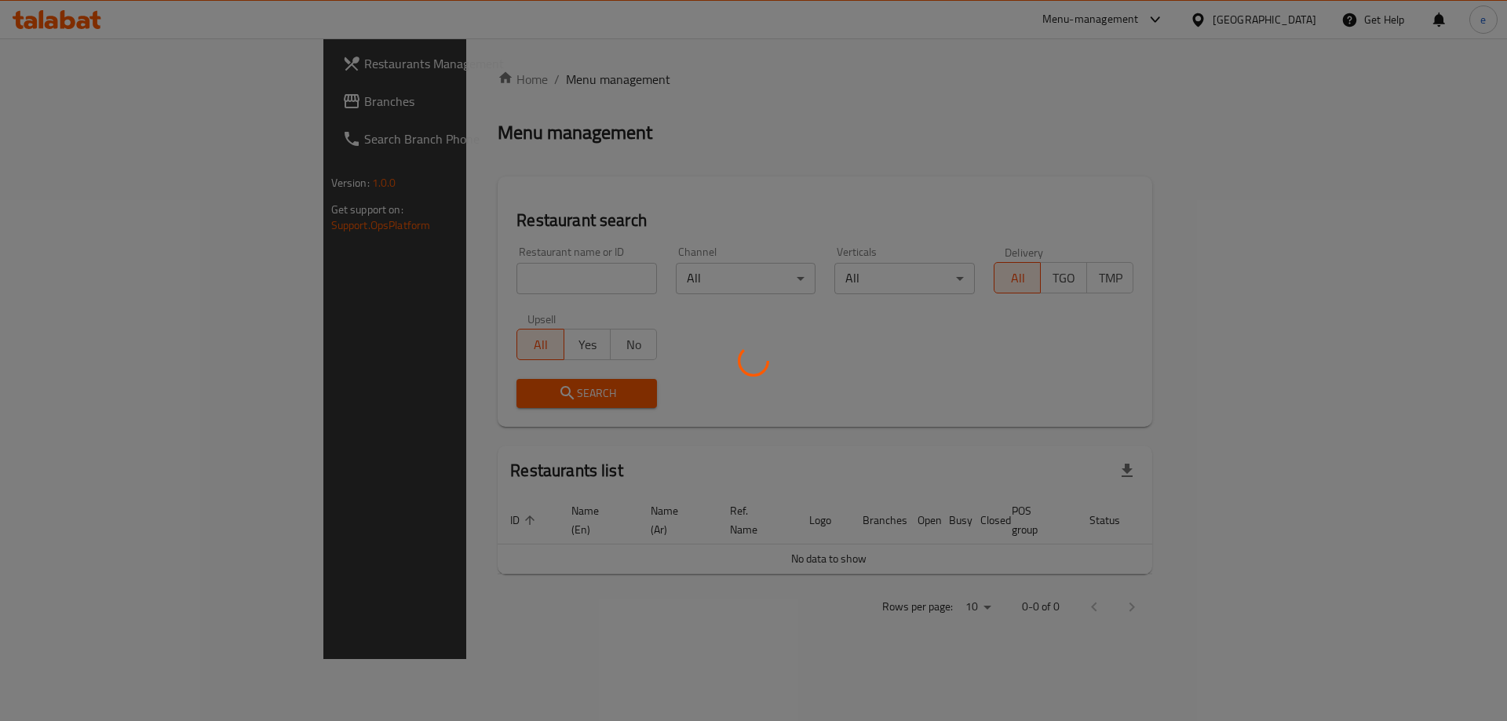
click at [138, 111] on div at bounding box center [753, 360] width 1507 height 721
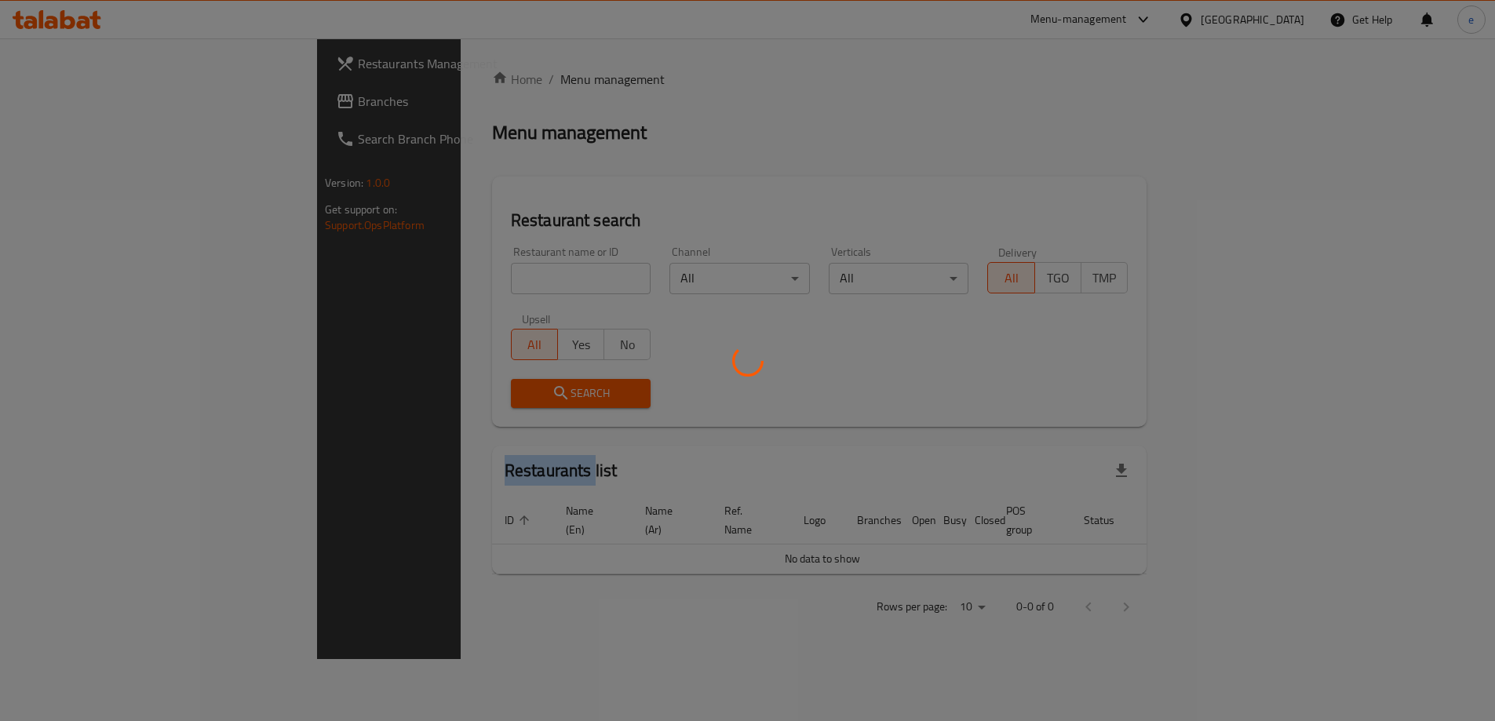
click at [137, 109] on div at bounding box center [747, 360] width 1495 height 721
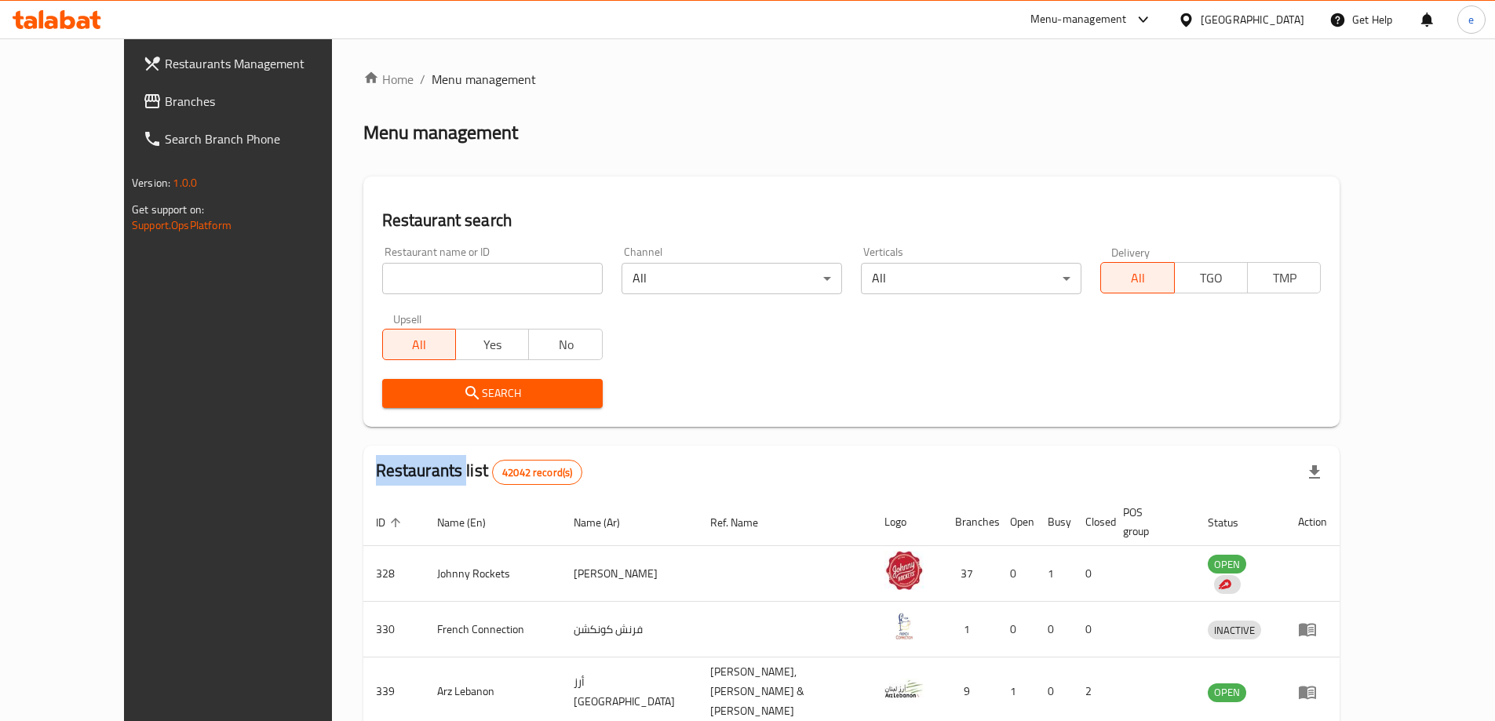
click at [165, 104] on span "Branches" at bounding box center [263, 101] width 196 height 19
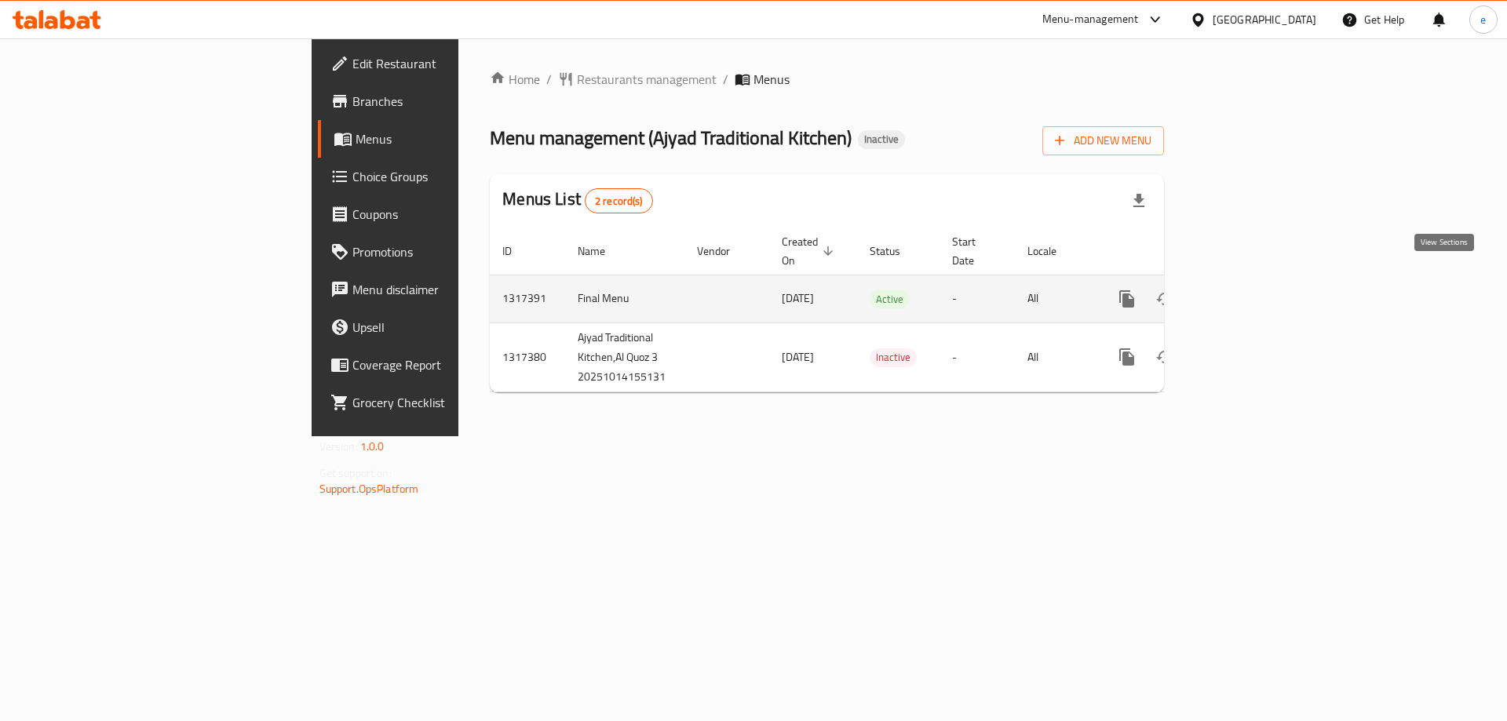
click at [1250, 290] on icon "enhanced table" at bounding box center [1240, 299] width 19 height 19
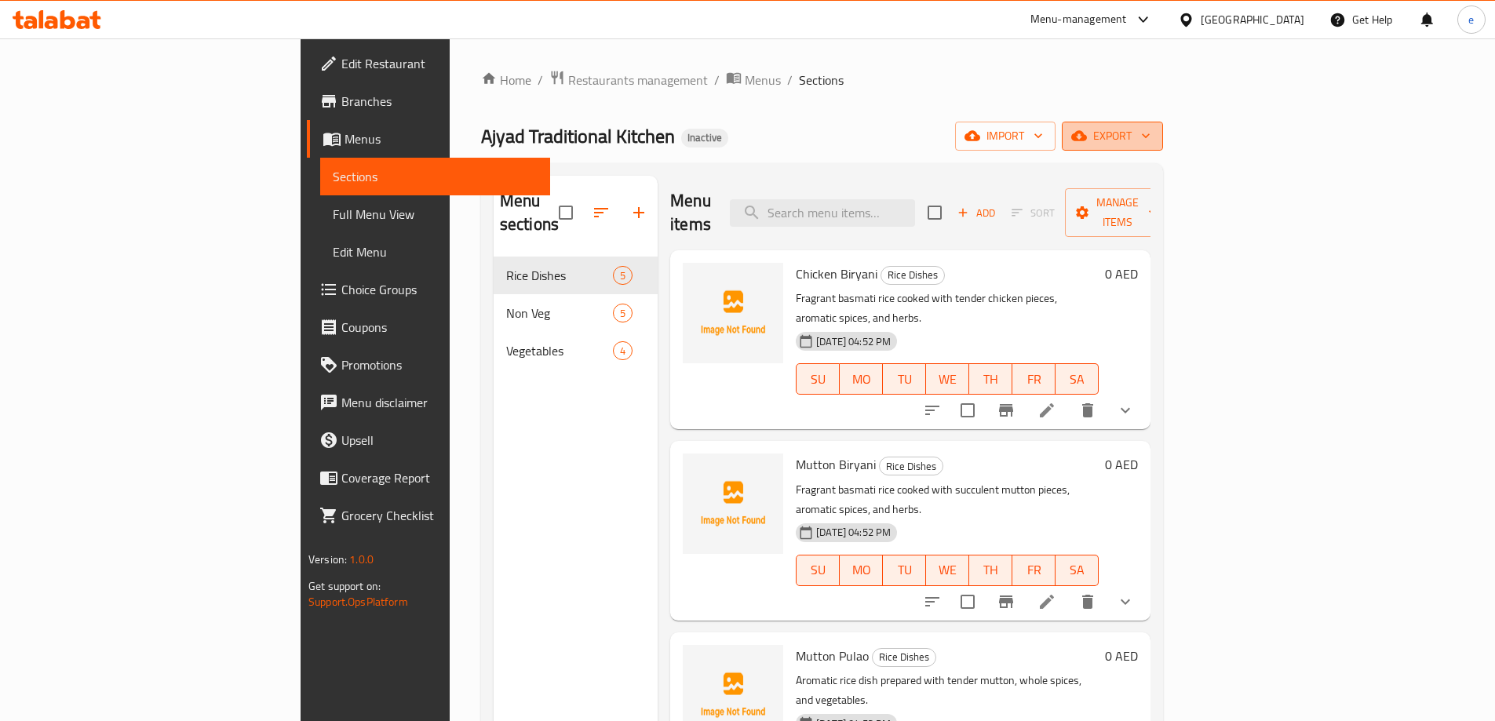
click at [1151, 141] on span "export" at bounding box center [1113, 136] width 76 height 20
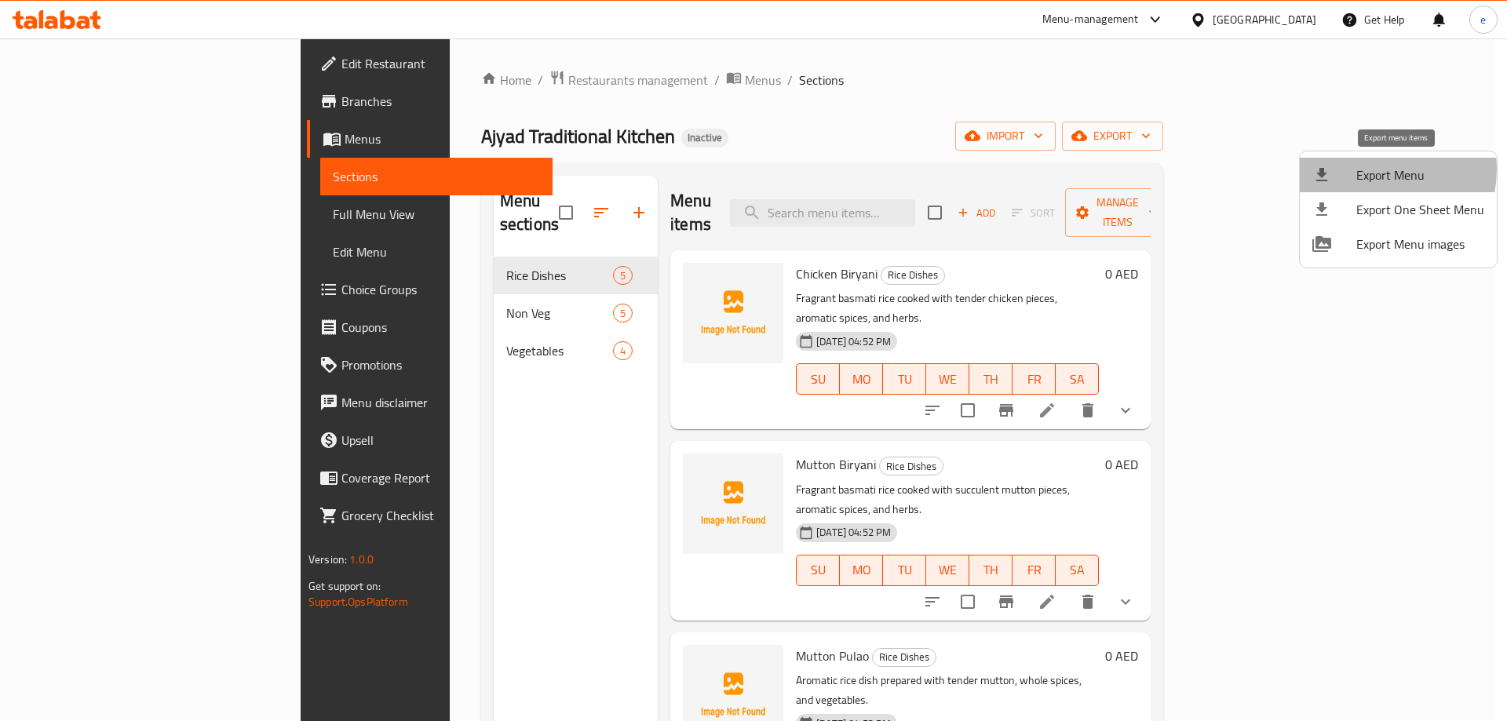
click at [1378, 170] on span "Export Menu" at bounding box center [1420, 175] width 128 height 19
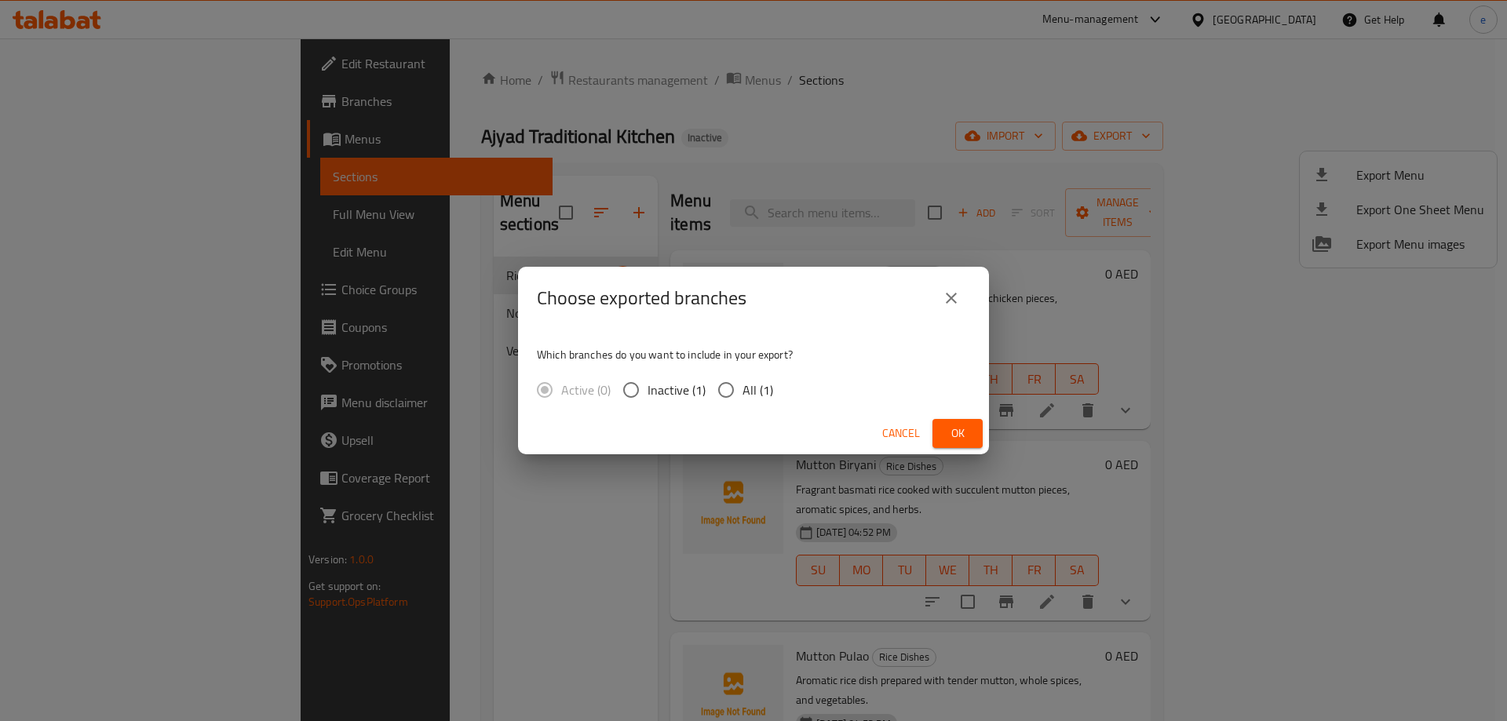
click at [745, 396] on span "All (1)" at bounding box center [758, 390] width 31 height 19
click at [743, 396] on input "All (1)" at bounding box center [726, 390] width 33 height 33
radio input "true"
click at [953, 433] on span "Ok" at bounding box center [957, 434] width 25 height 20
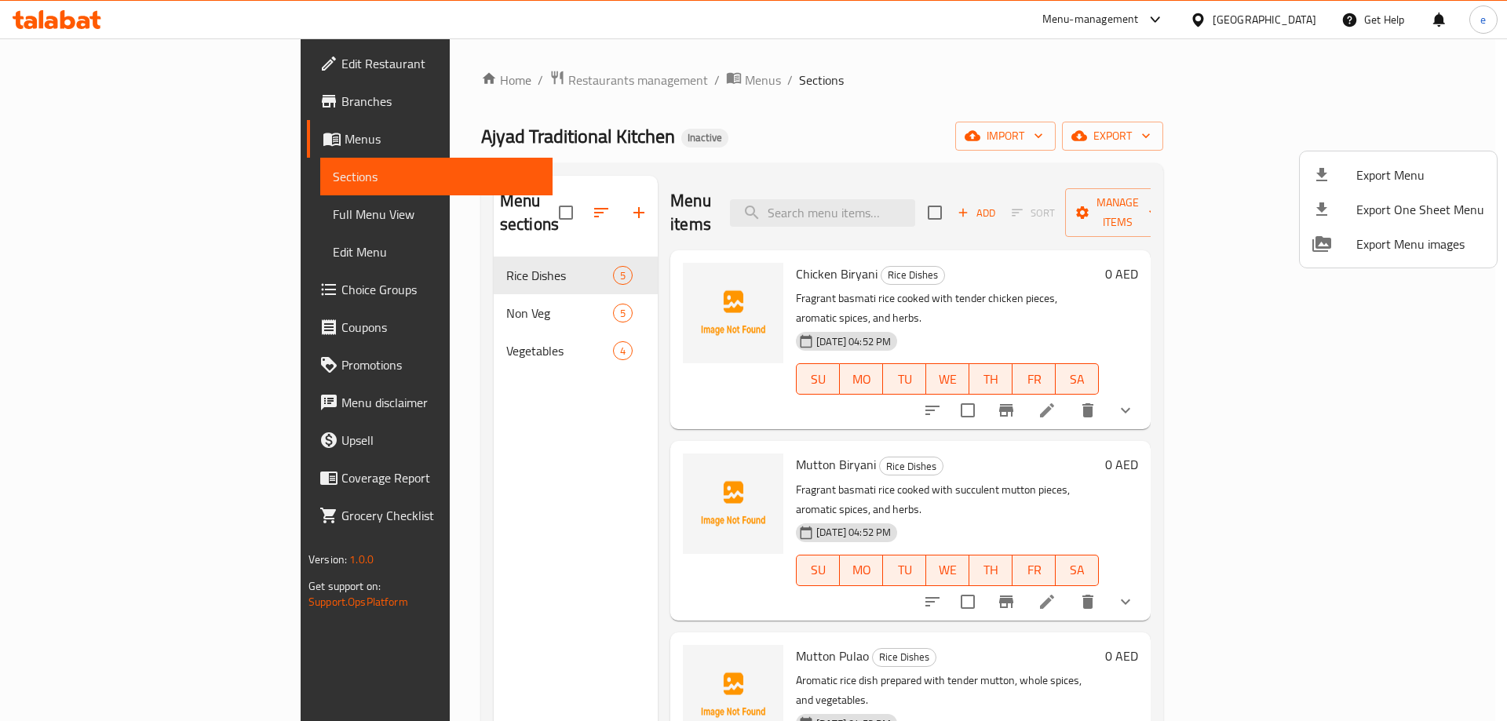
click at [403, 85] on div at bounding box center [753, 360] width 1507 height 721
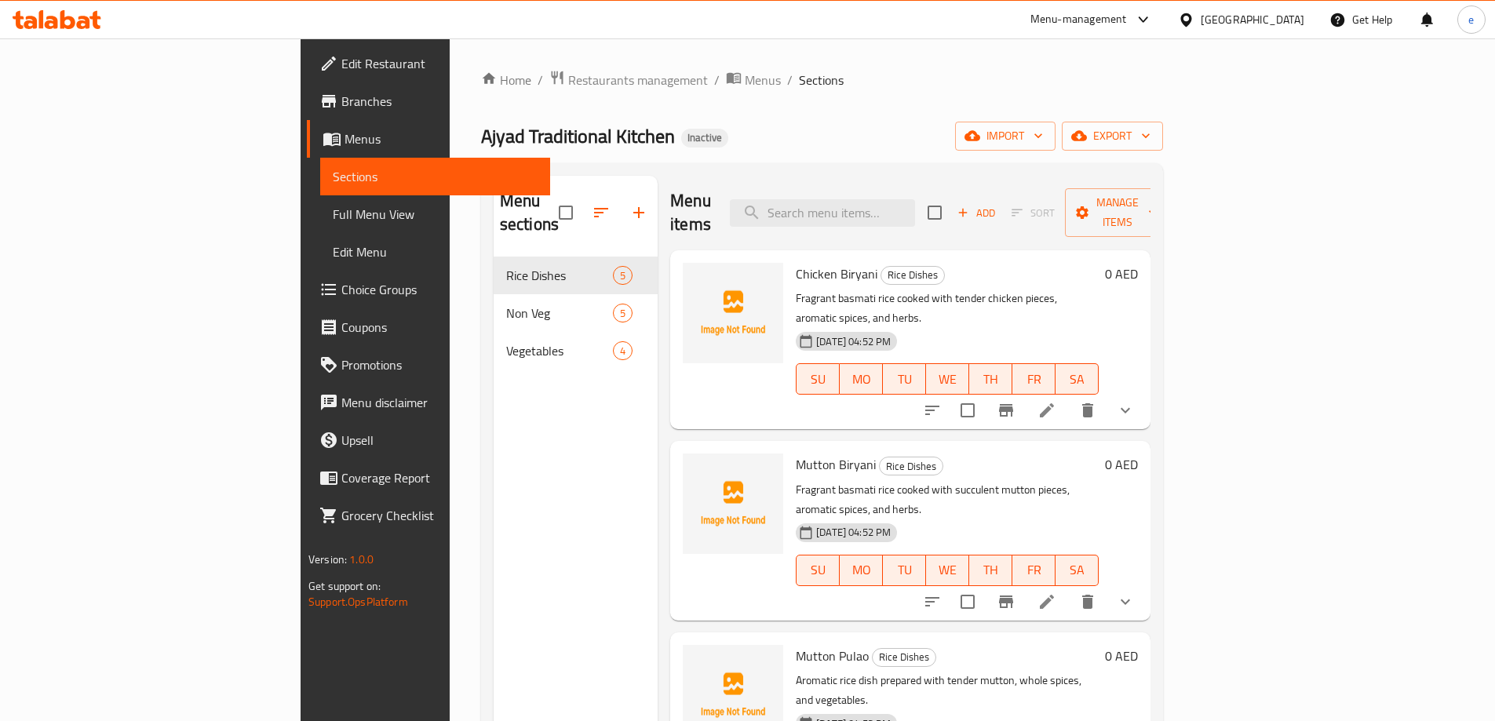
click at [568, 85] on span "Restaurants management" at bounding box center [638, 80] width 140 height 19
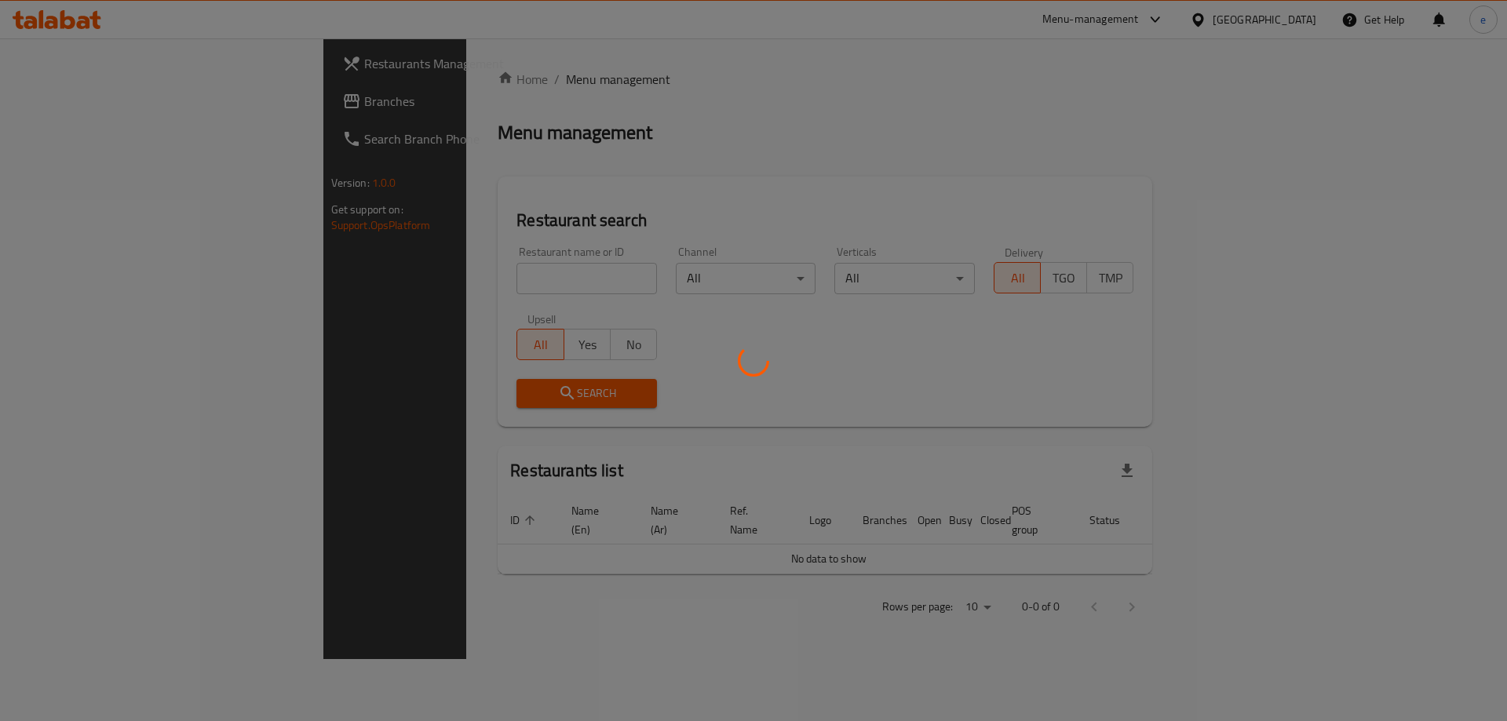
click at [71, 105] on div at bounding box center [753, 360] width 1507 height 721
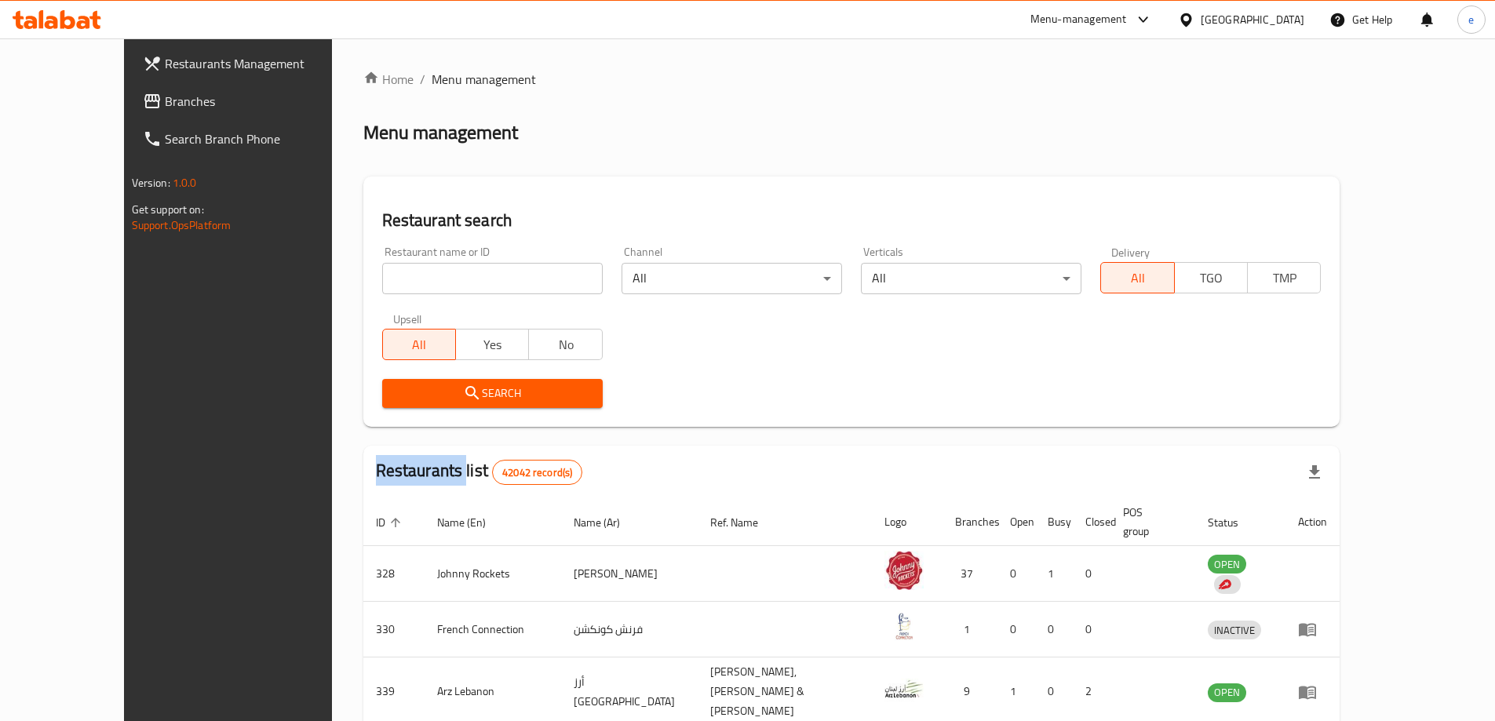
click at [71, 105] on div at bounding box center [747, 360] width 1495 height 721
click at [165, 105] on span "Branches" at bounding box center [263, 101] width 196 height 19
